Goal: Task Accomplishment & Management: Use online tool/utility

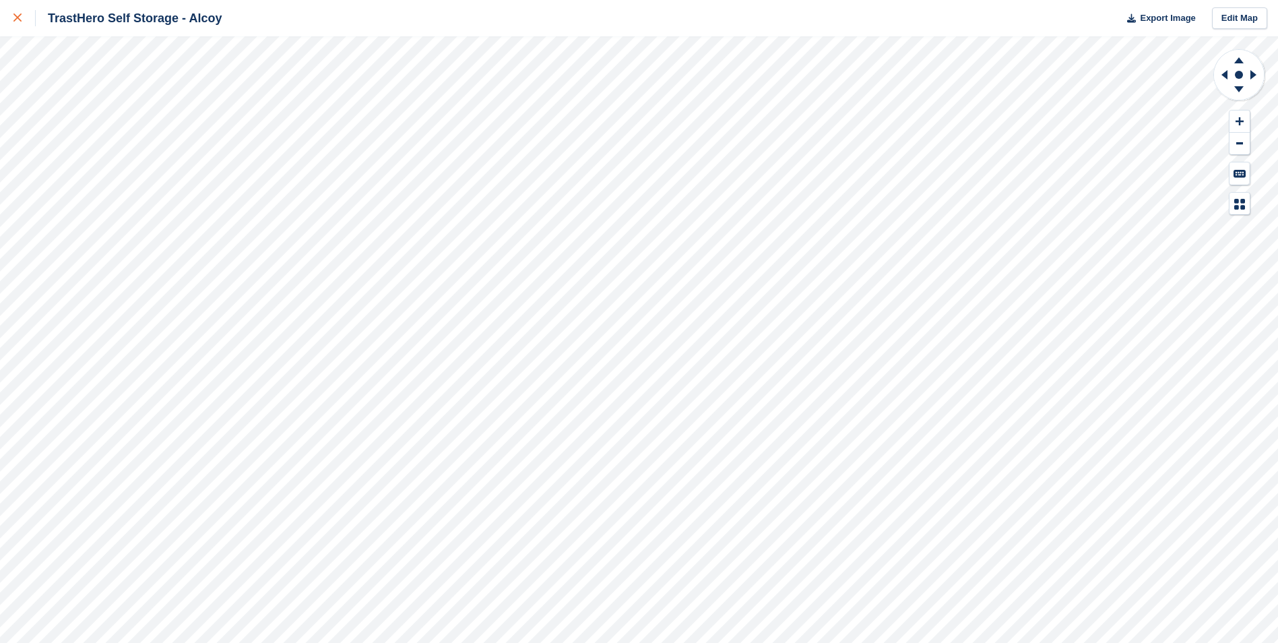
click at [16, 16] on icon at bounding box center [17, 17] width 8 height 8
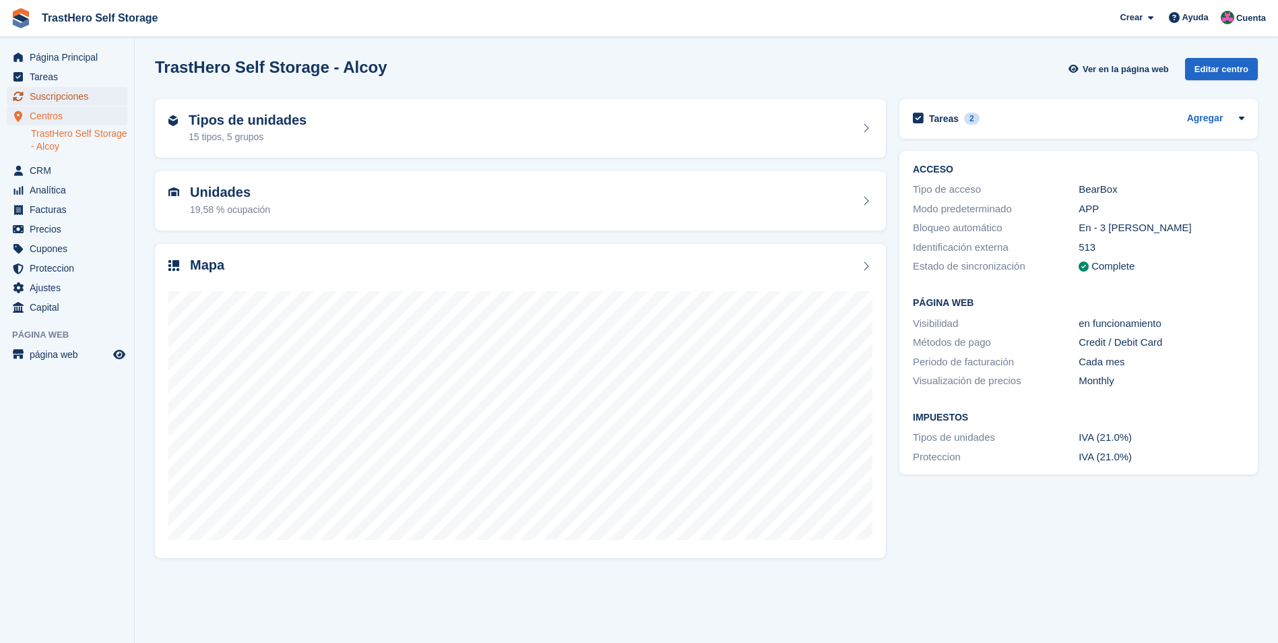
click at [73, 94] on span "Suscripciones" at bounding box center [70, 96] width 81 height 19
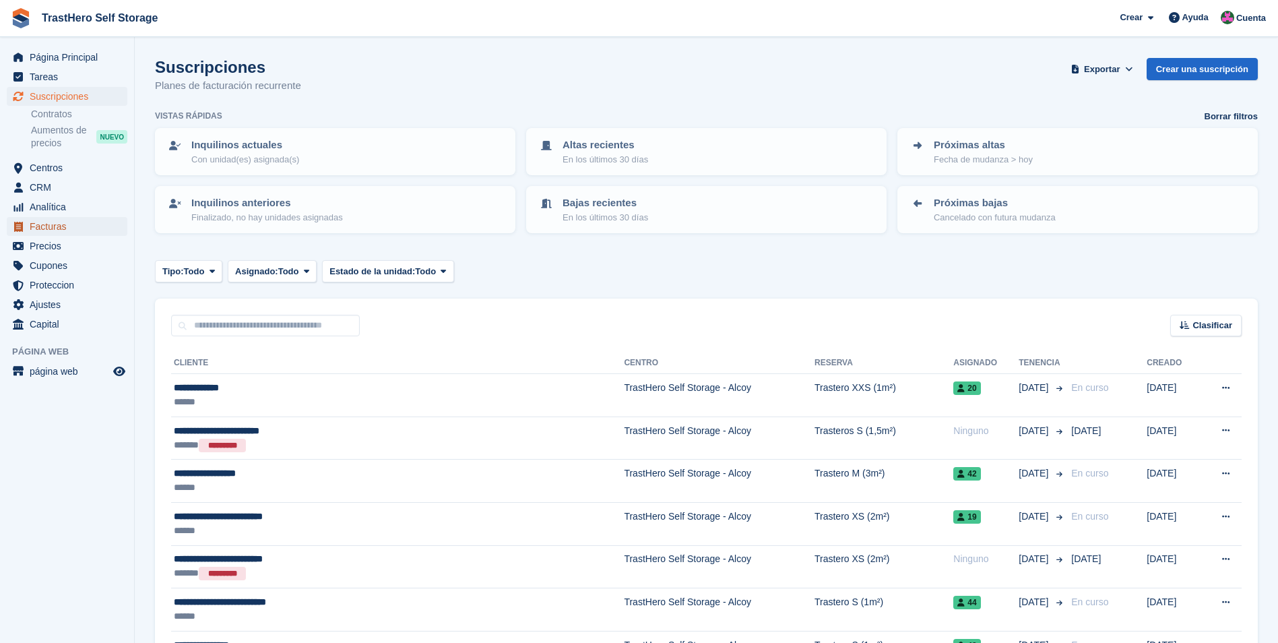
click at [64, 226] on span "Facturas" at bounding box center [70, 226] width 81 height 19
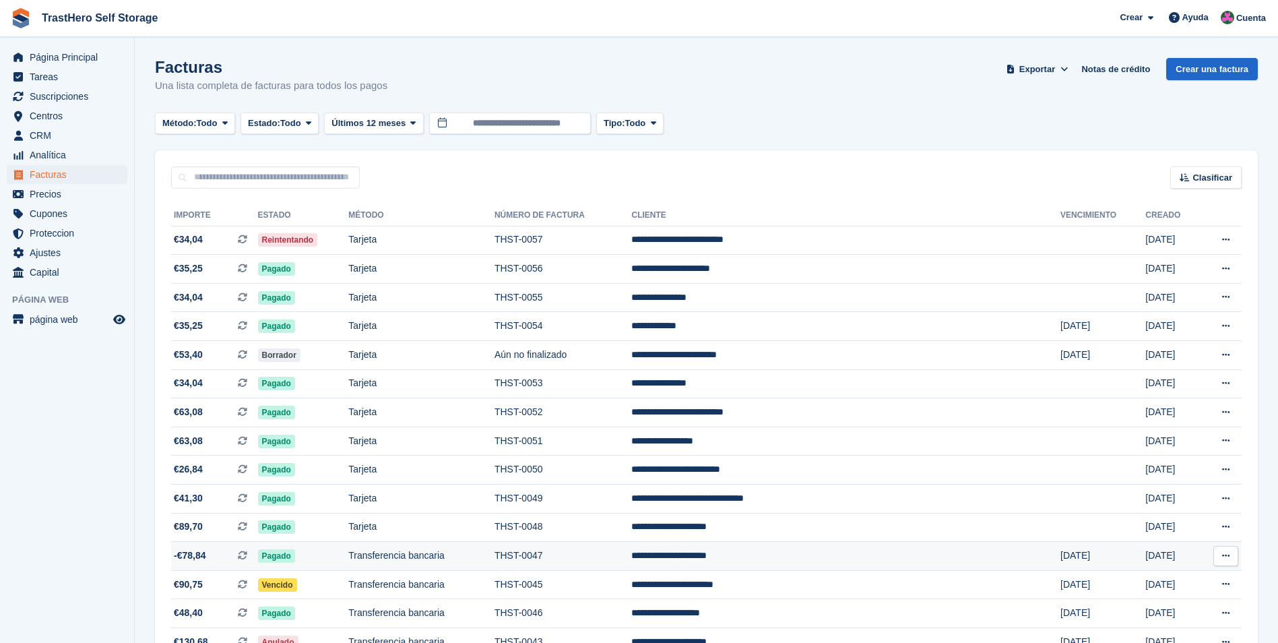
click at [632, 554] on td "THST-0047" at bounding box center [563, 556] width 137 height 29
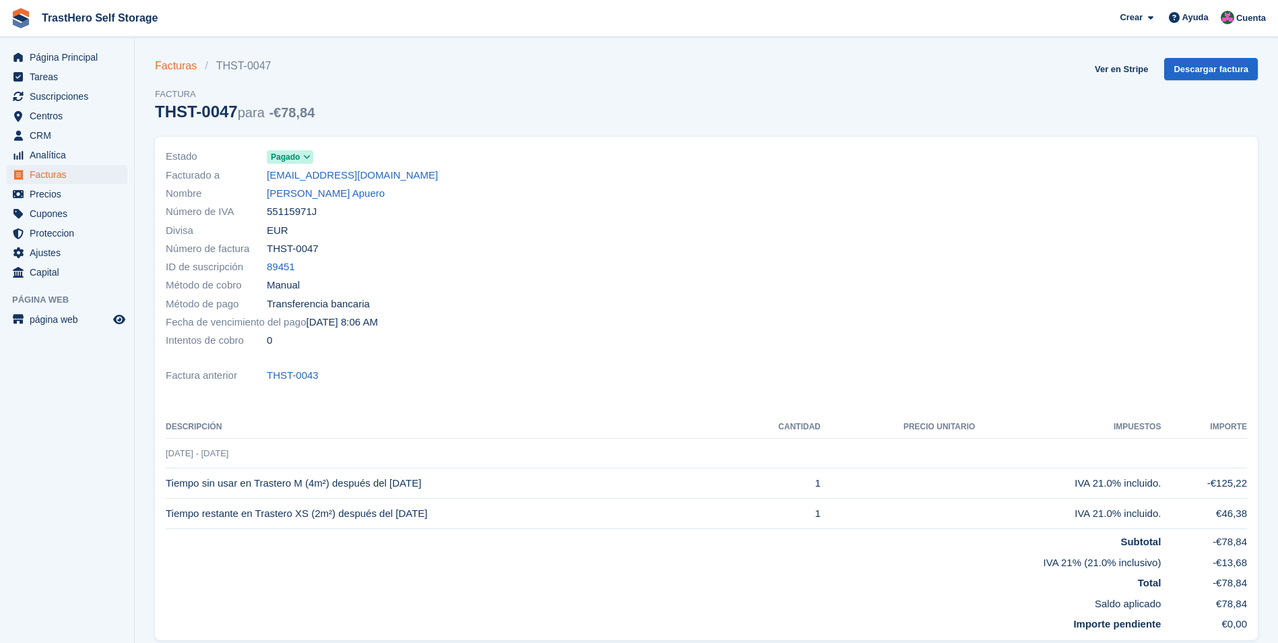
click at [170, 64] on link "Facturas" at bounding box center [180, 66] width 50 height 16
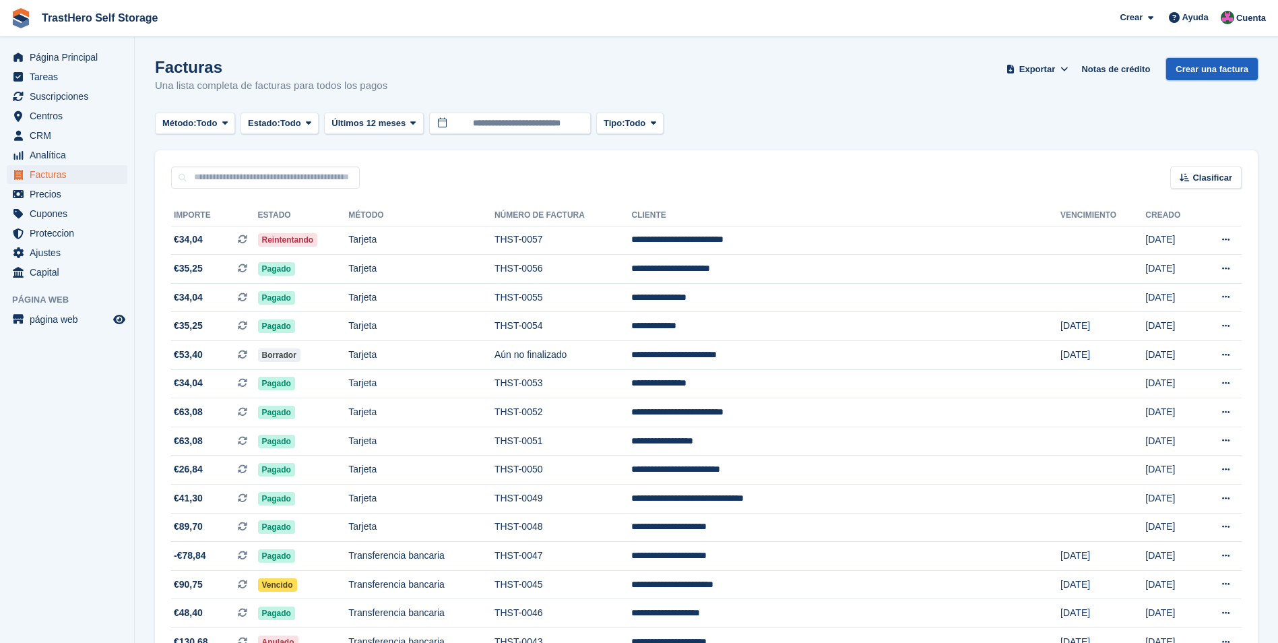
click at [1238, 64] on link "Crear una factura" at bounding box center [1212, 69] width 92 height 22
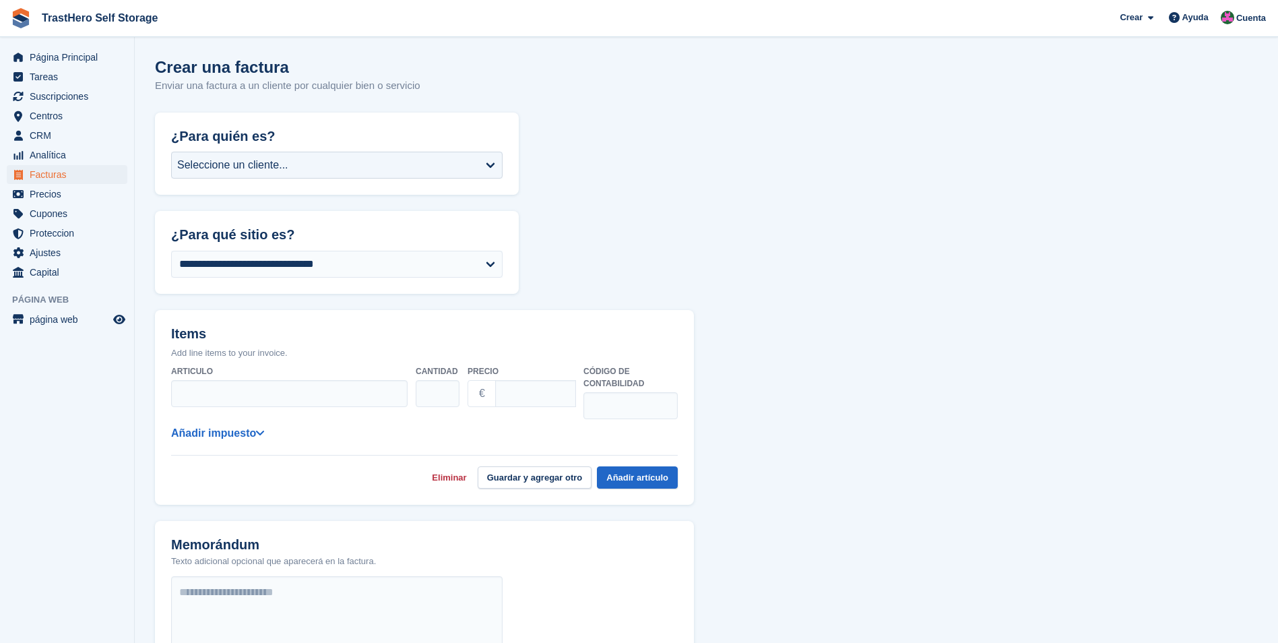
click at [268, 151] on div "**********" at bounding box center [337, 169] width 364 height 51
click at [269, 162] on div "Seleccione un cliente..." at bounding box center [232, 165] width 111 height 16
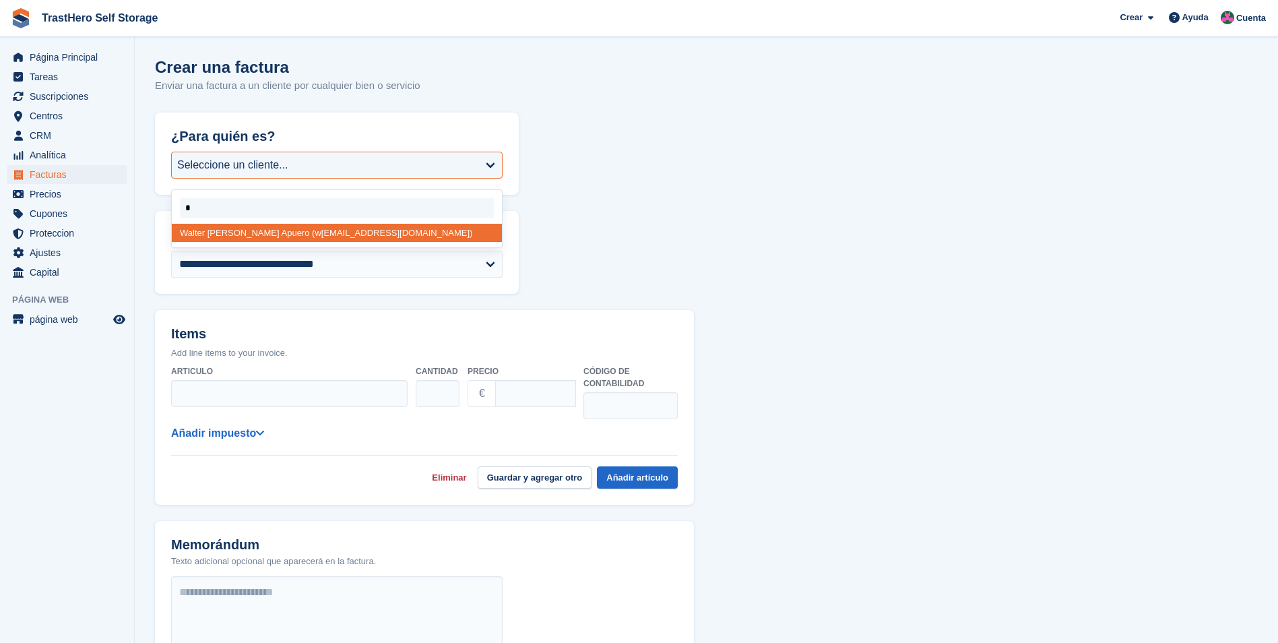
type input "**"
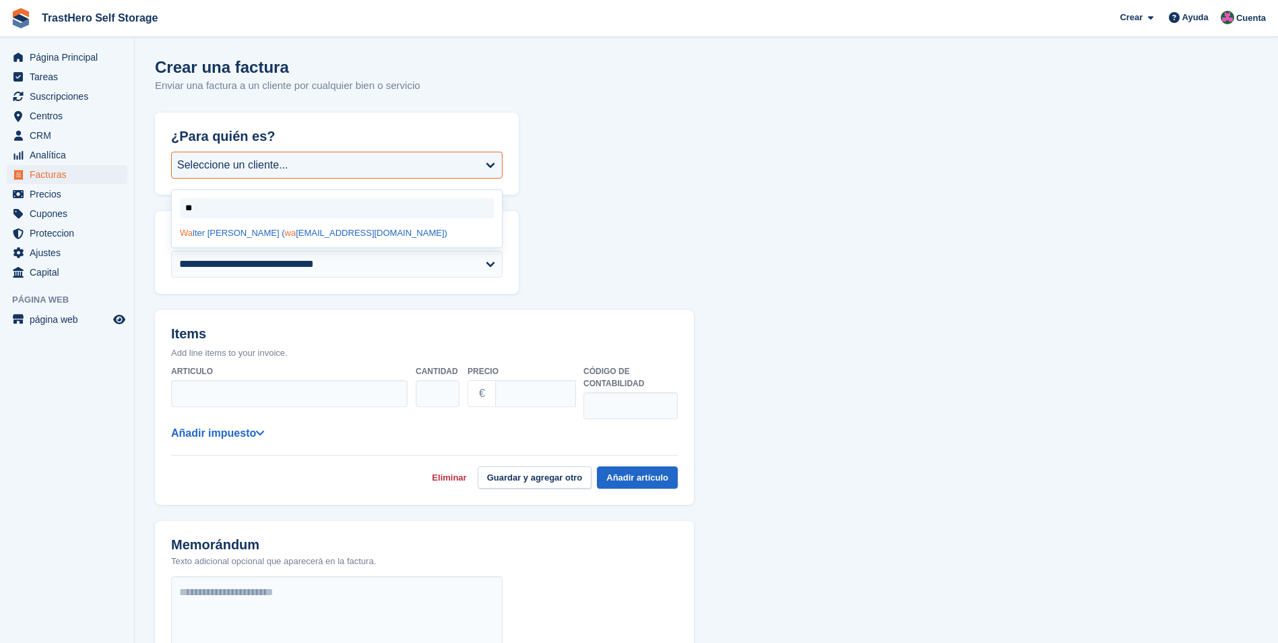
click at [266, 233] on div "Wa lter Argumedo Apuero ( wa lter231429@gmail.com)" at bounding box center [337, 233] width 330 height 18
select select "******"
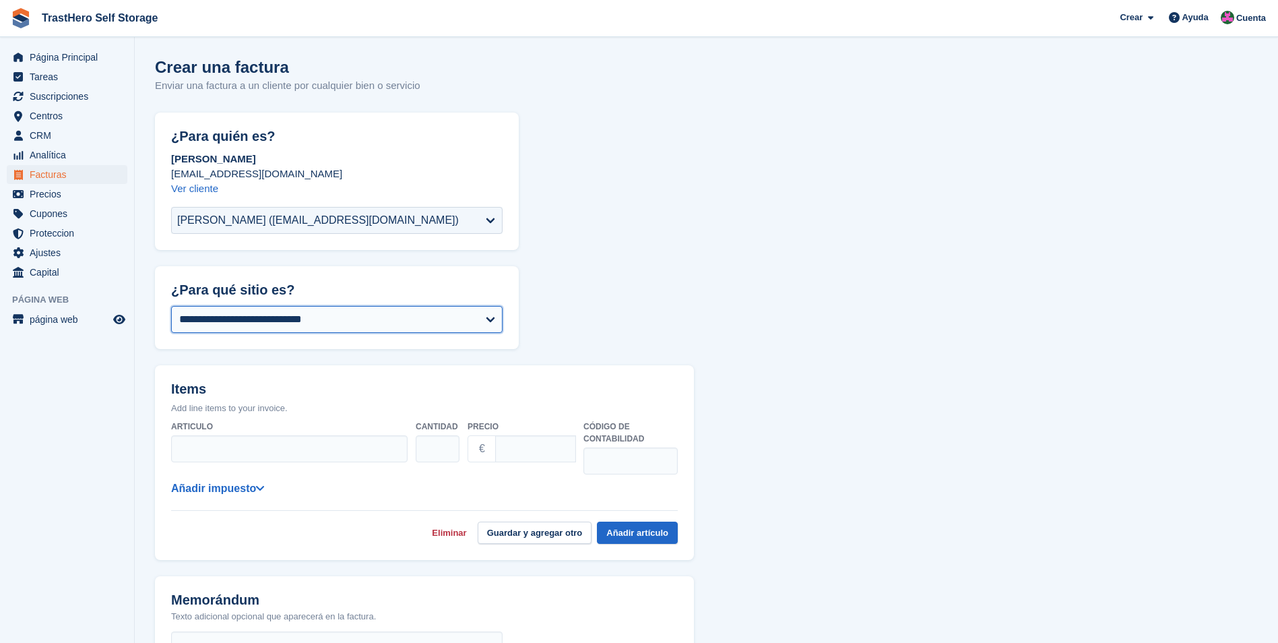
click at [264, 321] on select "**********" at bounding box center [337, 319] width 332 height 27
click at [171, 306] on select "**********" at bounding box center [337, 319] width 332 height 27
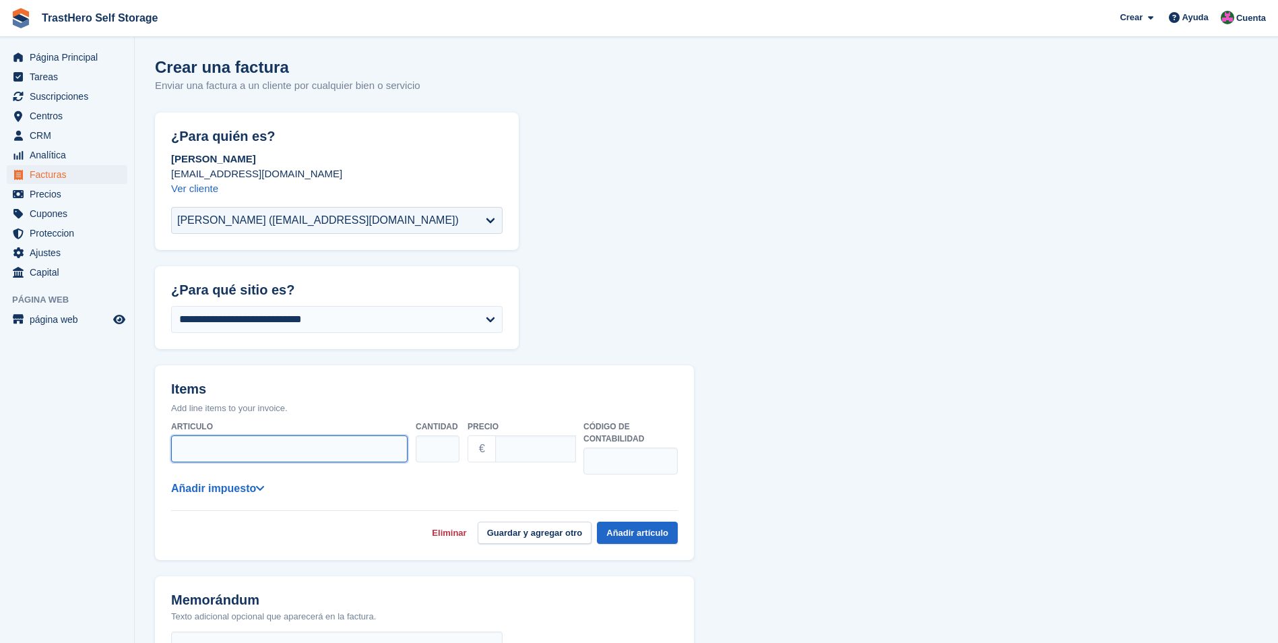
click at [270, 447] on input "Articulo" at bounding box center [289, 448] width 237 height 27
type input "*"
click at [544, 447] on input "Precio" at bounding box center [535, 448] width 81 height 27
click at [294, 448] on input "Articulo" at bounding box center [289, 448] width 237 height 27
type input "*"
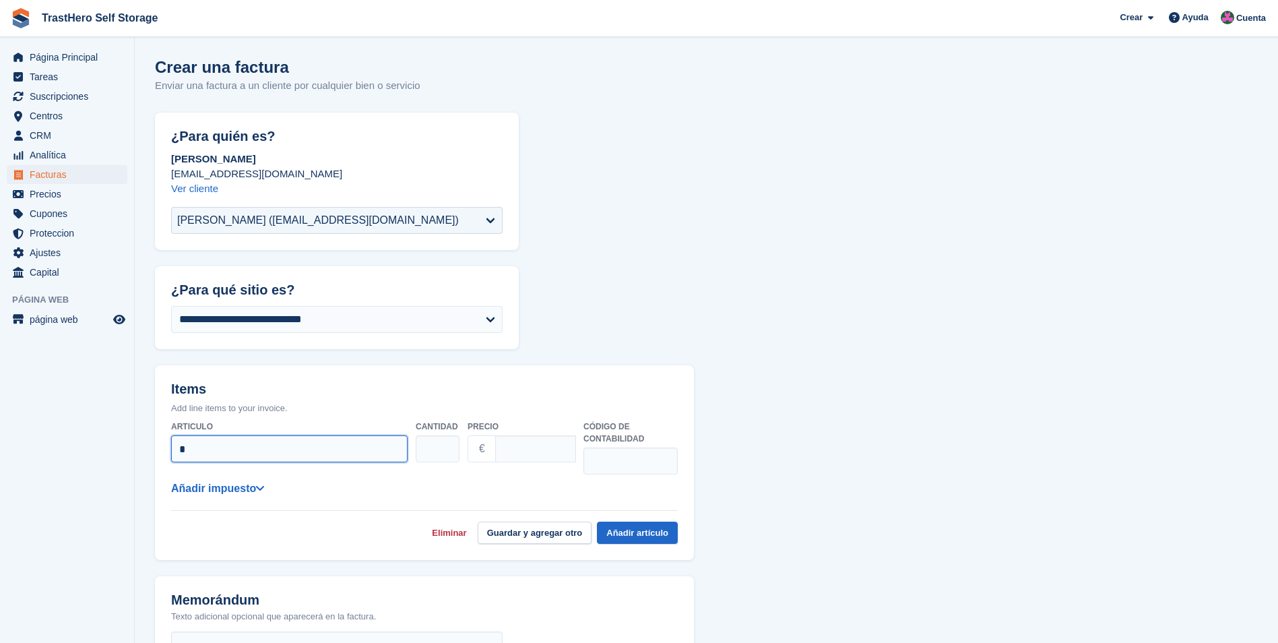
click at [301, 446] on input "*" at bounding box center [289, 448] width 237 height 27
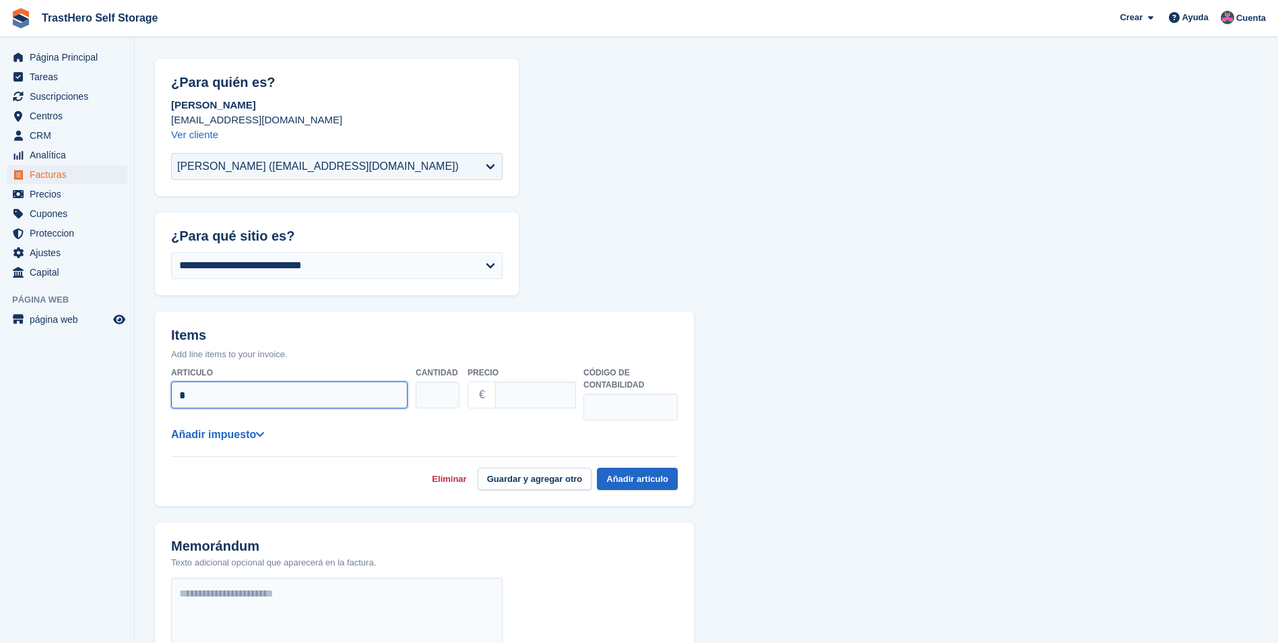
scroll to position [202, 0]
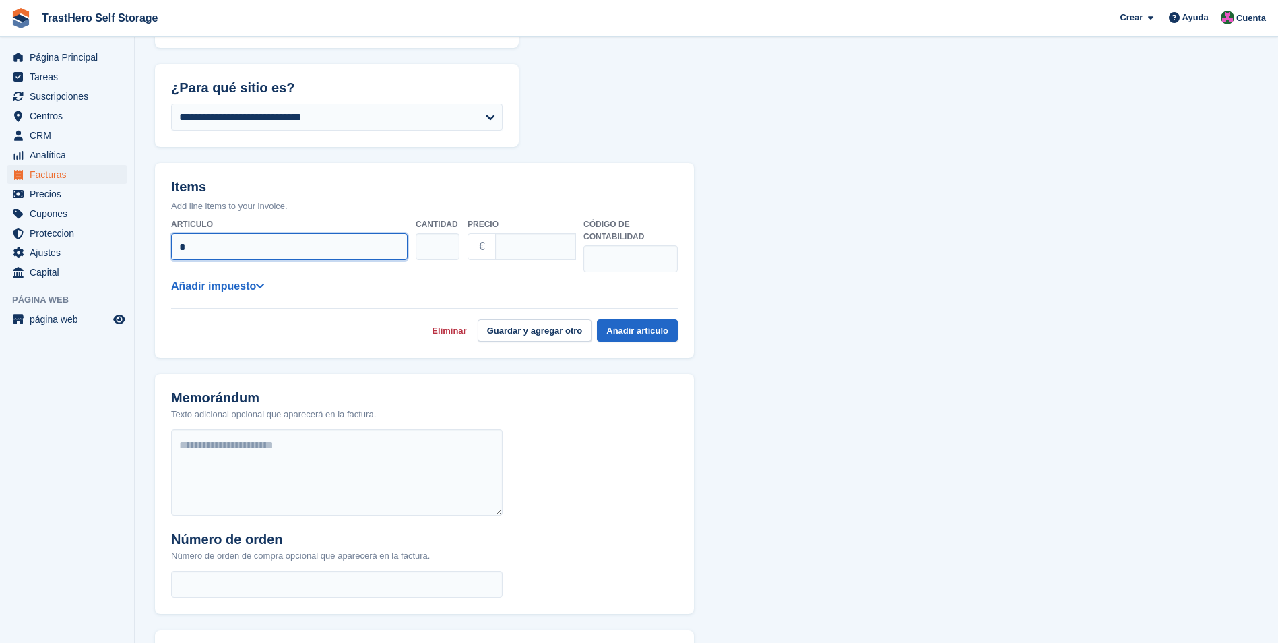
drag, startPoint x: 260, startPoint y: 242, endPoint x: 146, endPoint y: 237, distance: 114.7
click at [147, 237] on section "**********" at bounding box center [707, 317] width 1144 height 1039
click at [611, 330] on button "Añadir artículo" at bounding box center [637, 330] width 81 height 22
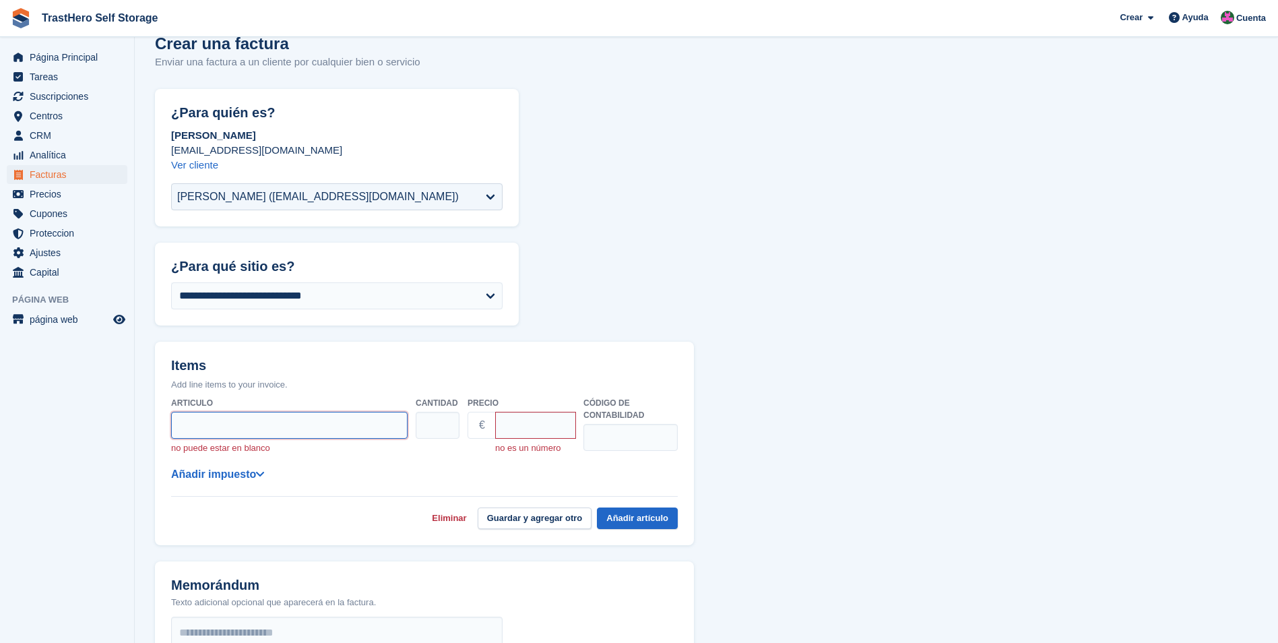
scroll to position [0, 0]
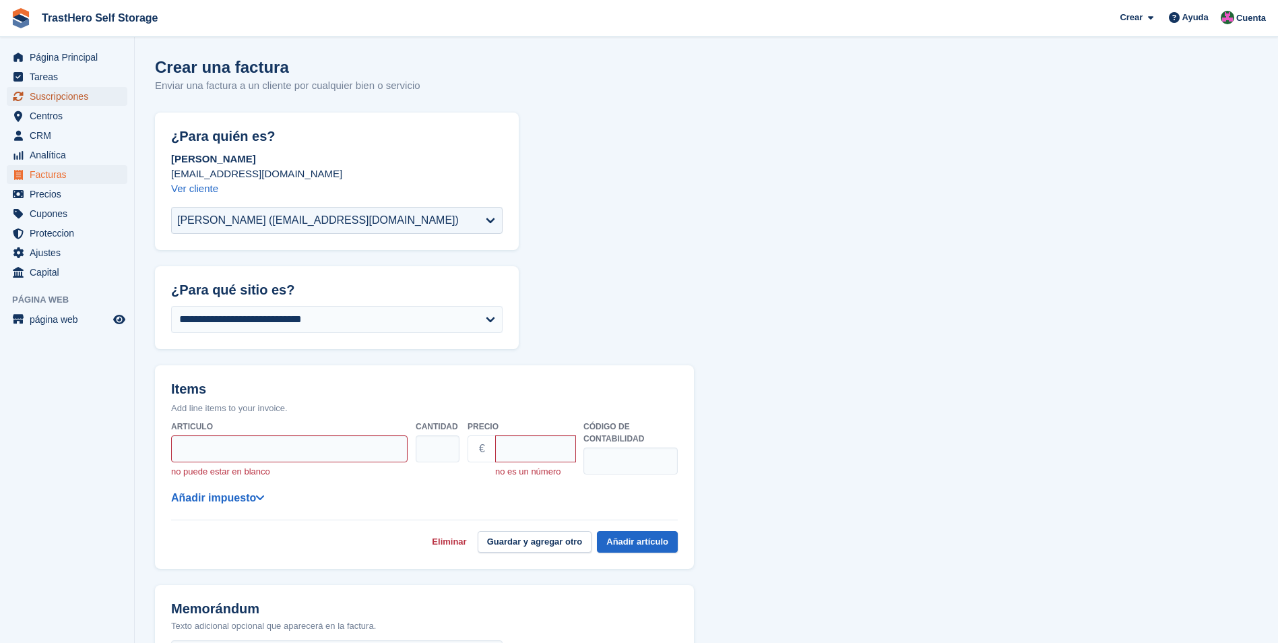
click at [90, 94] on span "Suscripciones" at bounding box center [70, 96] width 81 height 19
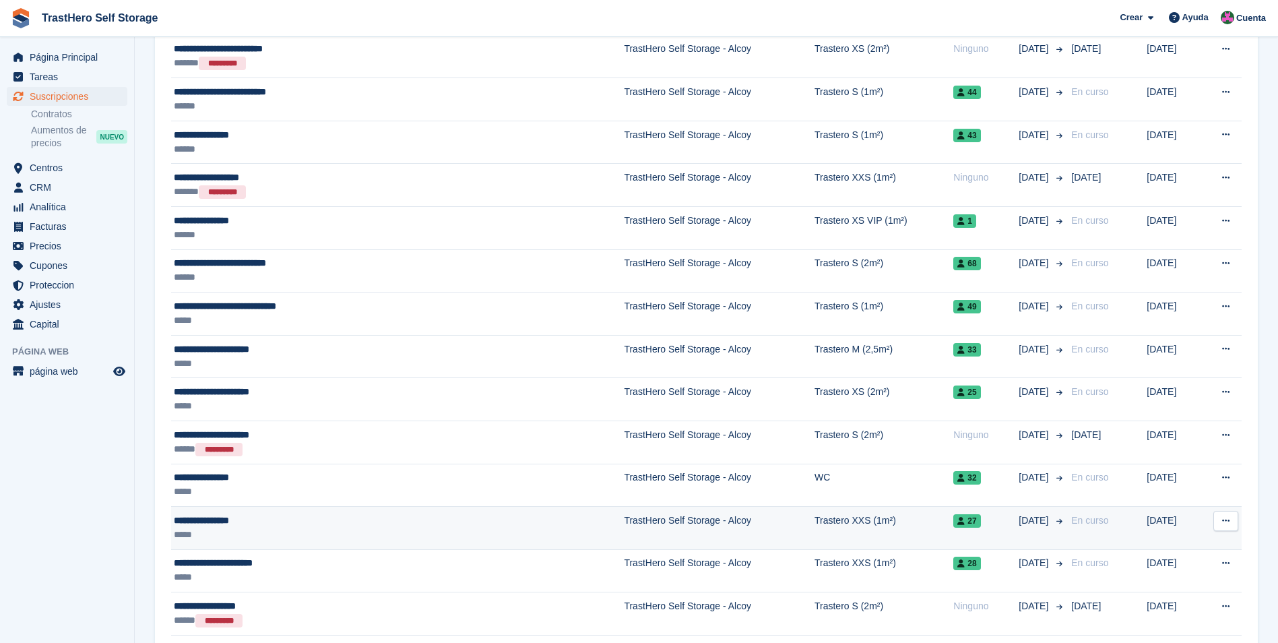
scroll to position [741, 0]
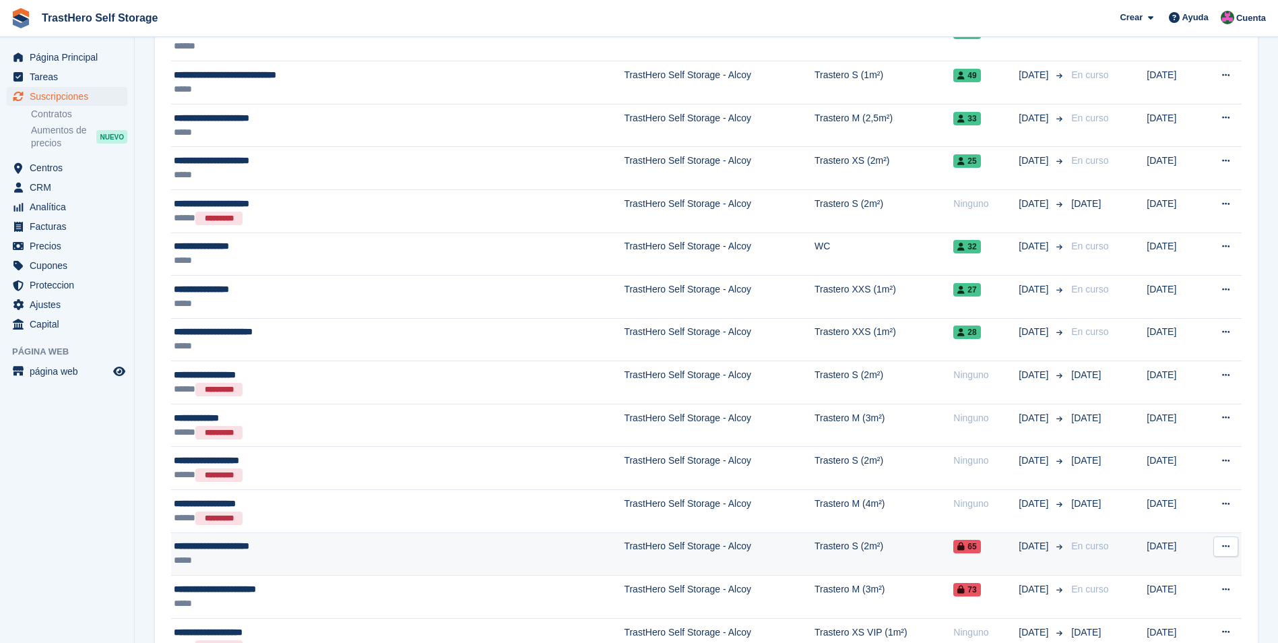
click at [694, 547] on td "TrastHero Self Storage - Alcoy" at bounding box center [719, 553] width 191 height 43
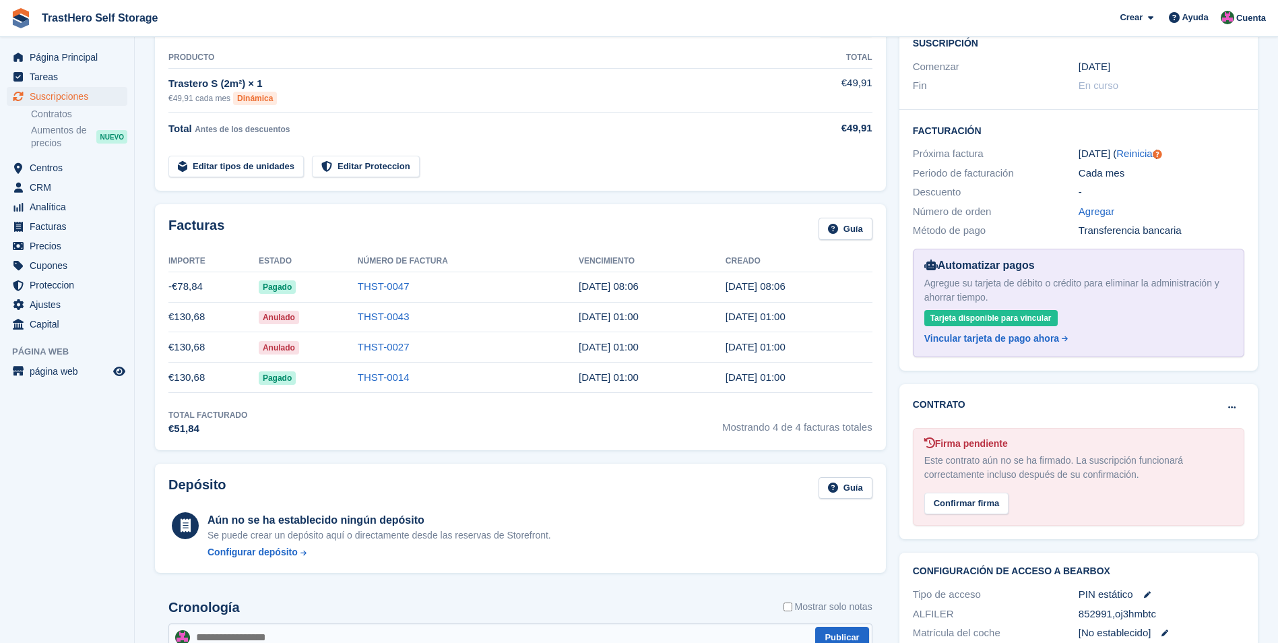
scroll to position [270, 0]
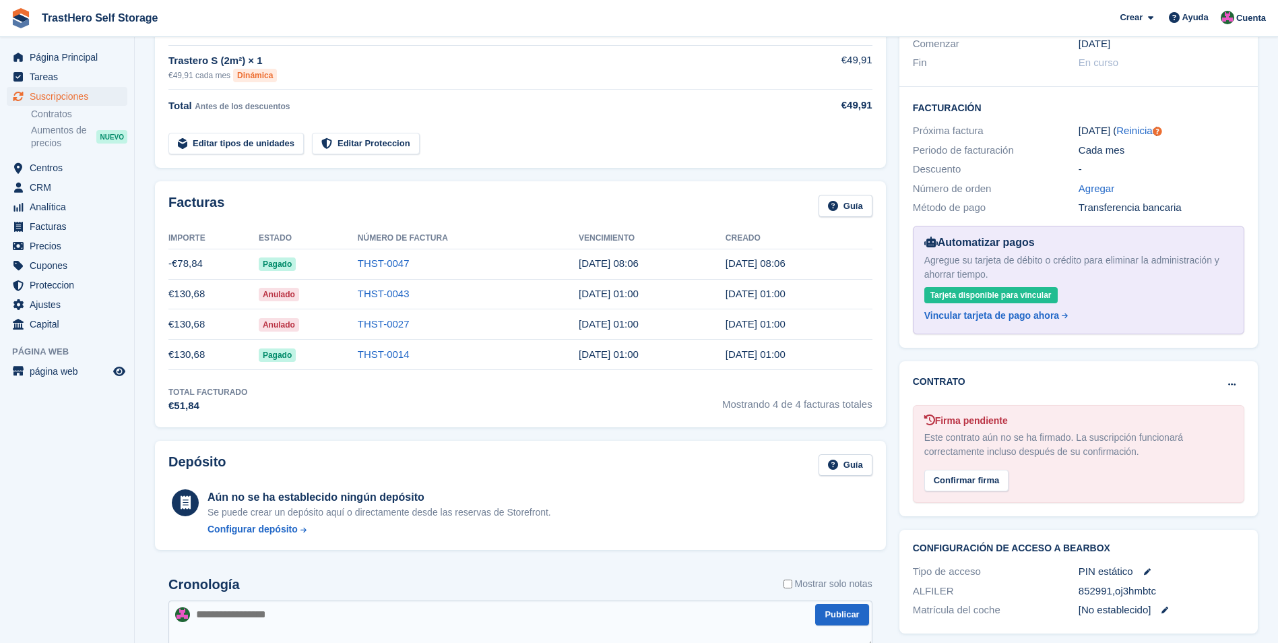
click at [202, 265] on td "-€78,84" at bounding box center [213, 264] width 90 height 30
click at [371, 267] on link "THST-0047" at bounding box center [384, 262] width 52 height 11
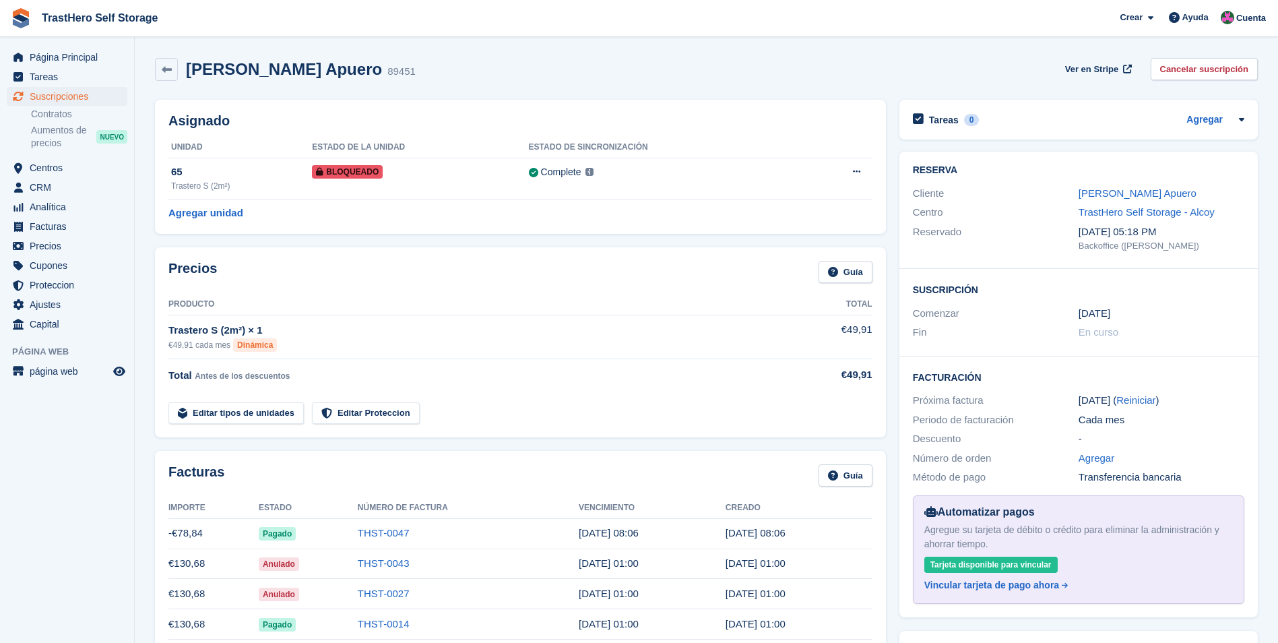
scroll to position [270, 0]
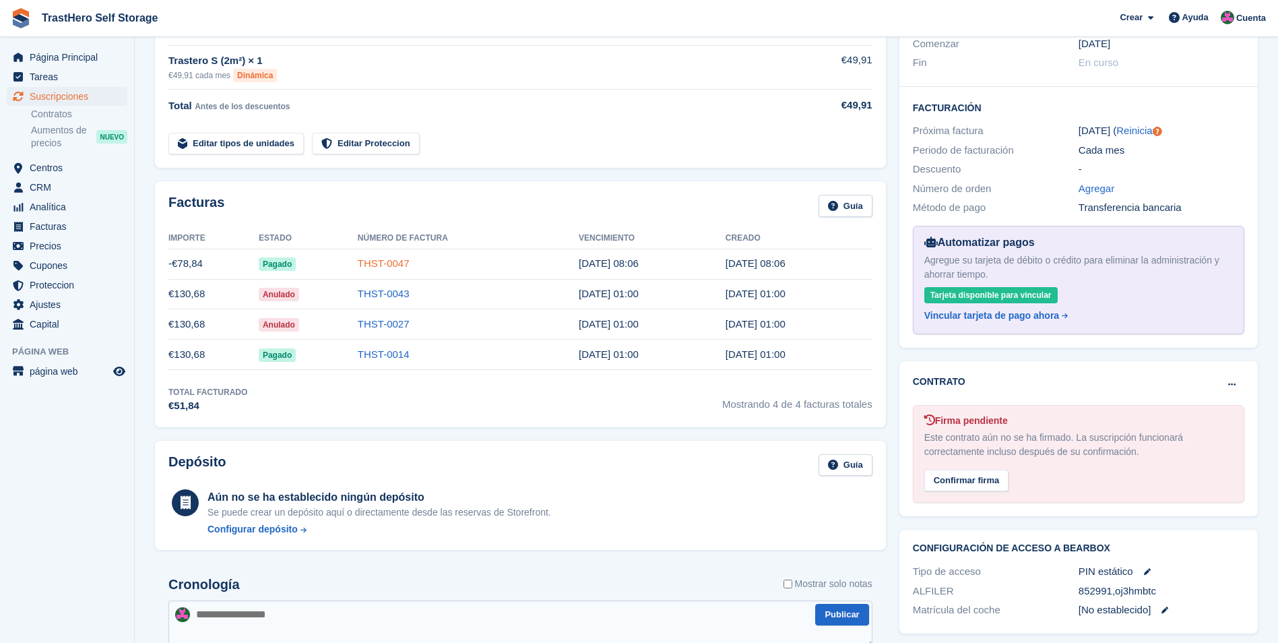
click at [371, 261] on link "THST-0047" at bounding box center [384, 262] width 52 height 11
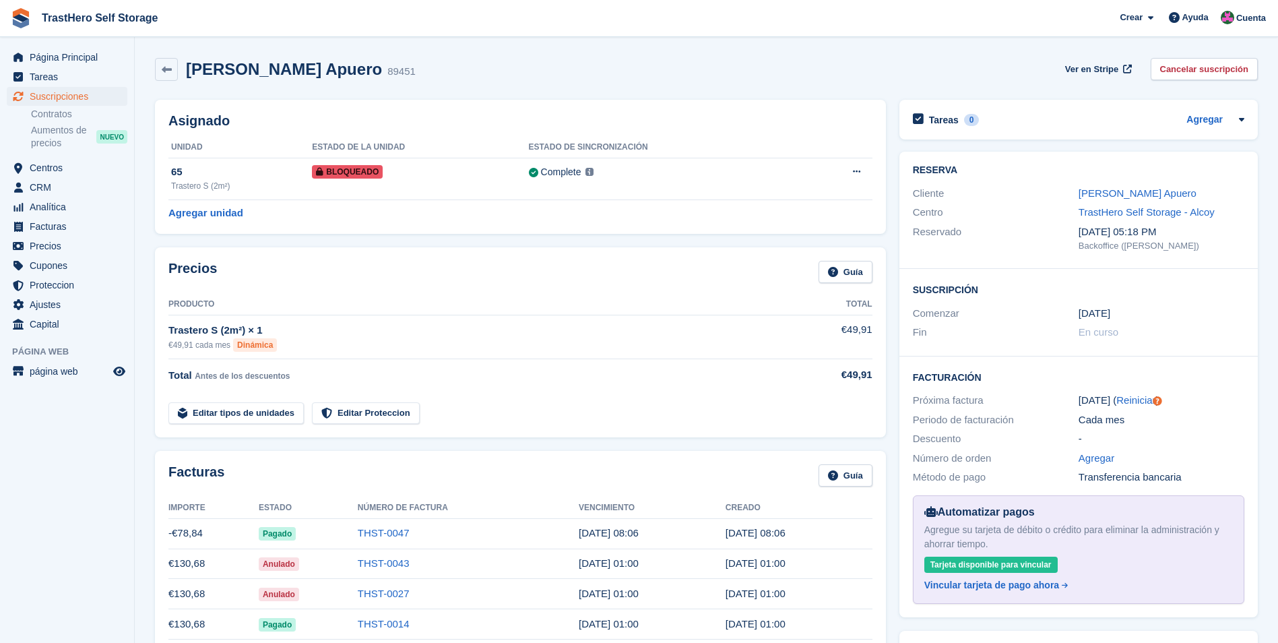
click at [267, 332] on div "Trastero S (2m²) × 1" at bounding box center [481, 330] width 627 height 15
click at [399, 338] on div "€49,91 cada mes Dinámica" at bounding box center [481, 344] width 627 height 13
click at [390, 417] on link "Editar Proteccion" at bounding box center [366, 413] width 108 height 22
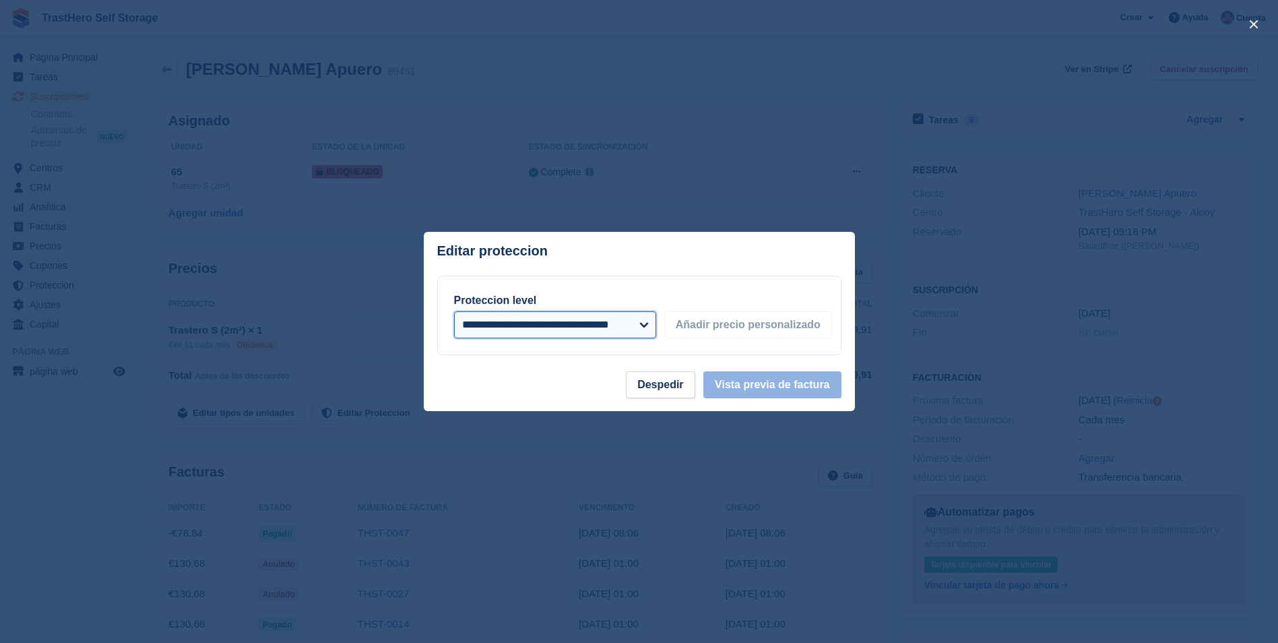
click at [561, 330] on select "**********" at bounding box center [555, 324] width 202 height 27
select select "*****"
click at [454, 311] on select "**********" at bounding box center [555, 324] width 202 height 27
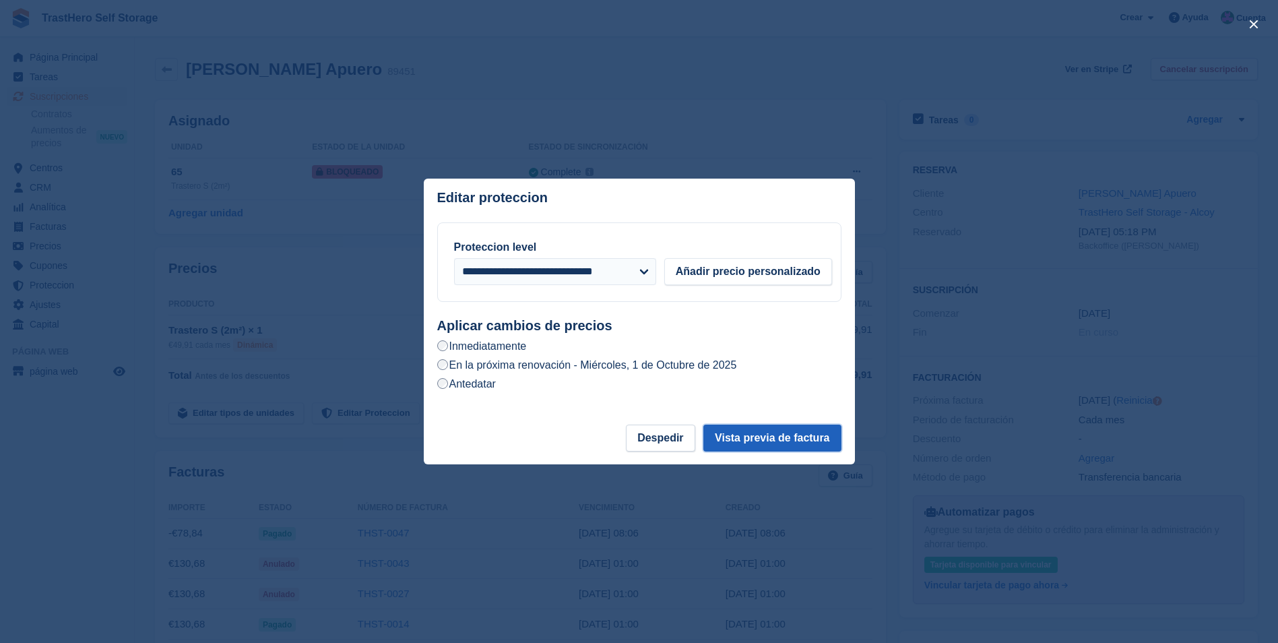
click at [723, 441] on button "Vista previa de factura" at bounding box center [772, 438] width 137 height 27
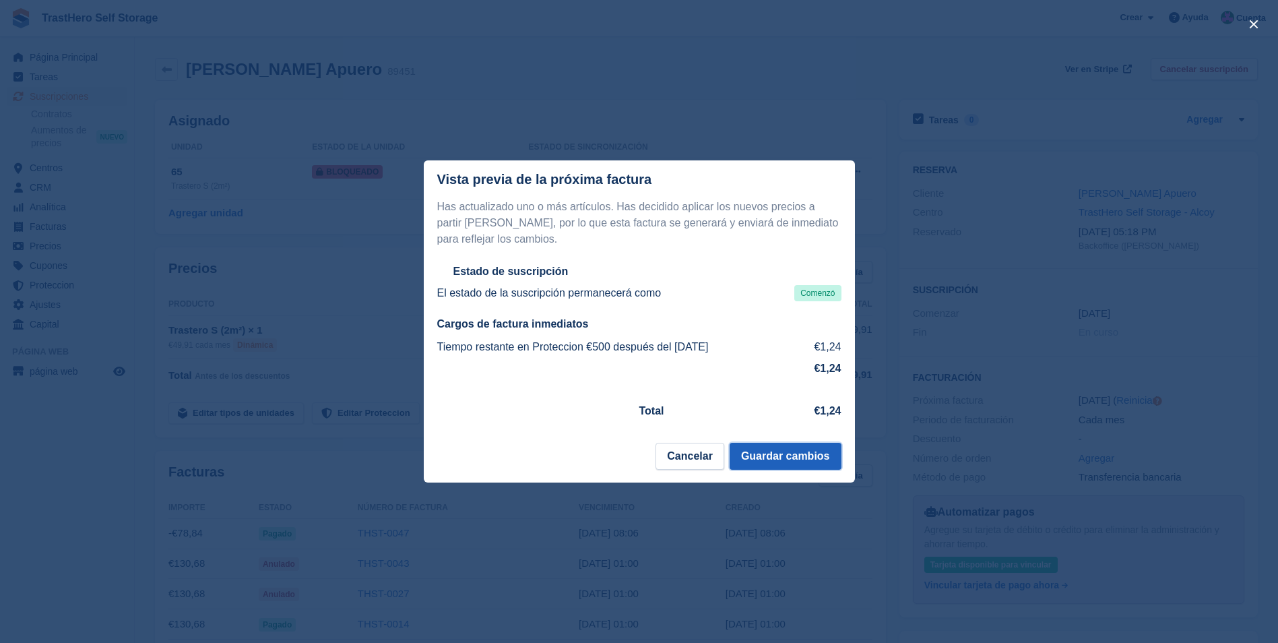
click at [825, 458] on button "Guardar cambios" at bounding box center [786, 456] width 112 height 27
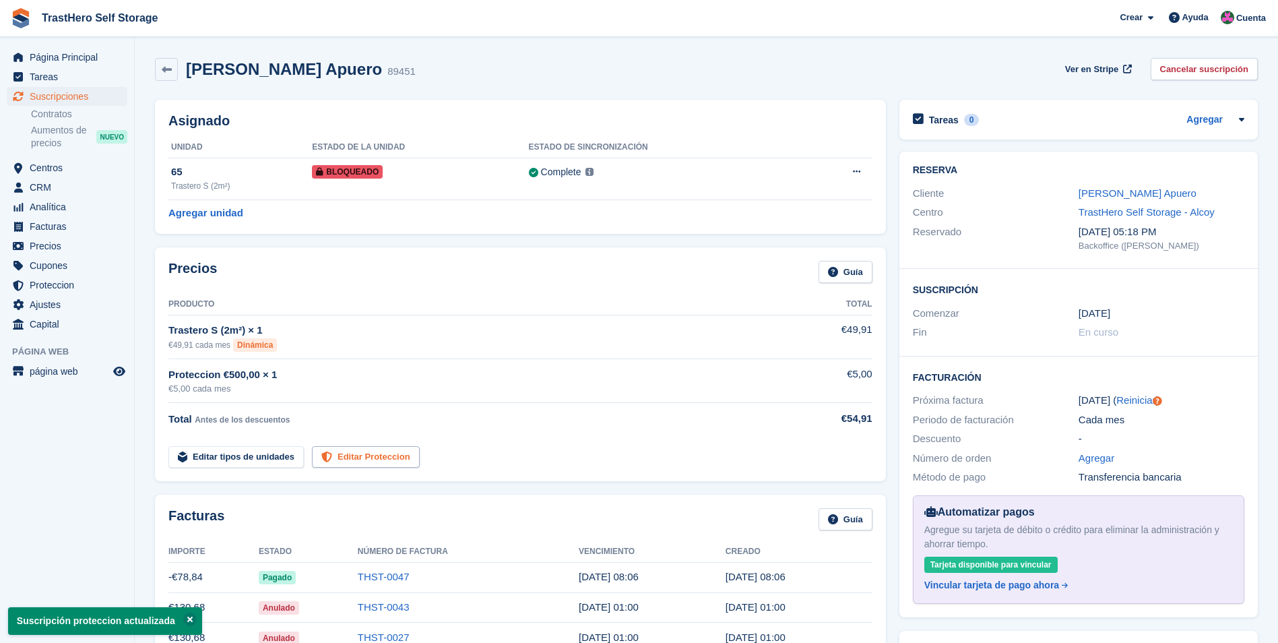
click at [348, 462] on link "Editar Proteccion" at bounding box center [366, 457] width 108 height 22
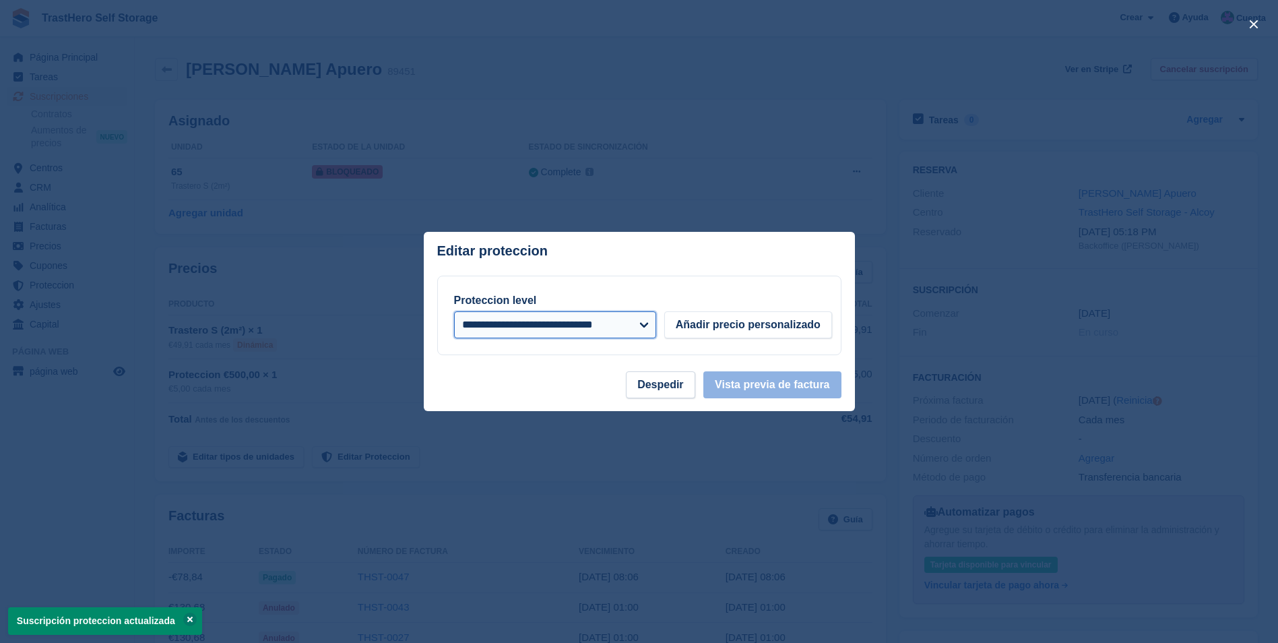
click at [631, 325] on select "**********" at bounding box center [555, 324] width 202 height 27
select select
click at [454, 311] on select "**********" at bounding box center [555, 324] width 202 height 27
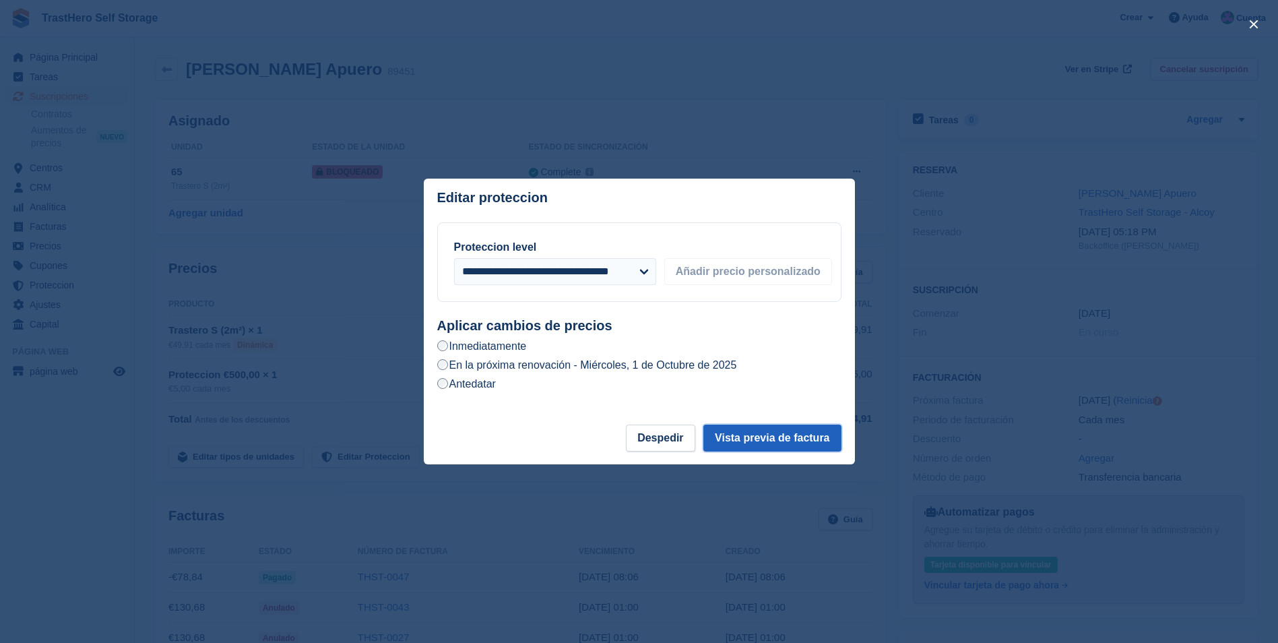
click at [785, 446] on button "Vista previa de factura" at bounding box center [772, 438] width 137 height 27
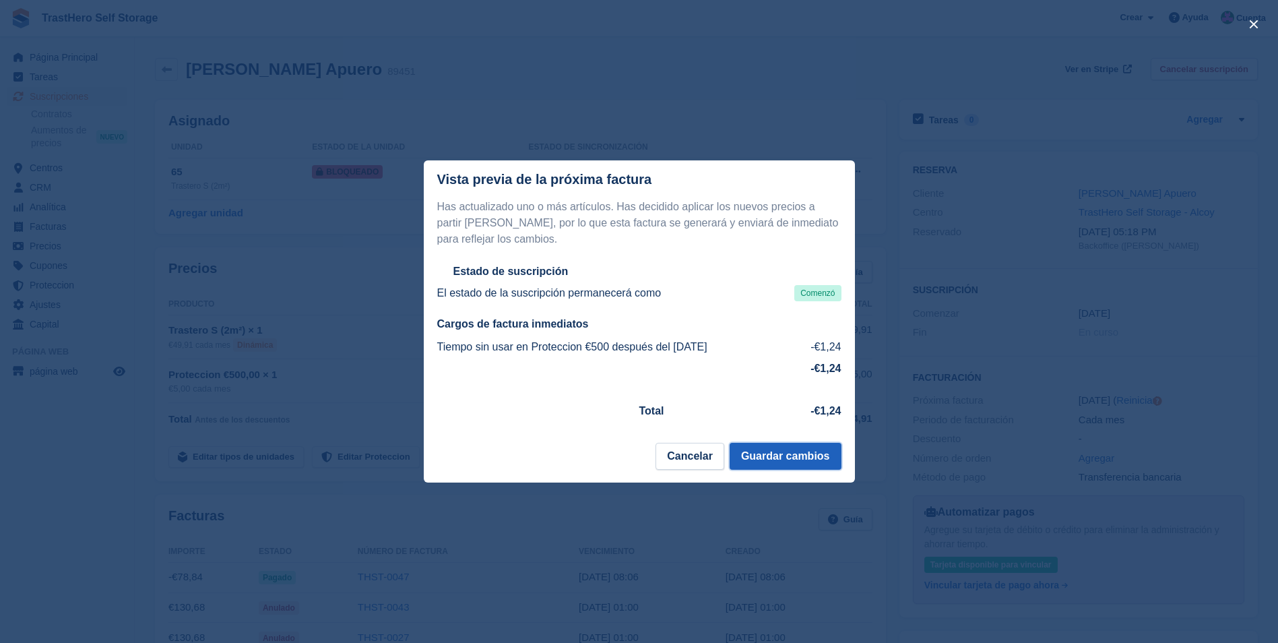
click at [810, 465] on button "Guardar cambios" at bounding box center [786, 456] width 112 height 27
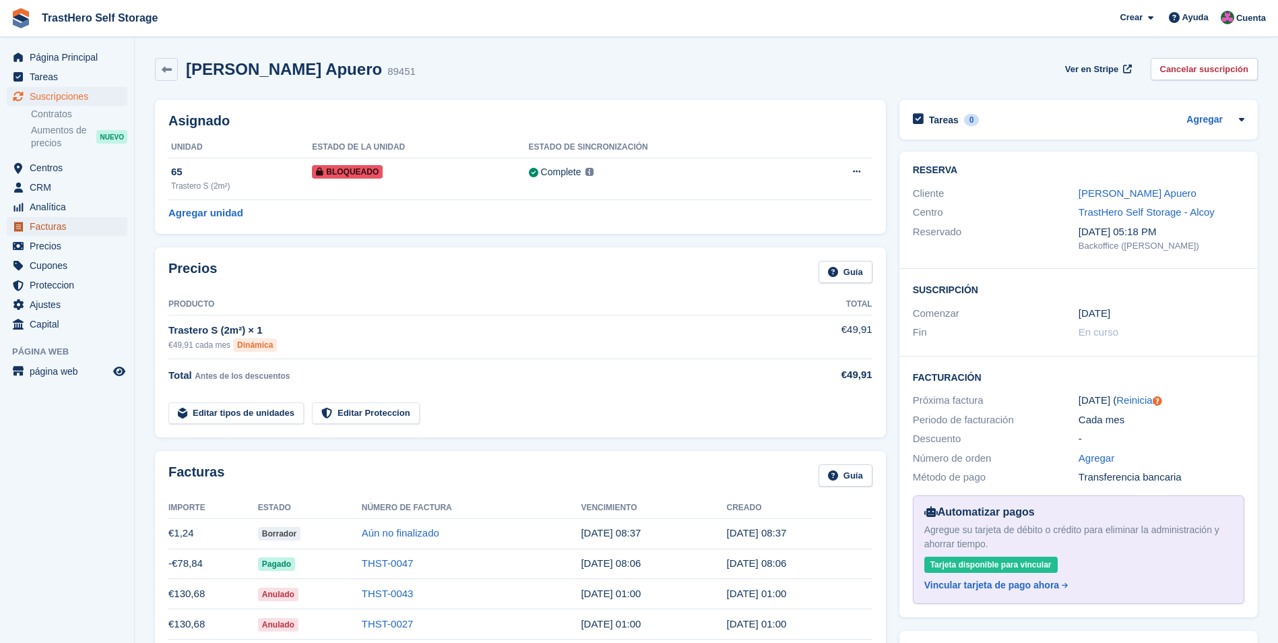
click at [79, 228] on span "Facturas" at bounding box center [70, 226] width 81 height 19
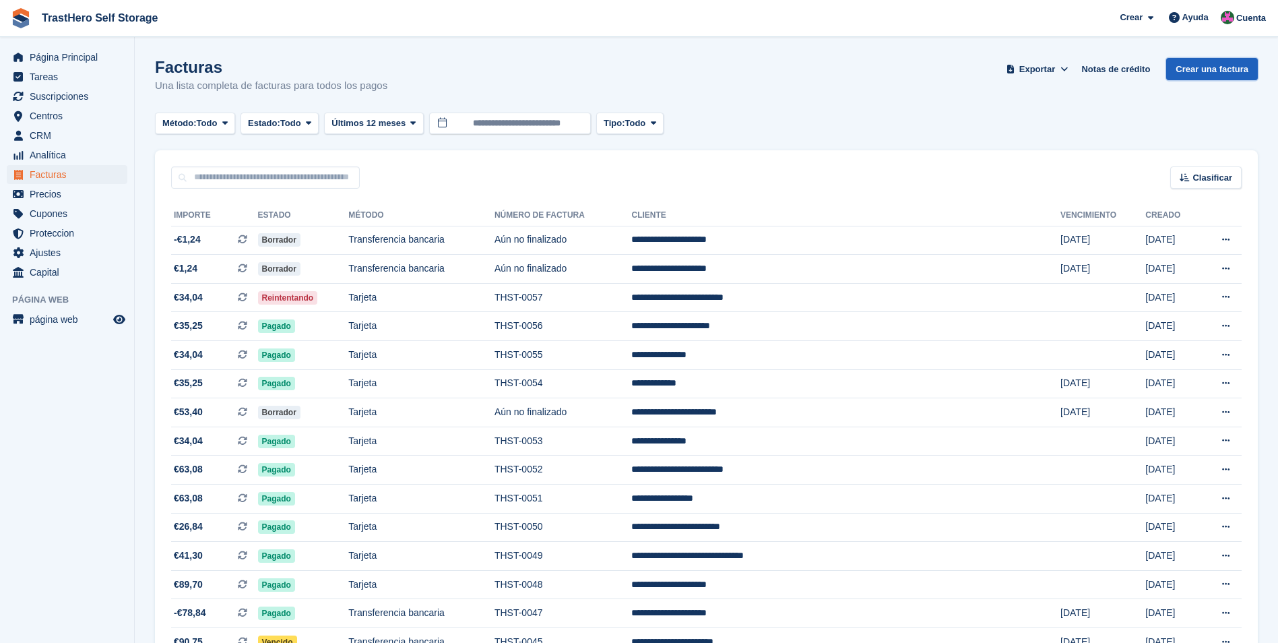
click at [1216, 67] on link "Crear una factura" at bounding box center [1212, 69] width 92 height 22
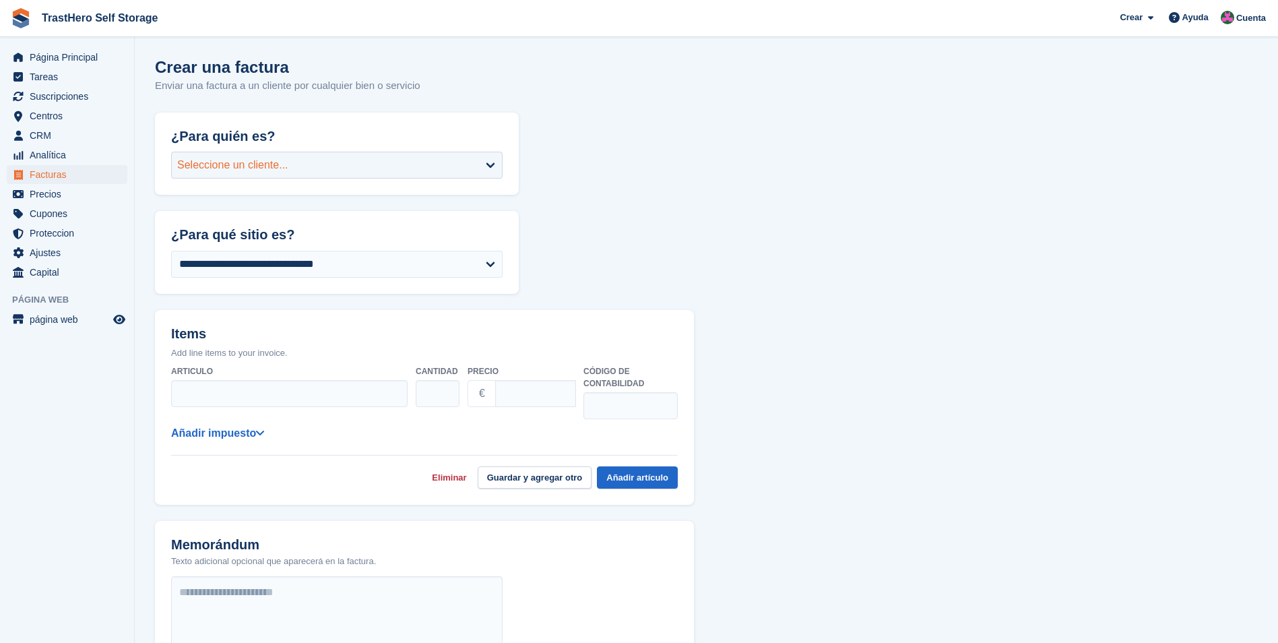
click at [361, 168] on div "Seleccione un cliente..." at bounding box center [337, 165] width 332 height 27
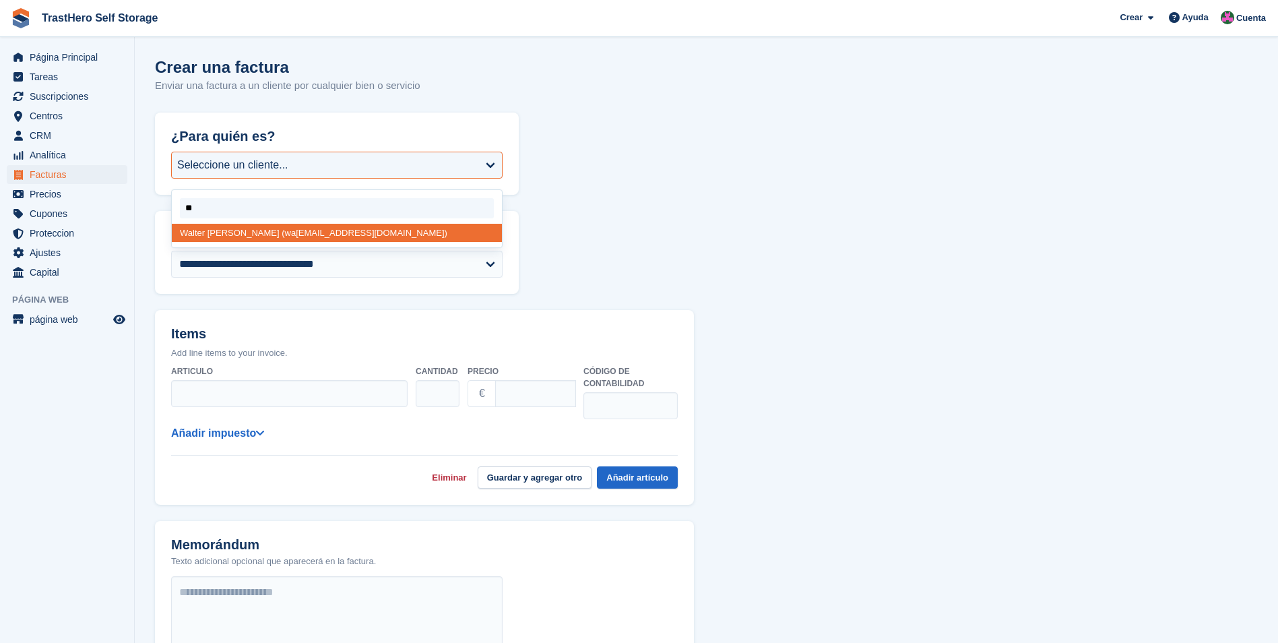
type input "***"
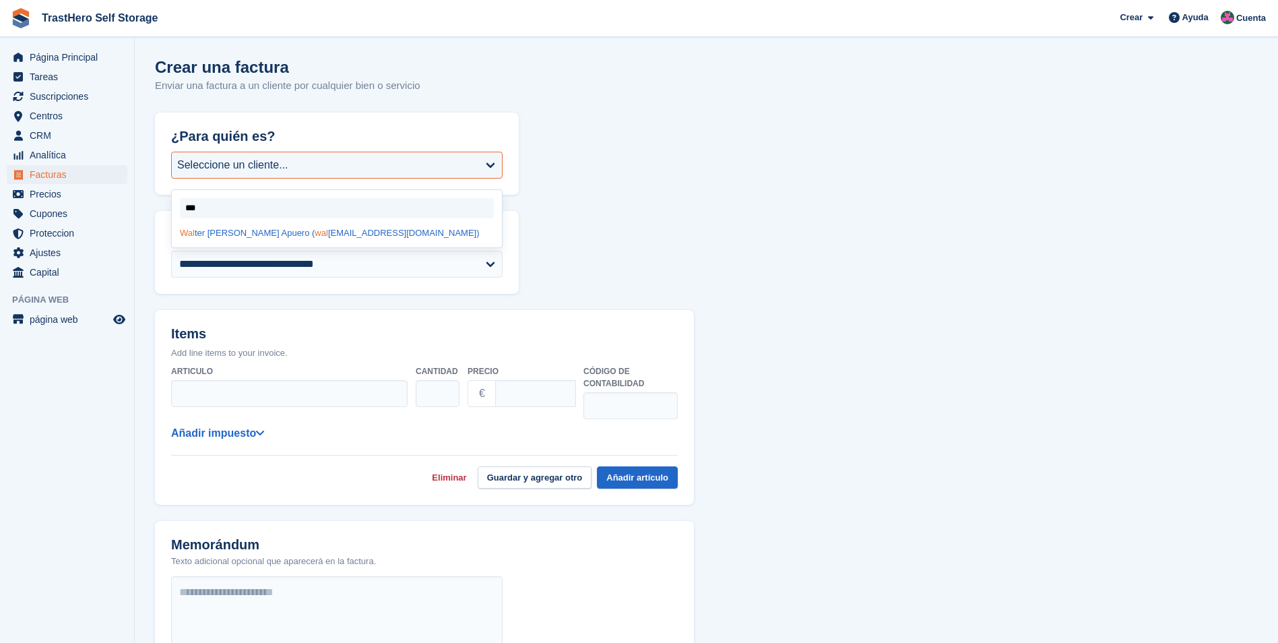
click at [322, 230] on div "Wal ter Argumedo Apuero ( wal ter231429@gmail.com)" at bounding box center [337, 233] width 330 height 18
select select "******"
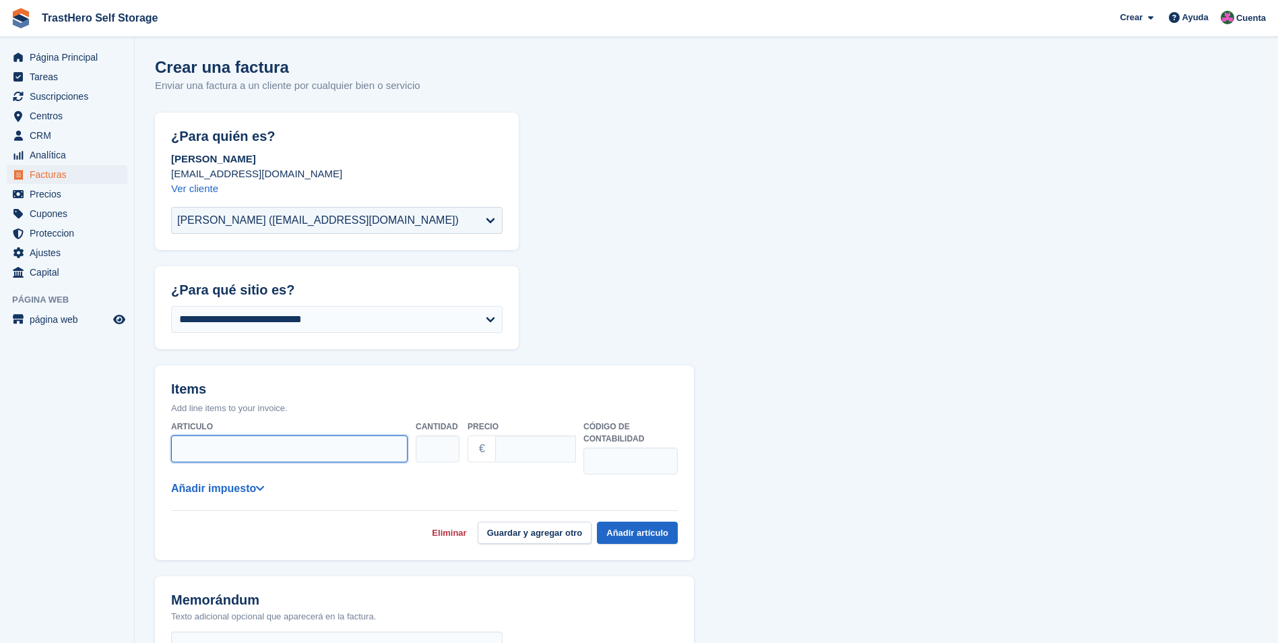
click at [268, 447] on input "Articulo" at bounding box center [289, 448] width 237 height 27
click at [225, 449] on input "**********" at bounding box center [289, 448] width 237 height 27
click at [280, 446] on input "**********" at bounding box center [289, 448] width 237 height 27
type input "**********"
click at [544, 452] on input "Precio" at bounding box center [535, 448] width 81 height 27
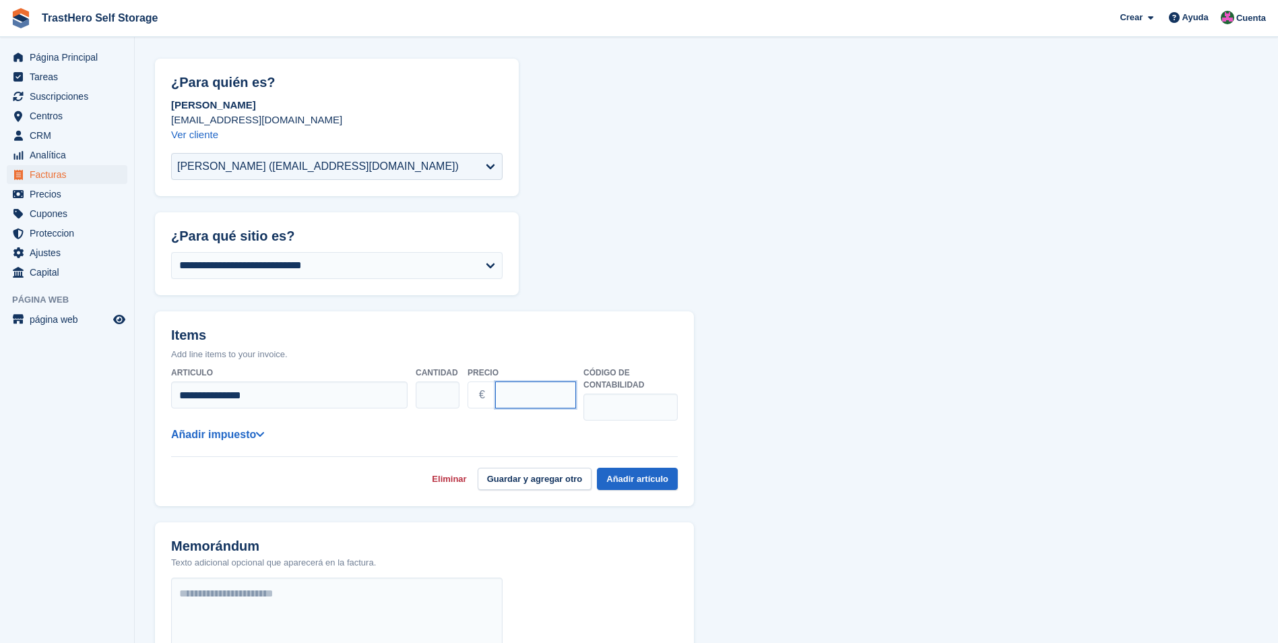
scroll to position [135, 0]
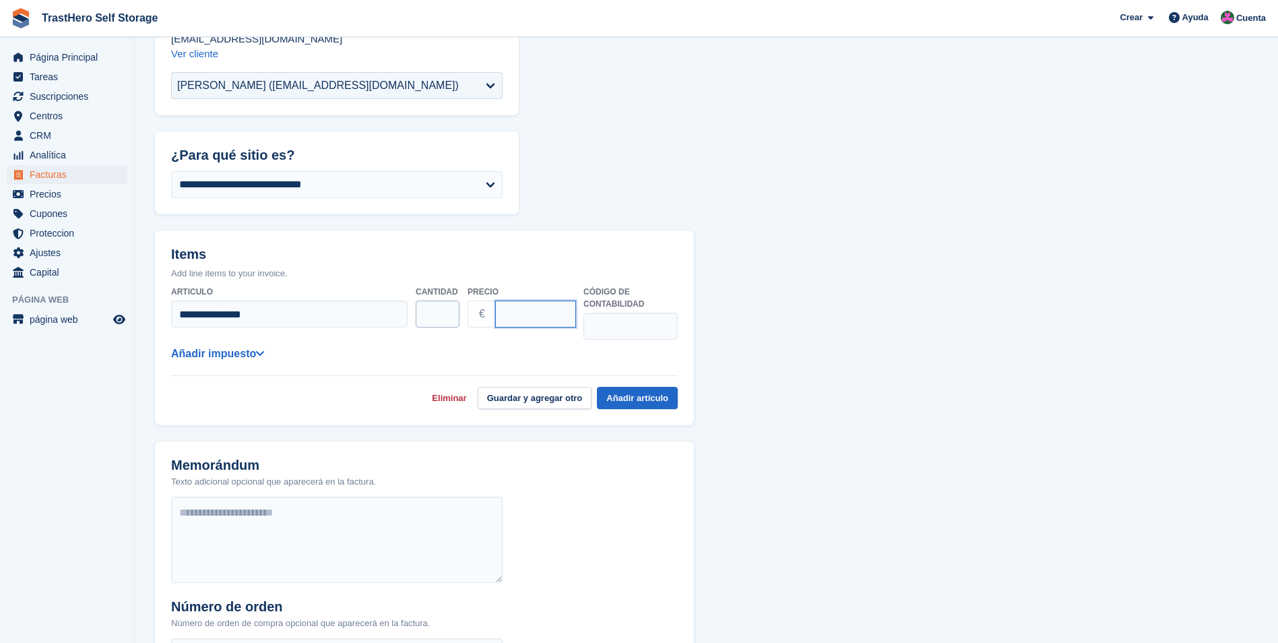
drag, startPoint x: 540, startPoint y: 315, endPoint x: 447, endPoint y: 318, distance: 93.1
click at [452, 318] on div "**********" at bounding box center [424, 310] width 507 height 60
type input "**"
type input "******"
click at [972, 397] on form "**********" at bounding box center [706, 431] width 1103 height 907
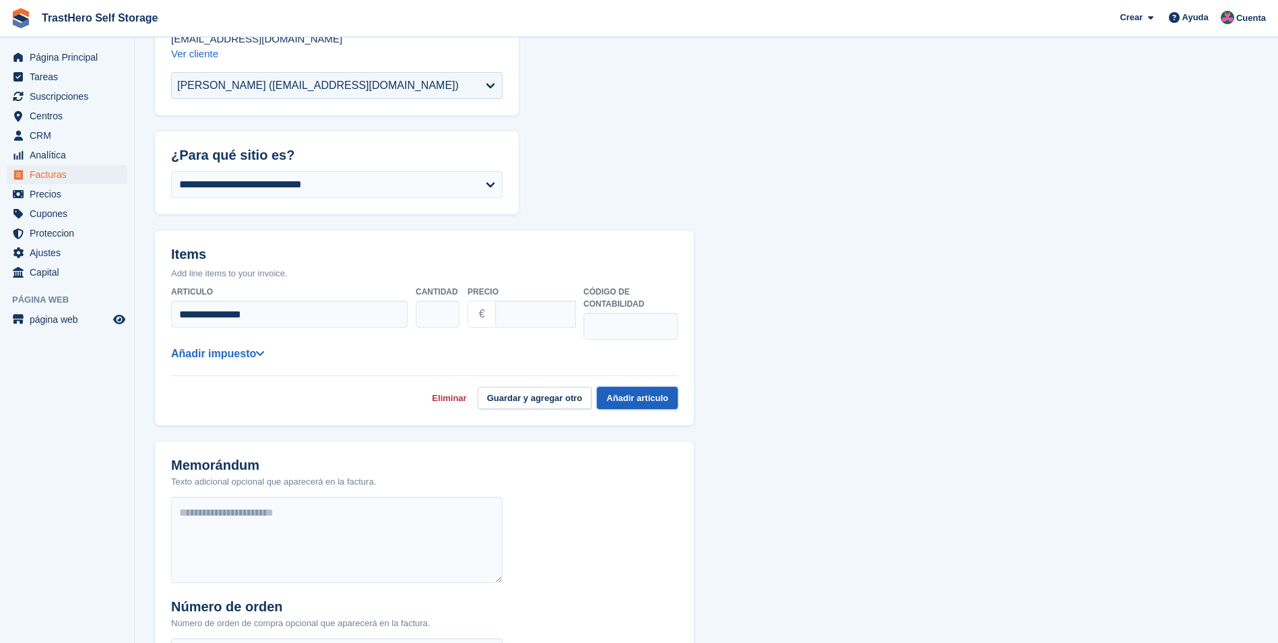
drag, startPoint x: 636, startPoint y: 396, endPoint x: 636, endPoint y: 404, distance: 8.1
click at [636, 404] on button "Añadir artículo" at bounding box center [637, 398] width 81 height 22
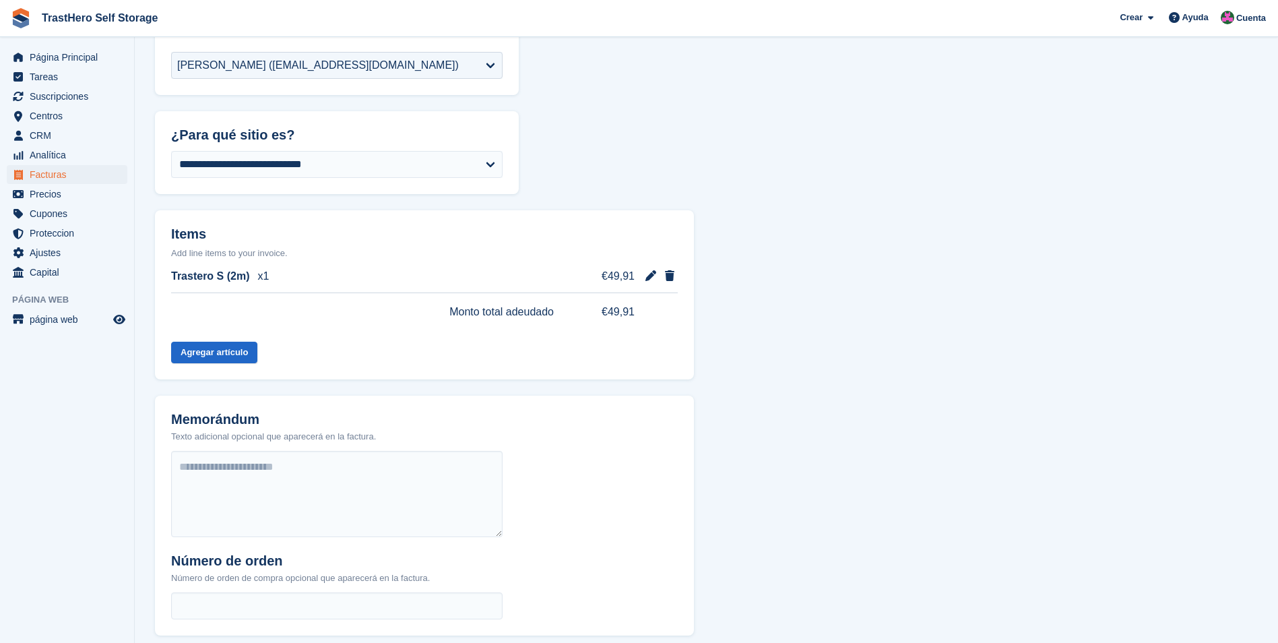
scroll to position [236, 0]
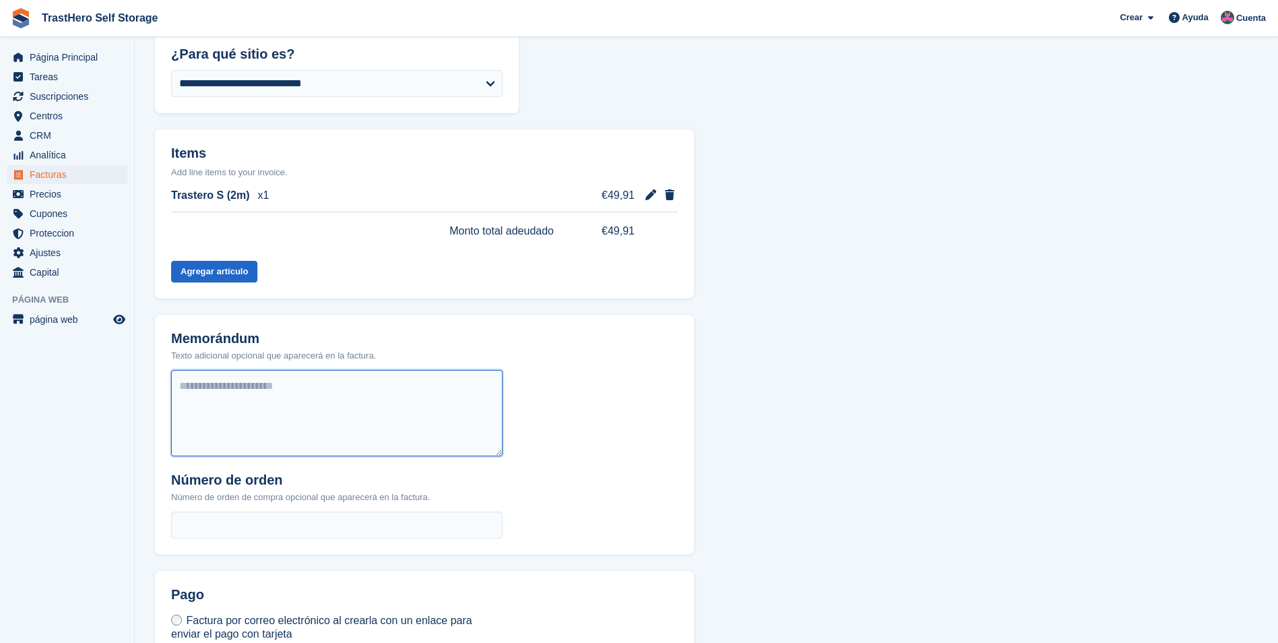
click at [344, 408] on textarea at bounding box center [337, 413] width 332 height 86
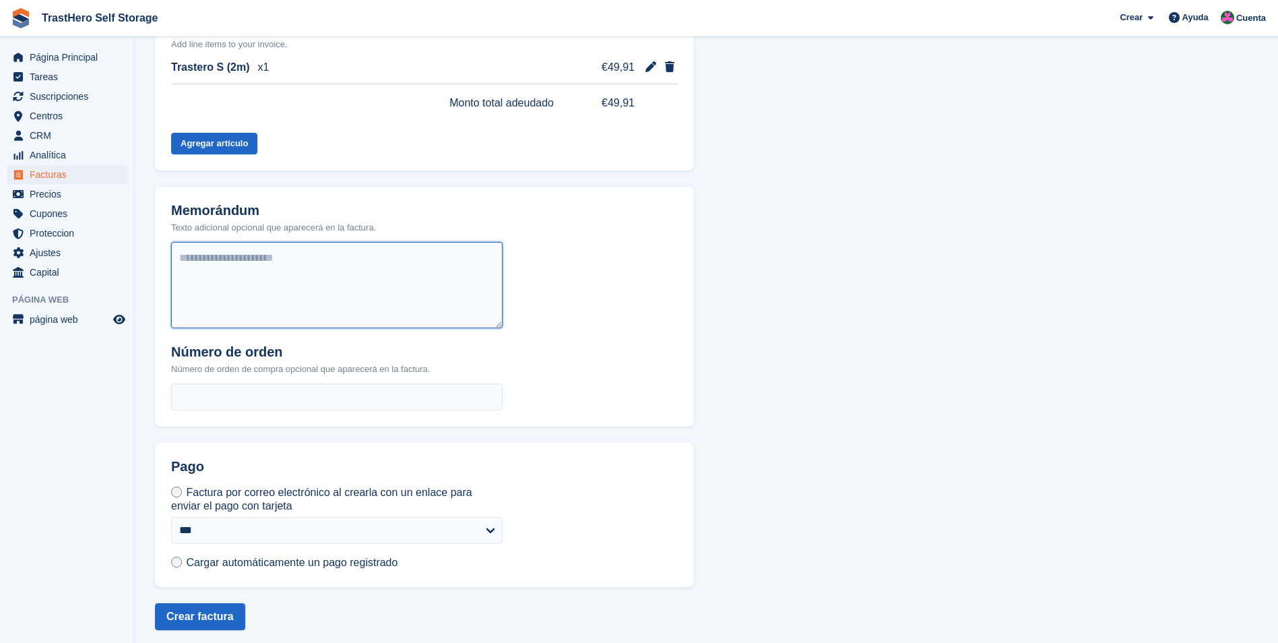
scroll to position [371, 0]
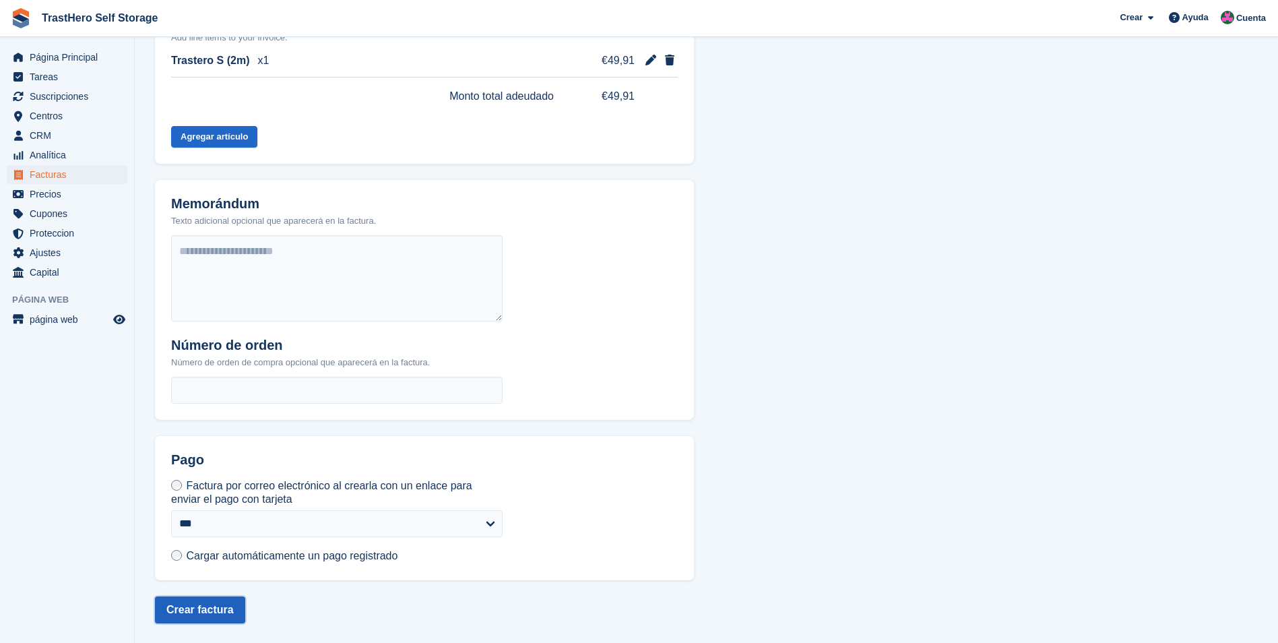
click at [220, 596] on button "Crear factura" at bounding box center [200, 609] width 90 height 27
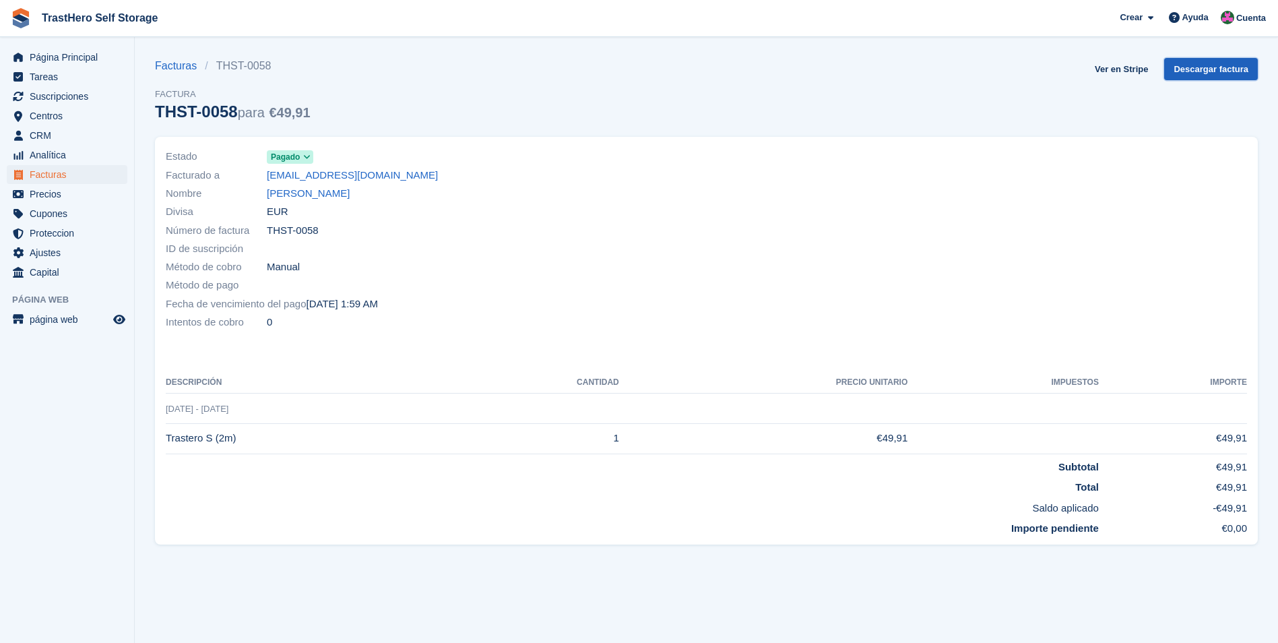
click at [1189, 71] on link "Descargar factura" at bounding box center [1211, 69] width 94 height 22
click at [306, 156] on icon at bounding box center [306, 157] width 7 height 8
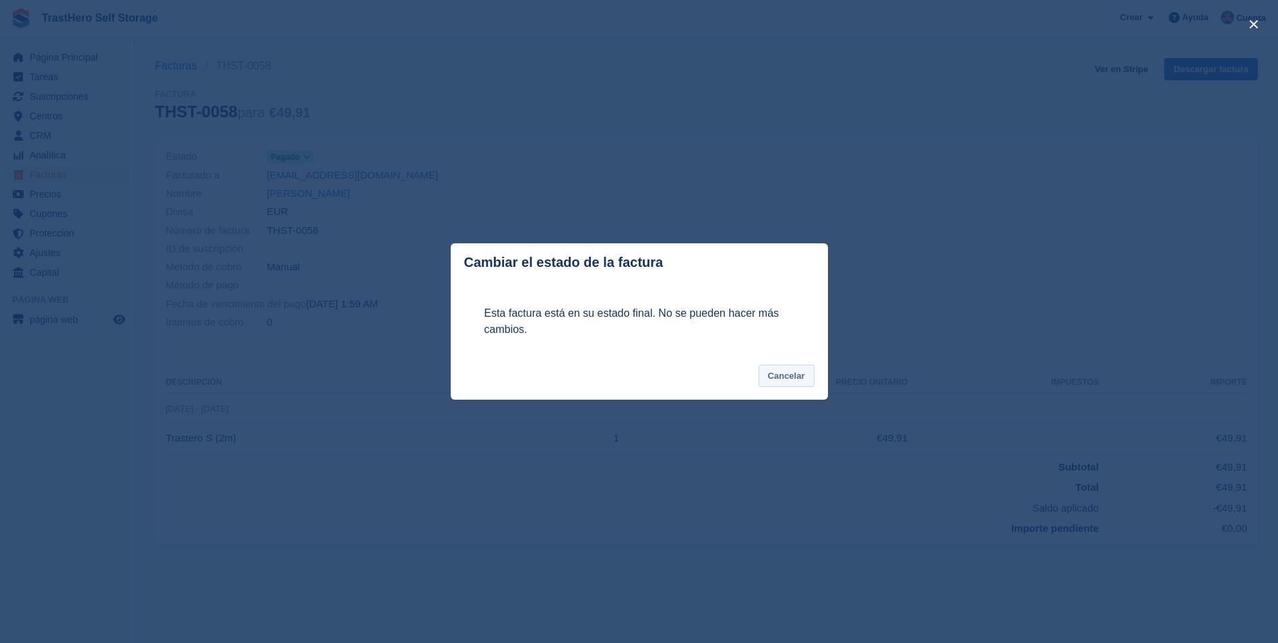
click at [790, 383] on button "Cancelar" at bounding box center [787, 376] width 56 height 22
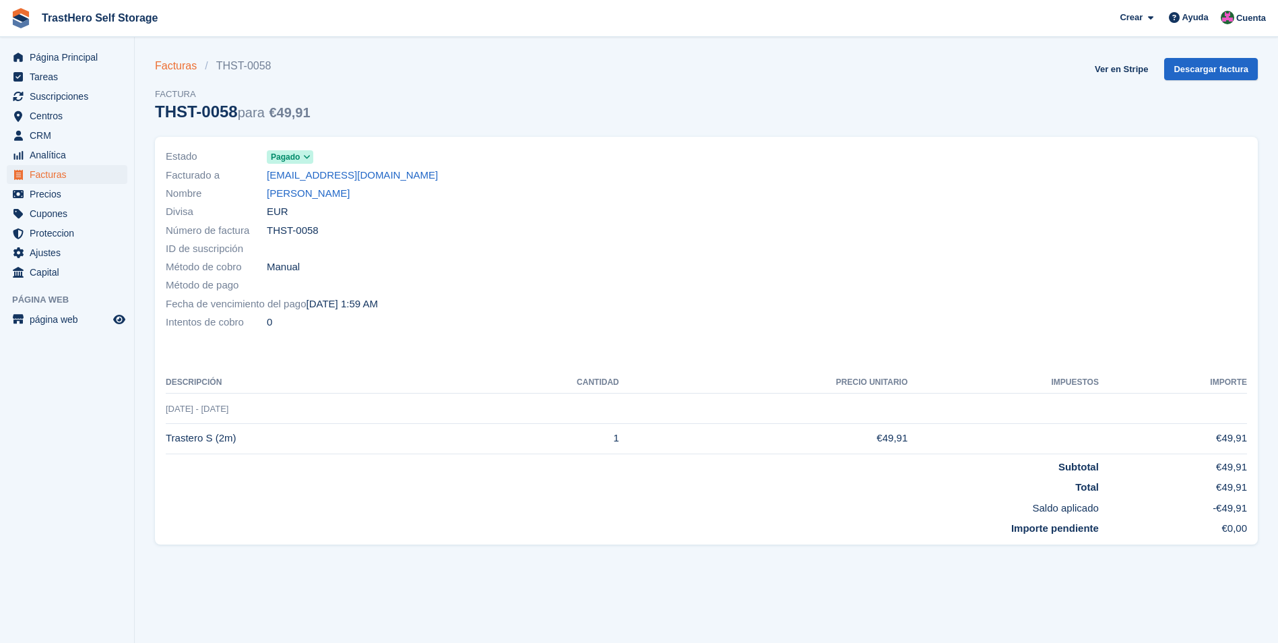
click at [180, 66] on link "Facturas" at bounding box center [180, 66] width 50 height 16
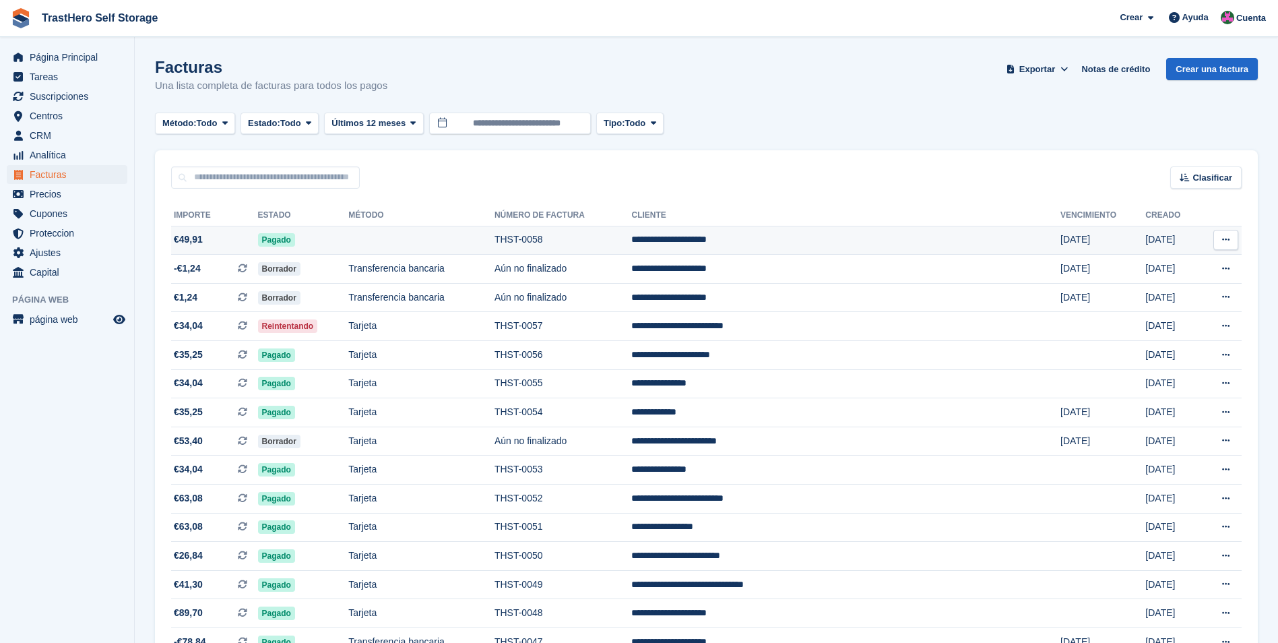
click at [1236, 239] on button at bounding box center [1226, 240] width 25 height 20
click at [1145, 289] on p "Ver en Stripe" at bounding box center [1173, 286] width 117 height 22
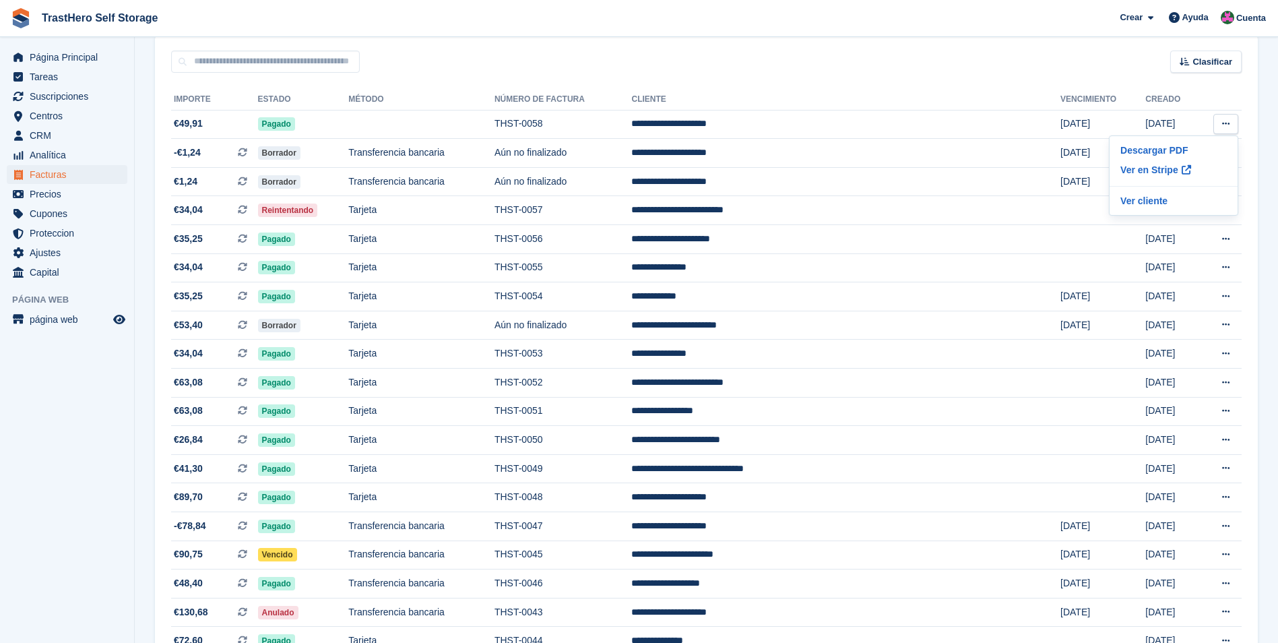
scroll to position [129, 0]
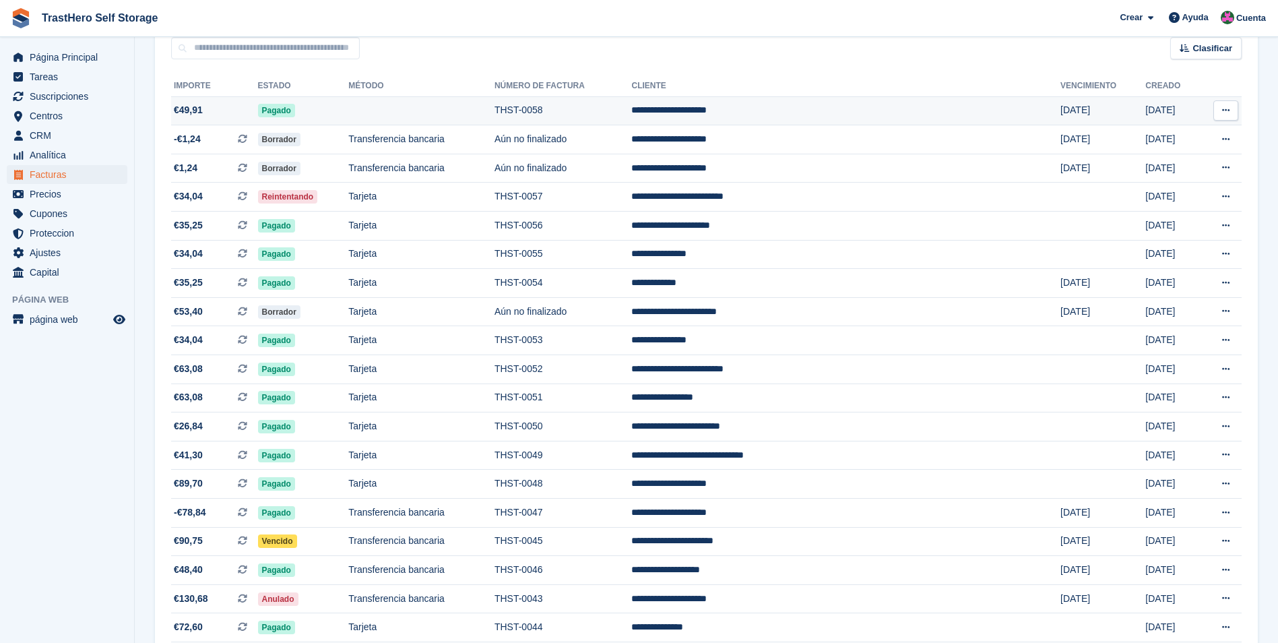
click at [1233, 109] on button at bounding box center [1226, 110] width 25 height 20
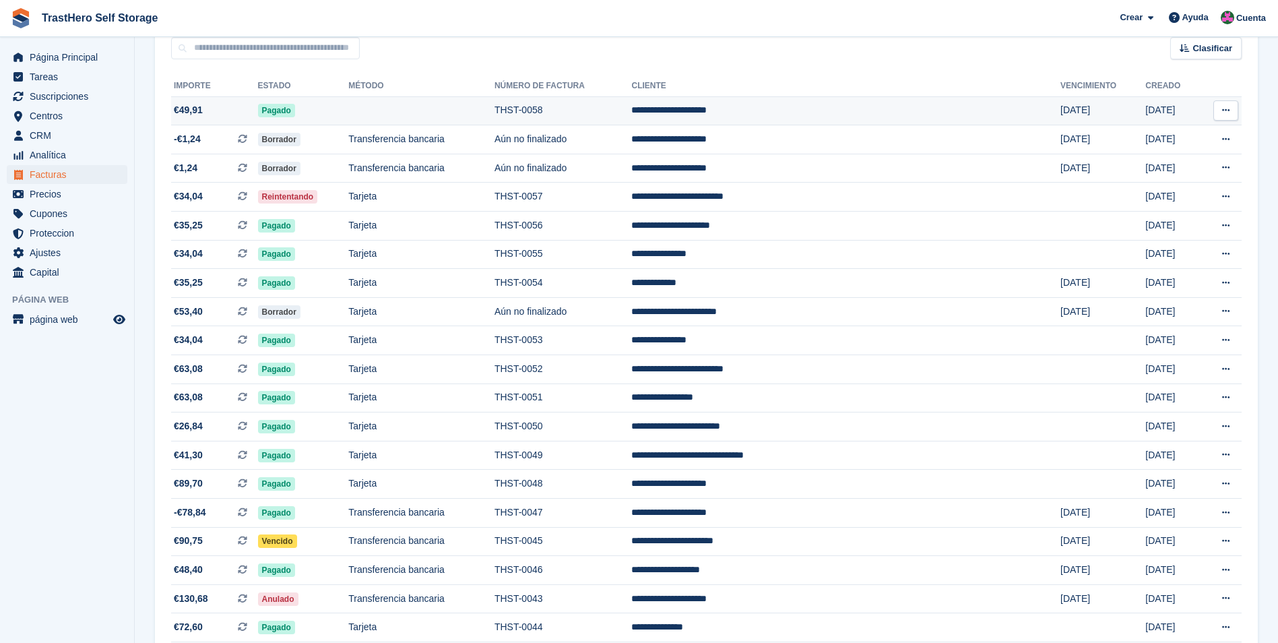
click at [752, 115] on td "**********" at bounding box center [845, 110] width 429 height 29
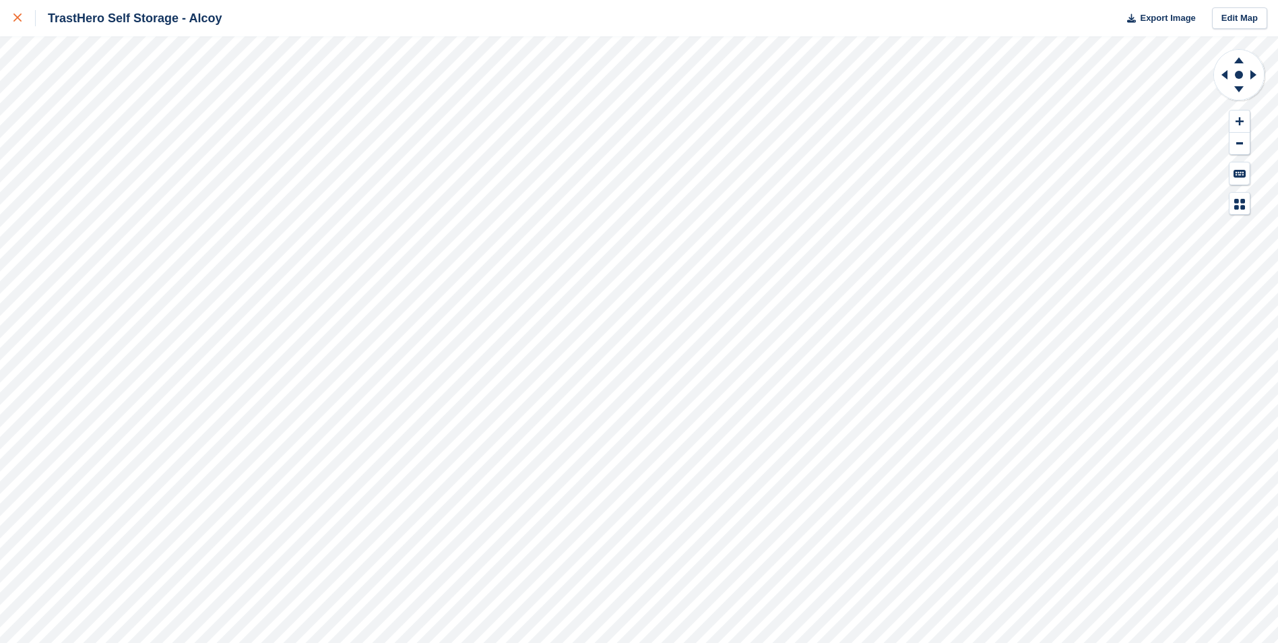
click at [15, 22] on div at bounding box center [24, 18] width 22 height 16
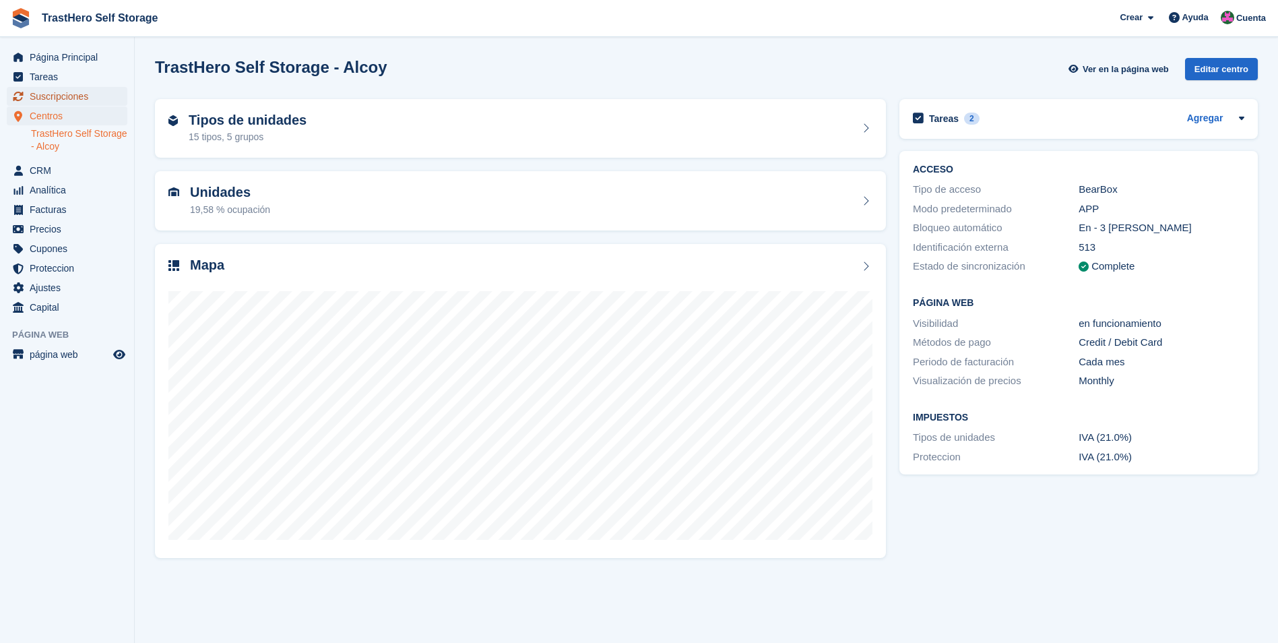
click at [84, 93] on span "Suscripciones" at bounding box center [70, 96] width 81 height 19
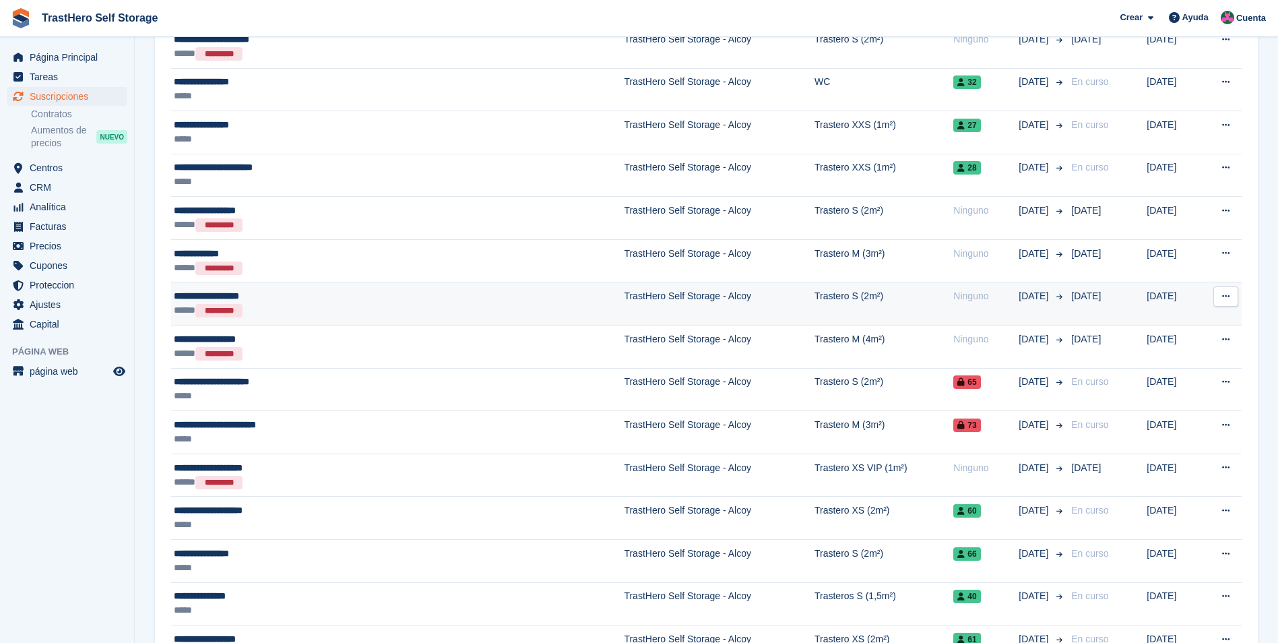
scroll to position [943, 0]
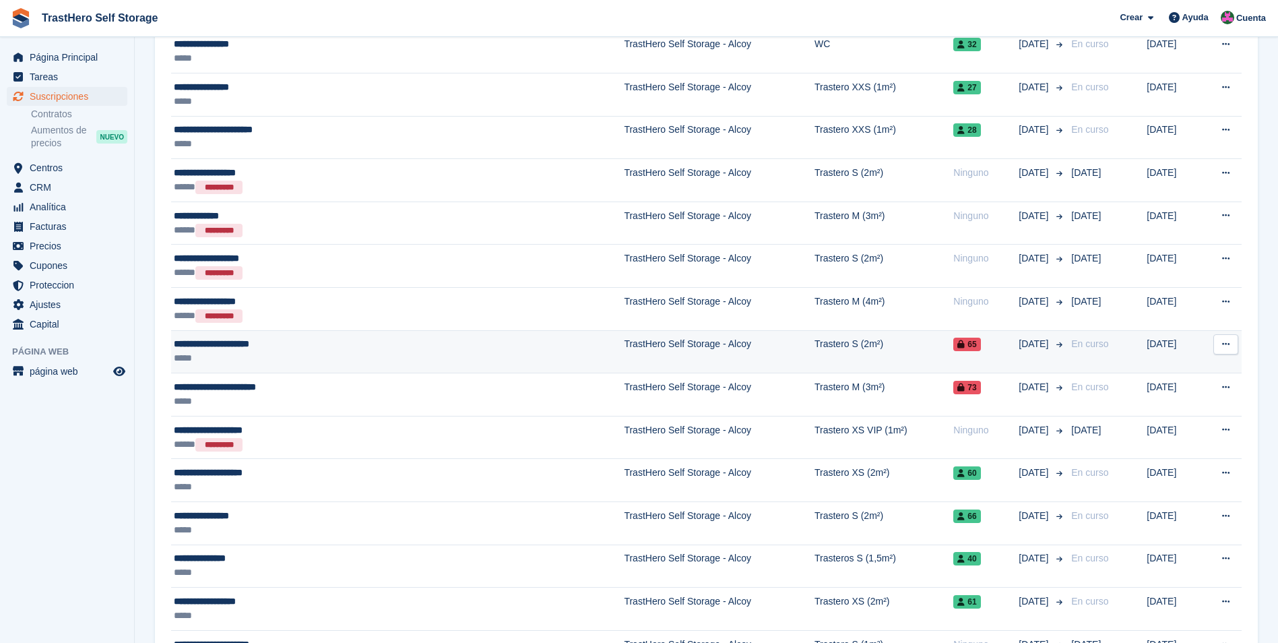
click at [624, 345] on td "TrastHero Self Storage - Alcoy" at bounding box center [719, 351] width 191 height 43
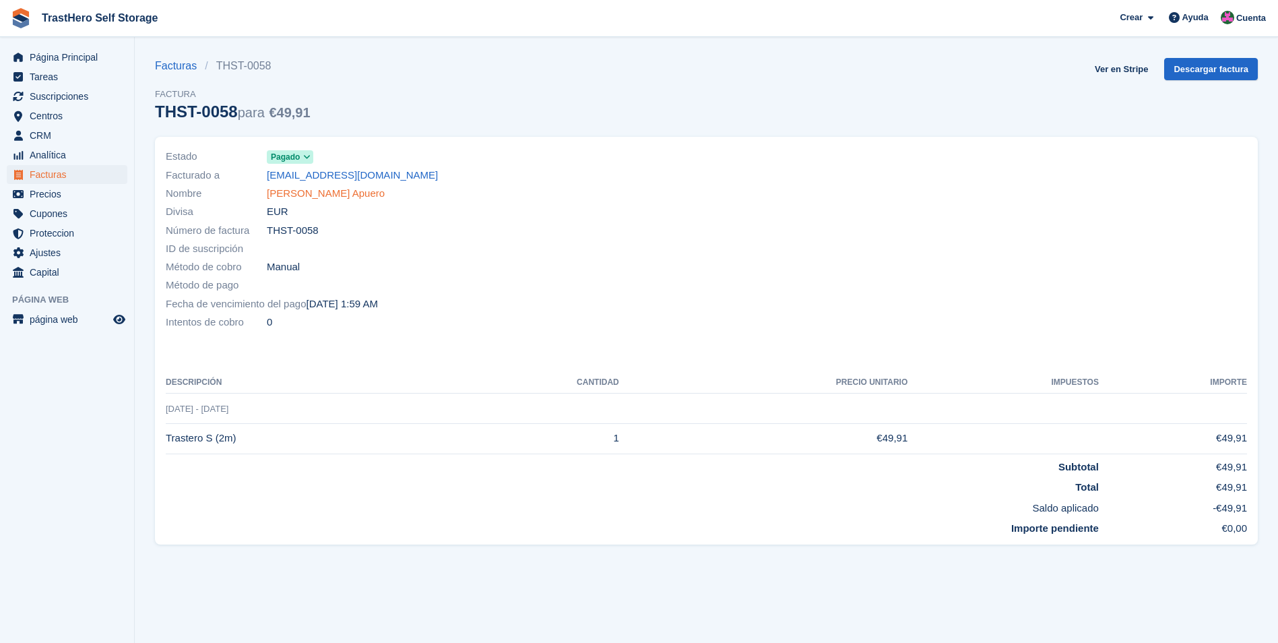
click at [310, 192] on link "Walter Argumedo Apuero" at bounding box center [326, 193] width 118 height 15
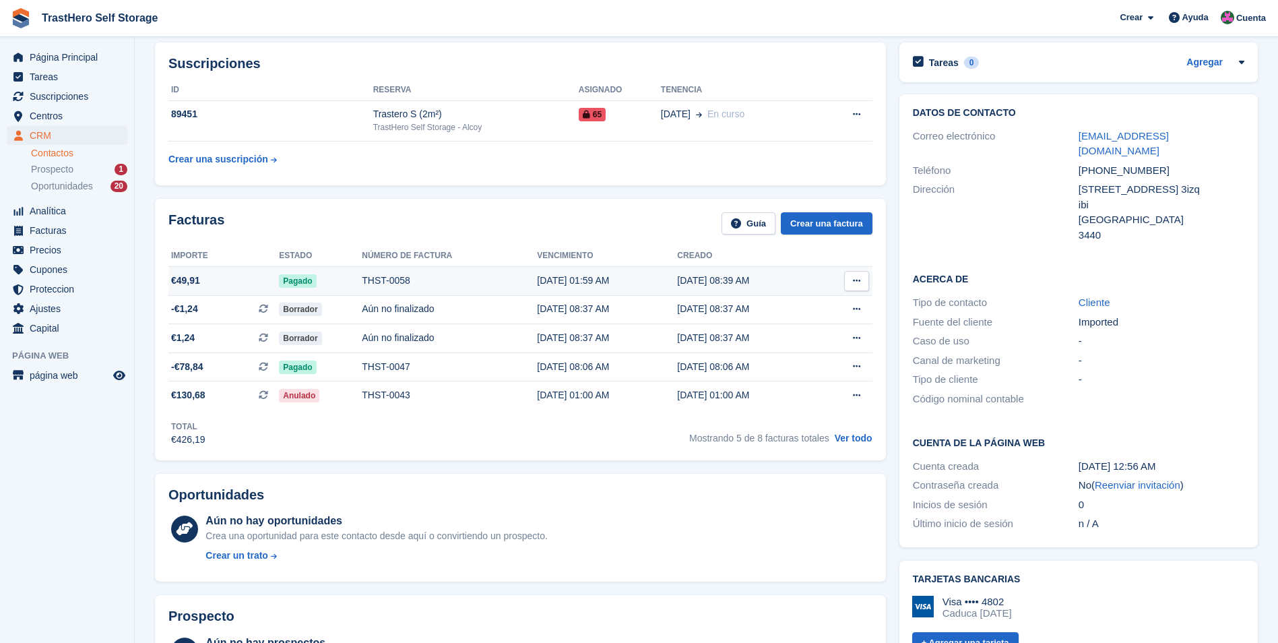
scroll to position [135, 0]
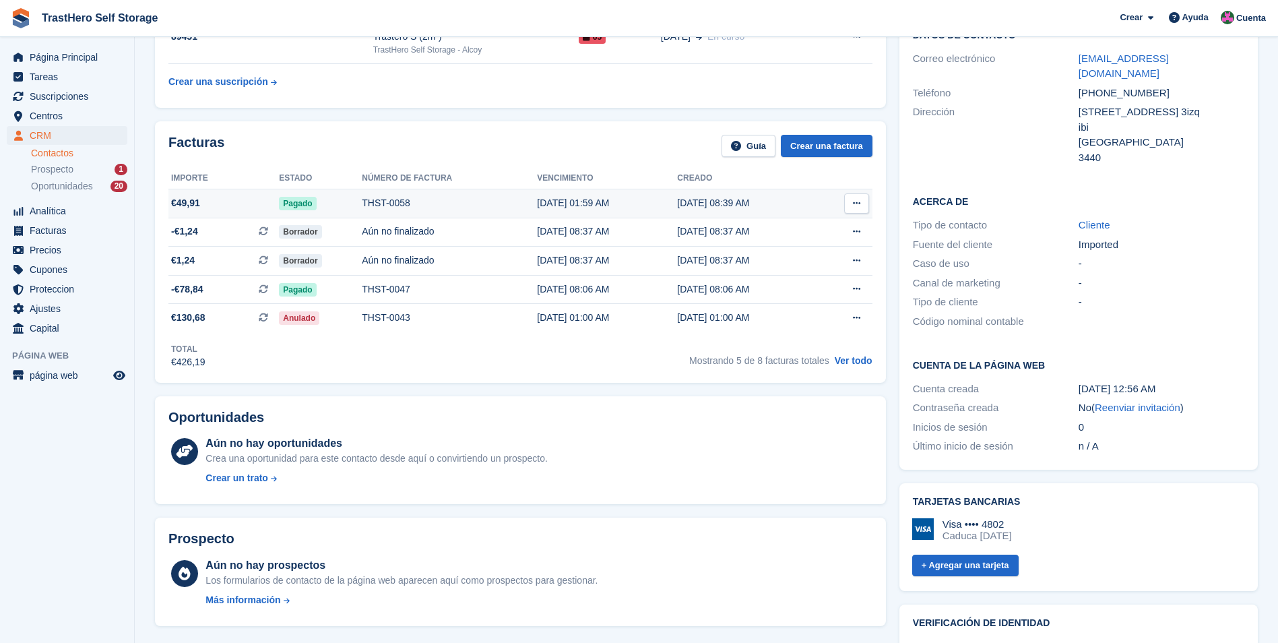
click at [853, 199] on icon at bounding box center [856, 203] width 7 height 9
click at [728, 417] on div "Oportunidades" at bounding box center [520, 420] width 704 height 21
click at [854, 363] on link "Ver todo" at bounding box center [854, 360] width 38 height 11
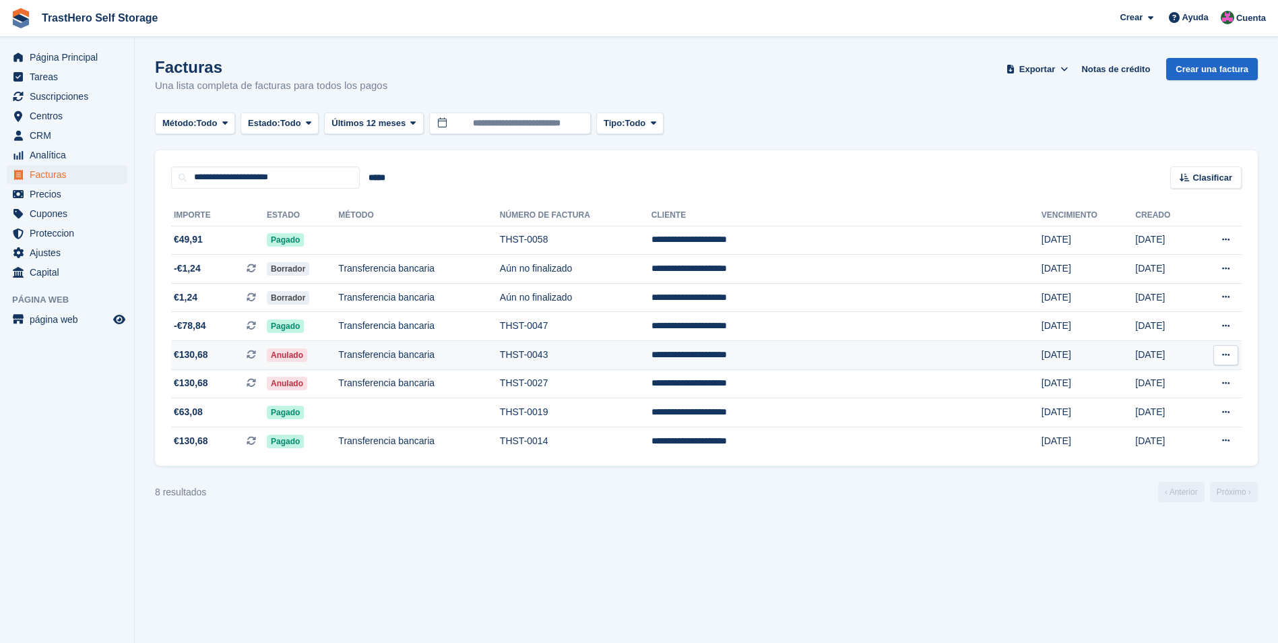
click at [1230, 352] on button at bounding box center [1226, 355] width 25 height 20
click at [307, 352] on span "Anulado" at bounding box center [287, 354] width 40 height 13
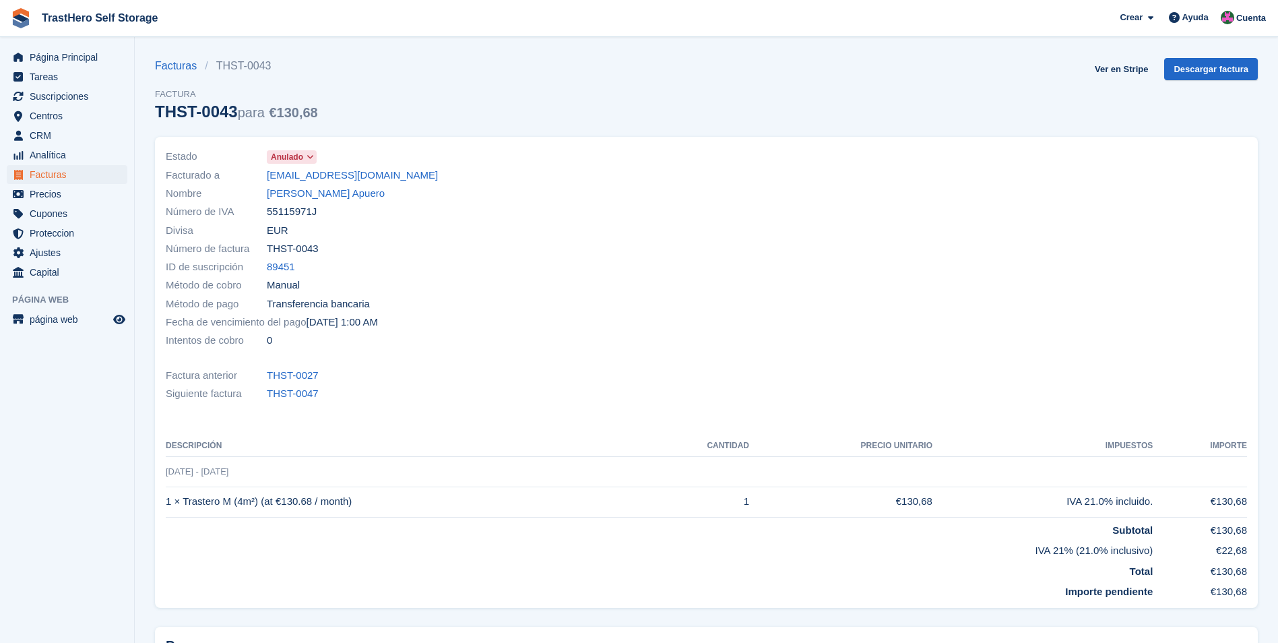
click at [294, 160] on span "Anulado" at bounding box center [287, 157] width 32 height 12
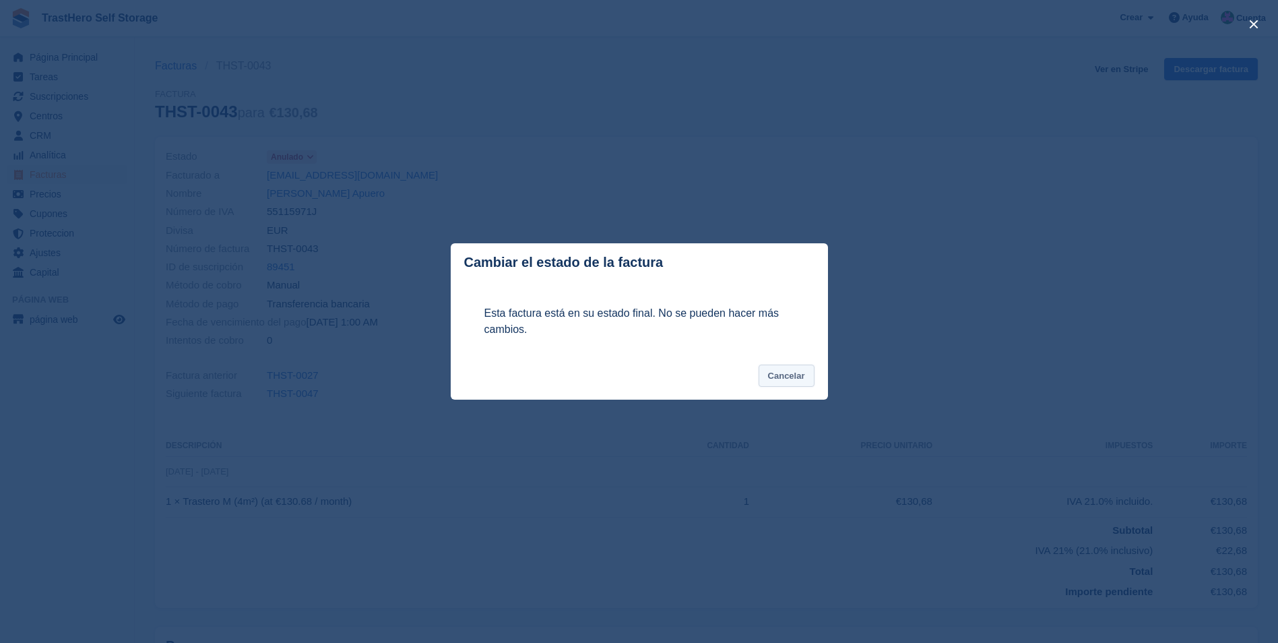
click at [792, 379] on button "Cancelar" at bounding box center [787, 376] width 56 height 22
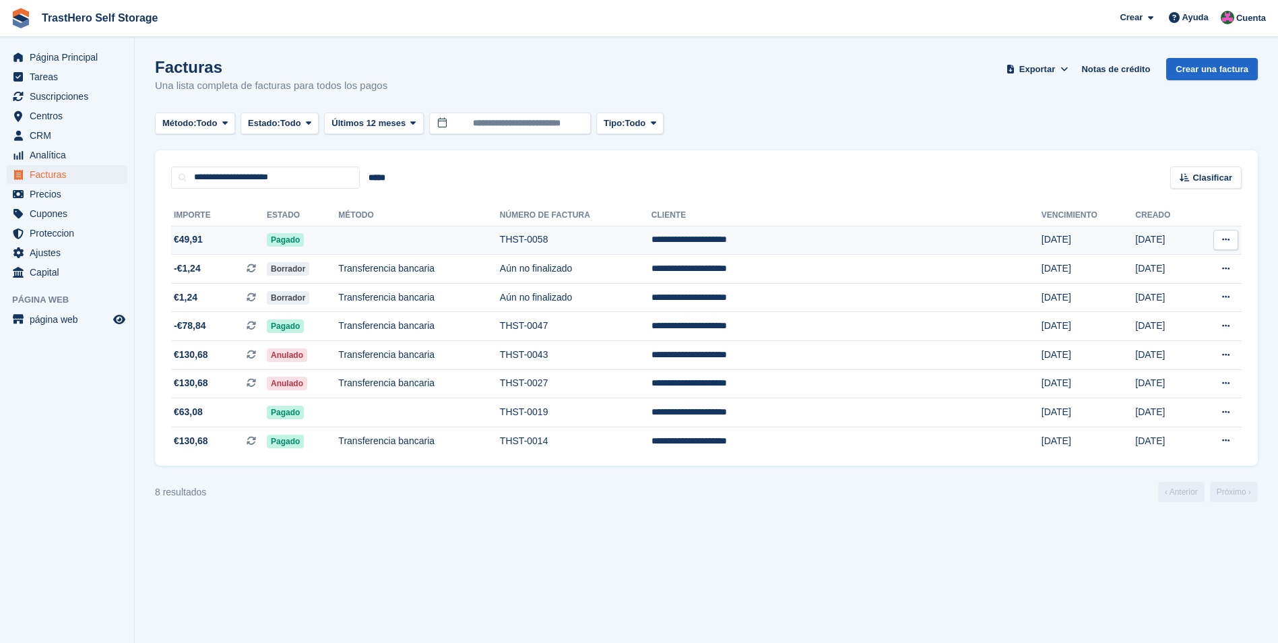
click at [1217, 238] on button at bounding box center [1226, 240] width 25 height 20
click at [1107, 62] on link "Notas de crédito" at bounding box center [1116, 69] width 80 height 22
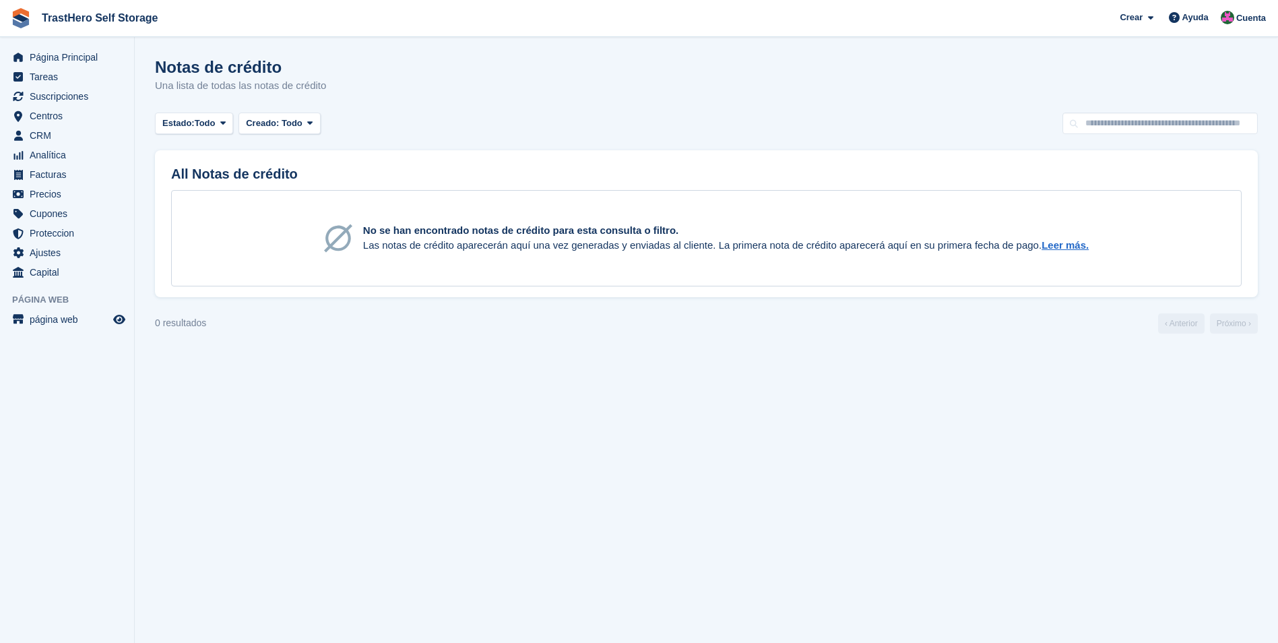
drag, startPoint x: 438, startPoint y: 193, endPoint x: 452, endPoint y: 232, distance: 41.6
click at [438, 193] on div "No se han encontrado notas de crédito para esta consulta o filtro. Las notas de…" at bounding box center [706, 238] width 1071 height 96
click at [448, 253] on div "No se han encontrado notas de crédito para esta consulta o filtro. Las notas de…" at bounding box center [706, 238] width 1071 height 96
click at [214, 114] on button "Estado: Todo" at bounding box center [194, 124] width 78 height 22
click at [218, 156] on link "Todo" at bounding box center [219, 155] width 117 height 24
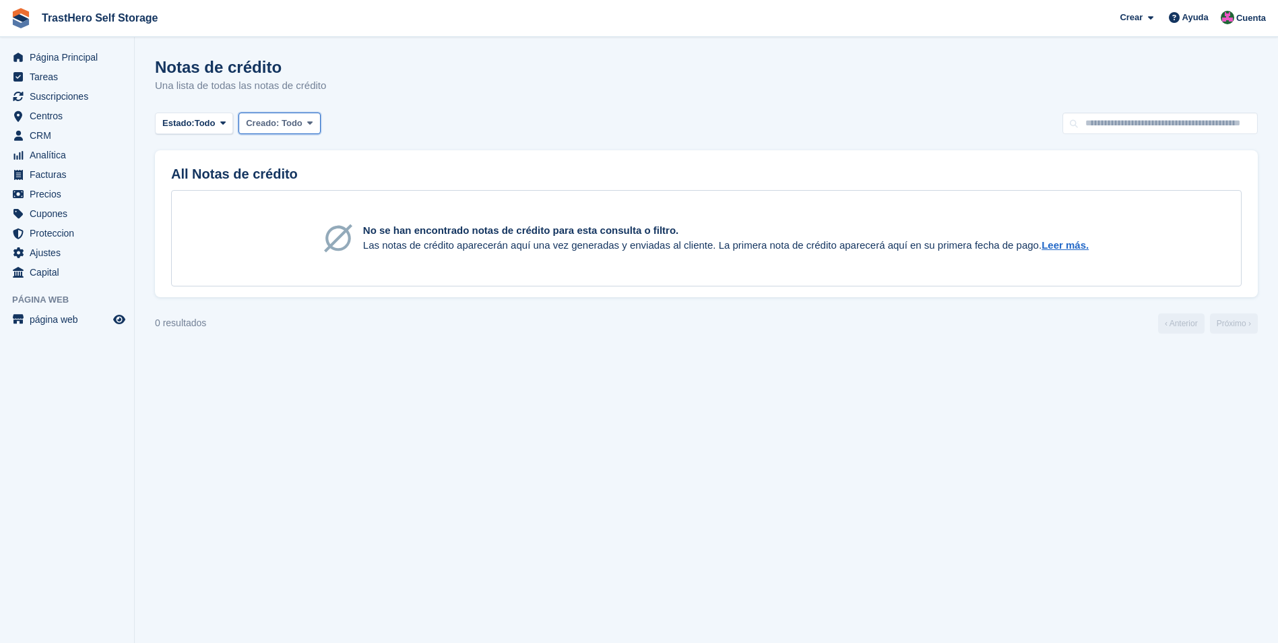
click at [282, 118] on span "Todo" at bounding box center [292, 123] width 21 height 10
click at [1212, 117] on input "text" at bounding box center [1160, 124] width 195 height 22
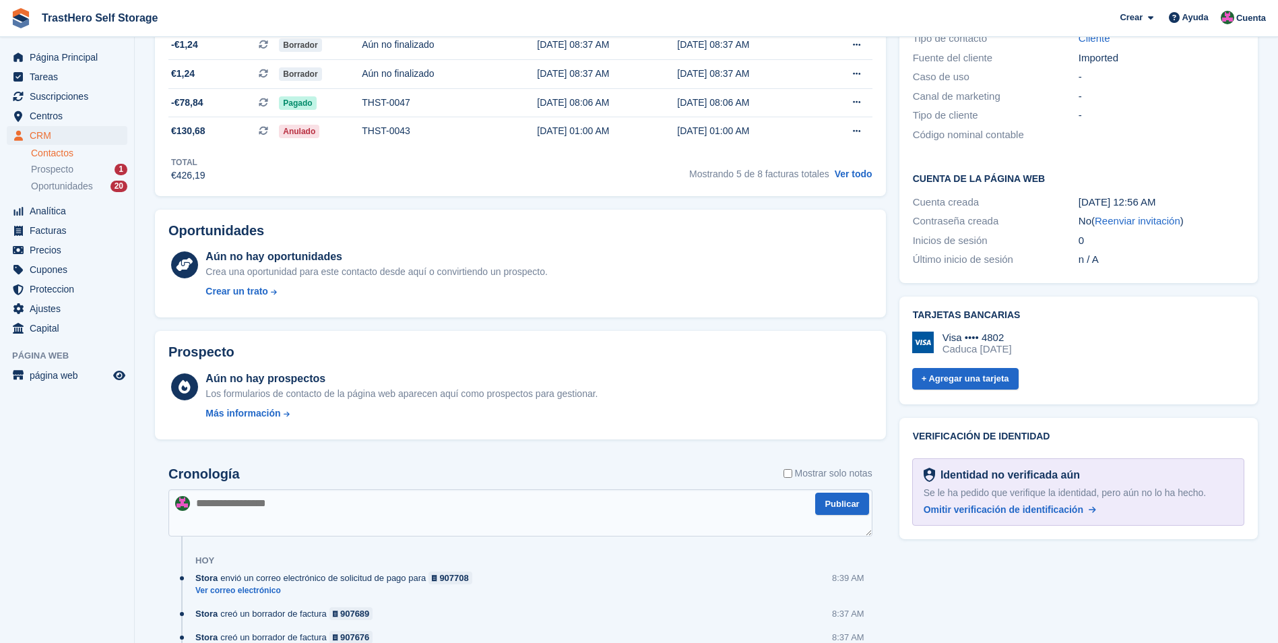
scroll to position [337, 0]
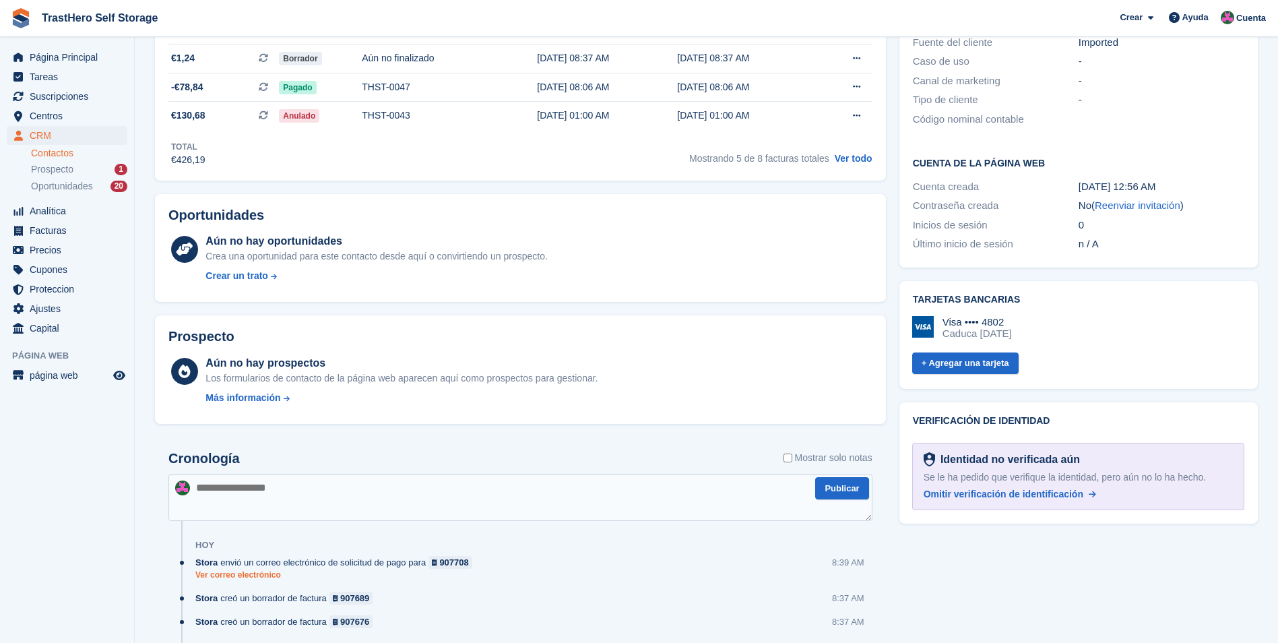
click at [261, 575] on link "Ver correo electrónico" at bounding box center [337, 574] width 284 height 11
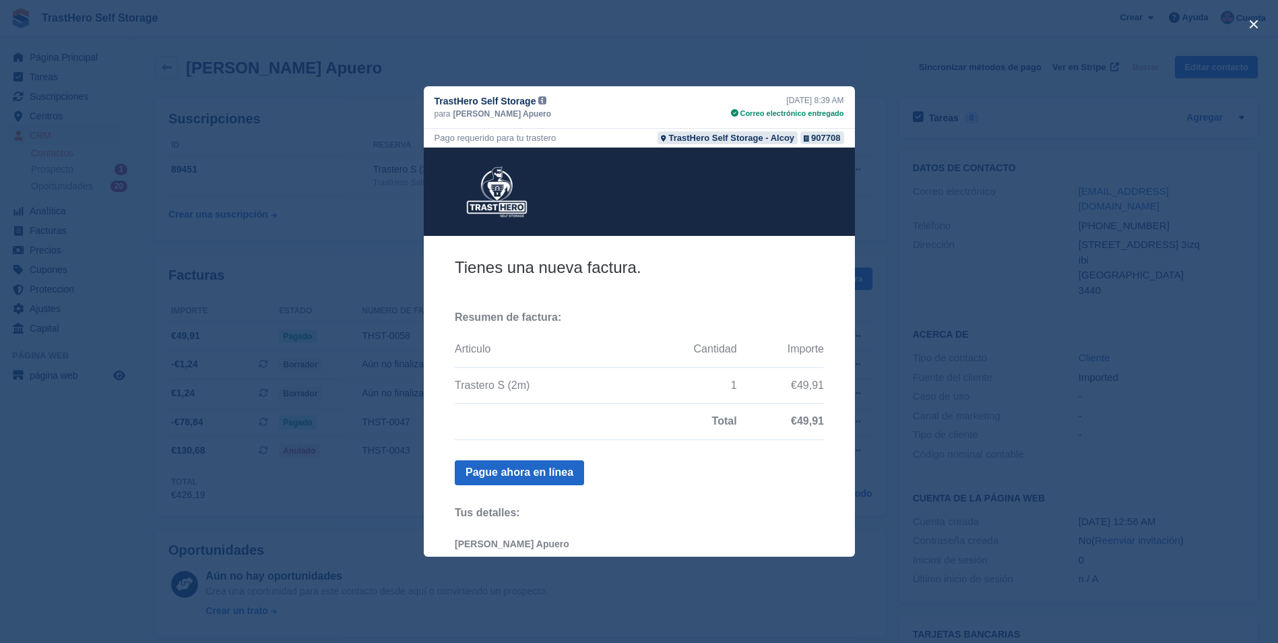
scroll to position [0, 0]
click at [1253, 28] on button "close" at bounding box center [1254, 24] width 22 height 22
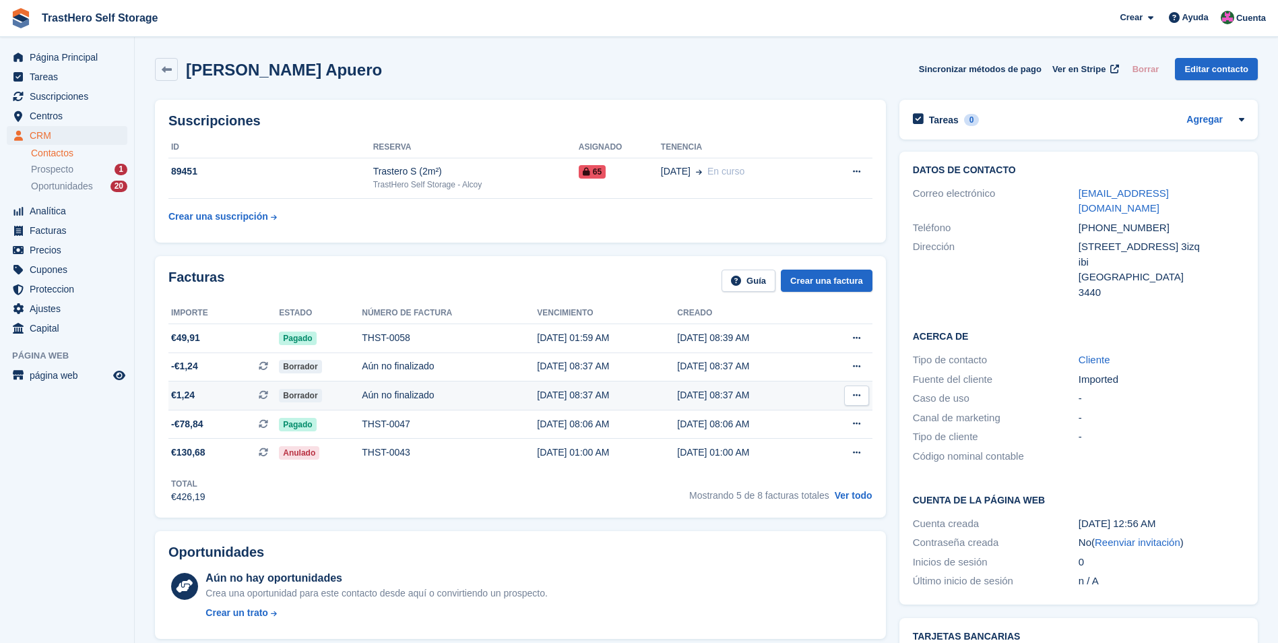
click at [861, 396] on button at bounding box center [856, 395] width 25 height 20
click at [520, 380] on td "Aún no finalizado" at bounding box center [449, 366] width 175 height 29
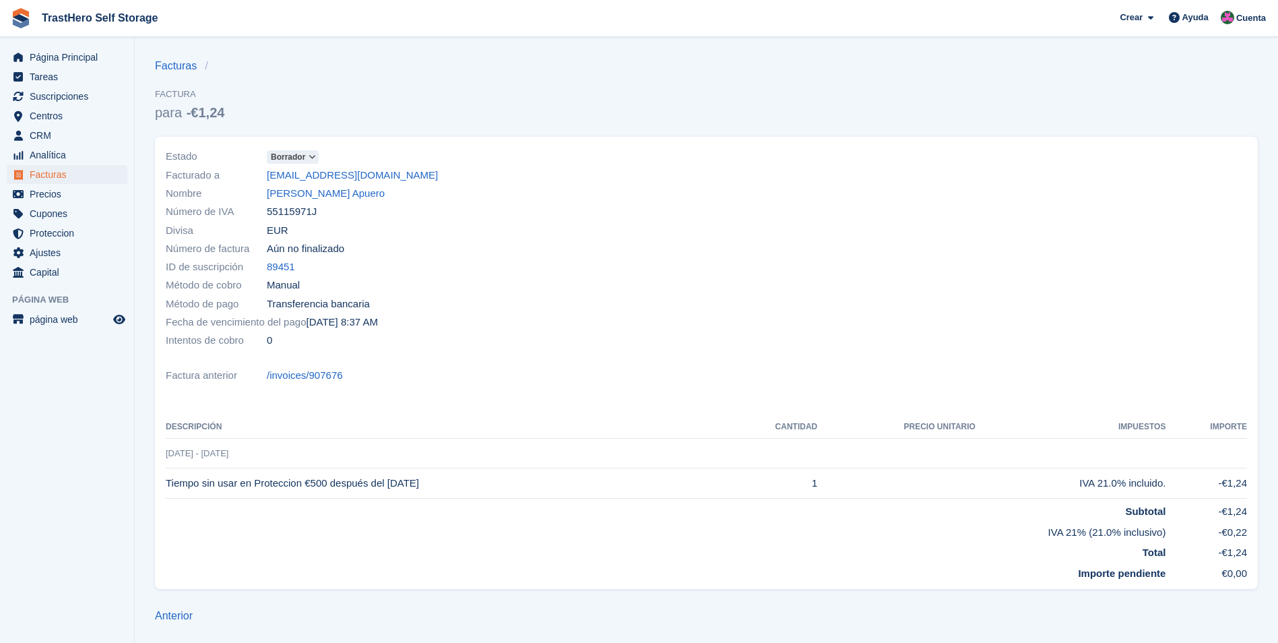
scroll to position [1, 0]
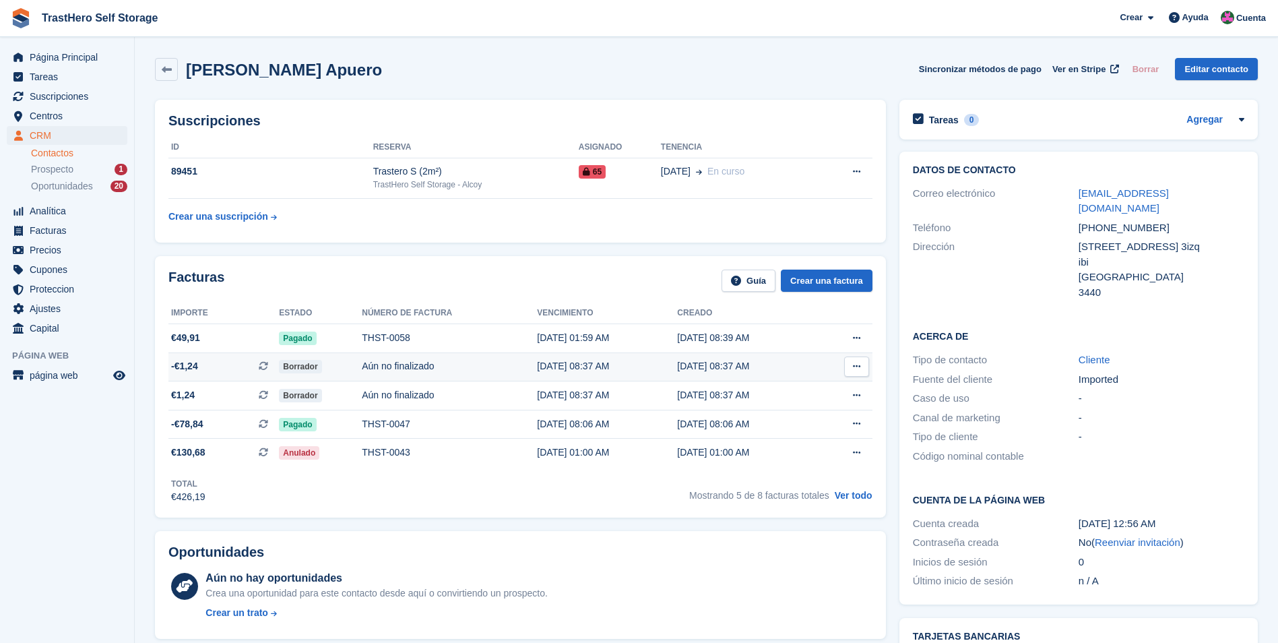
click at [856, 363] on icon at bounding box center [856, 366] width 7 height 9
click at [478, 367] on div "Aún no finalizado" at bounding box center [449, 366] width 175 height 14
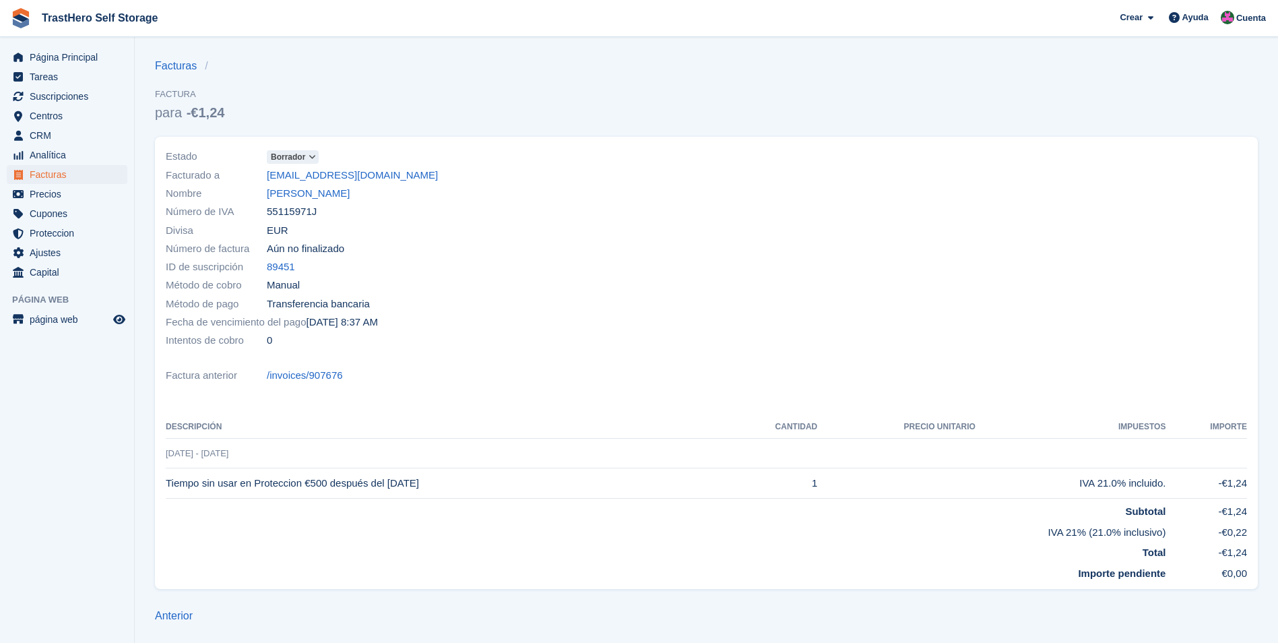
click at [301, 153] on span "Borrador" at bounding box center [288, 157] width 34 height 12
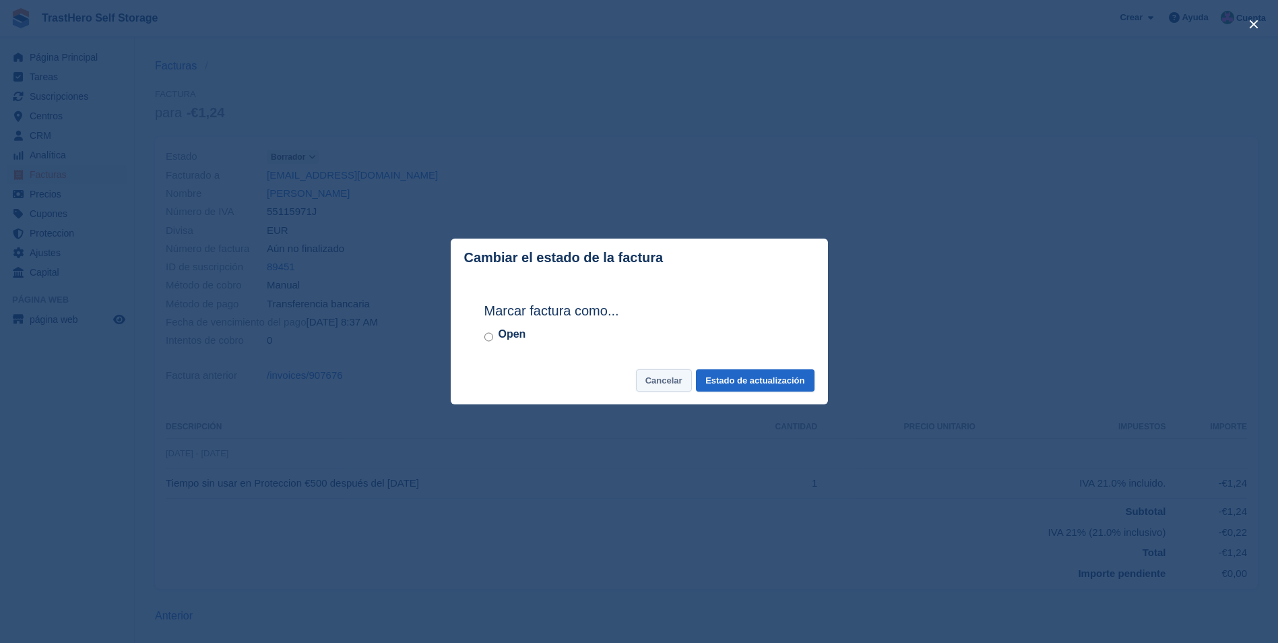
click at [664, 373] on button "Cancelar" at bounding box center [664, 380] width 56 height 22
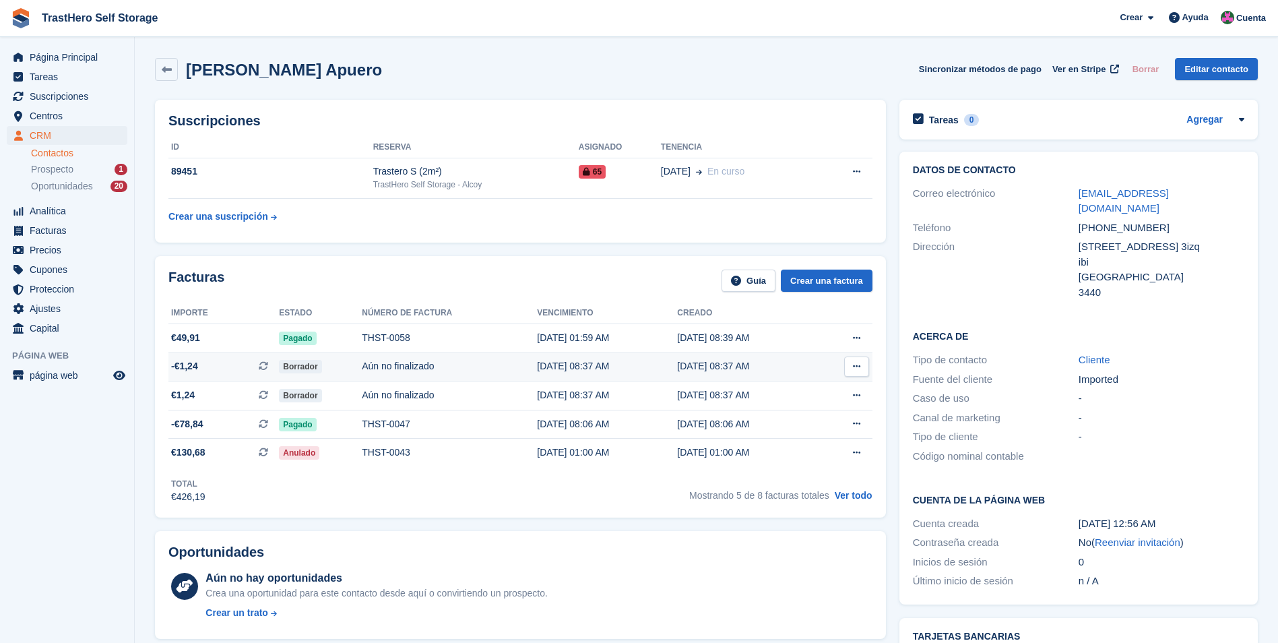
click at [853, 364] on icon at bounding box center [856, 366] width 7 height 9
click at [859, 362] on icon at bounding box center [856, 366] width 7 height 9
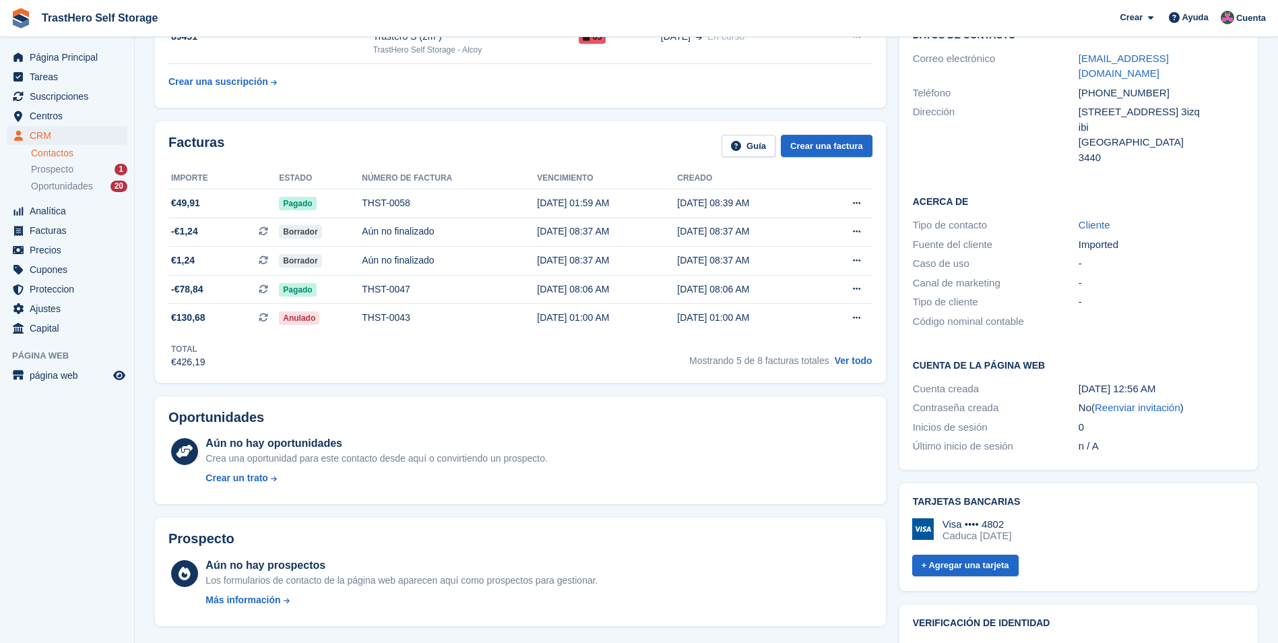
scroll to position [337, 0]
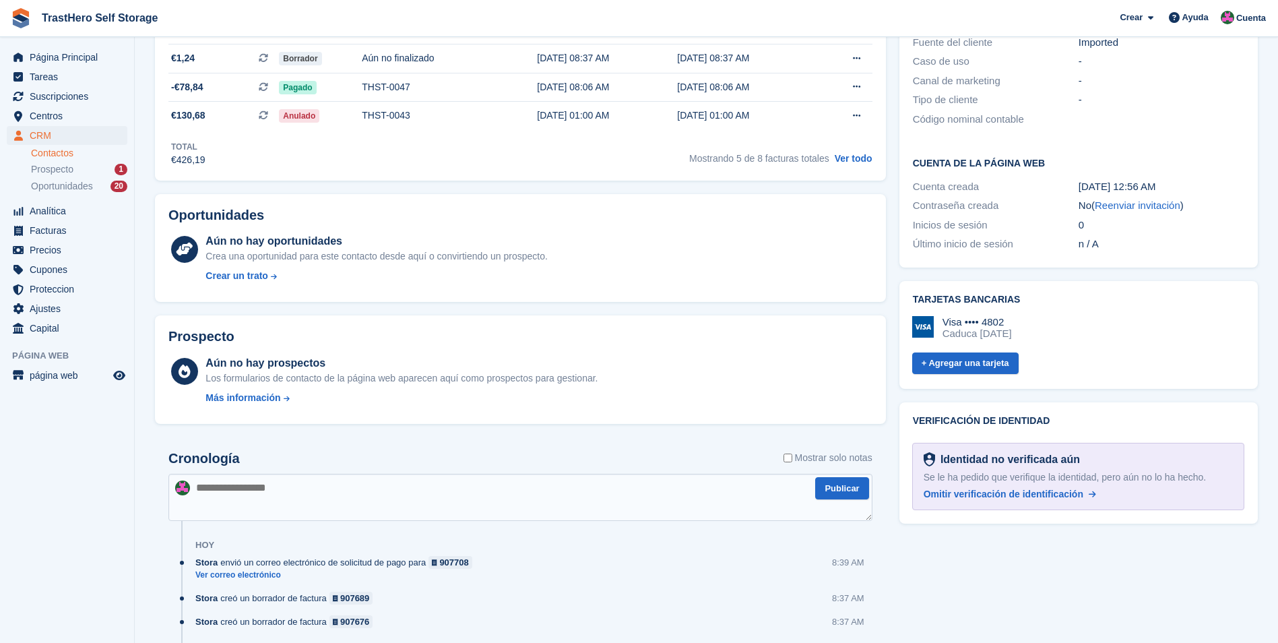
click at [950, 316] on div "Visa •••• 4802" at bounding box center [977, 322] width 69 height 12
drag, startPoint x: 950, startPoint y: 307, endPoint x: 1092, endPoint y: 323, distance: 143.0
click at [1092, 322] on div "Visa •••• 4802 Caduca December 2031" at bounding box center [1078, 328] width 332 height 24
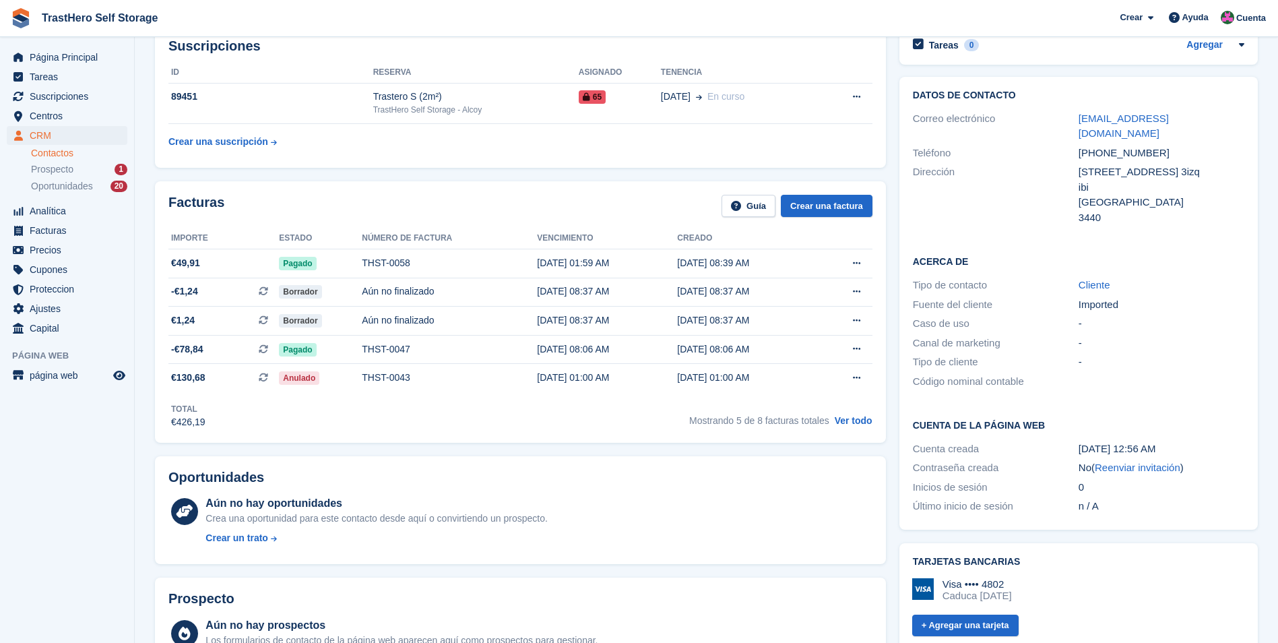
scroll to position [0, 0]
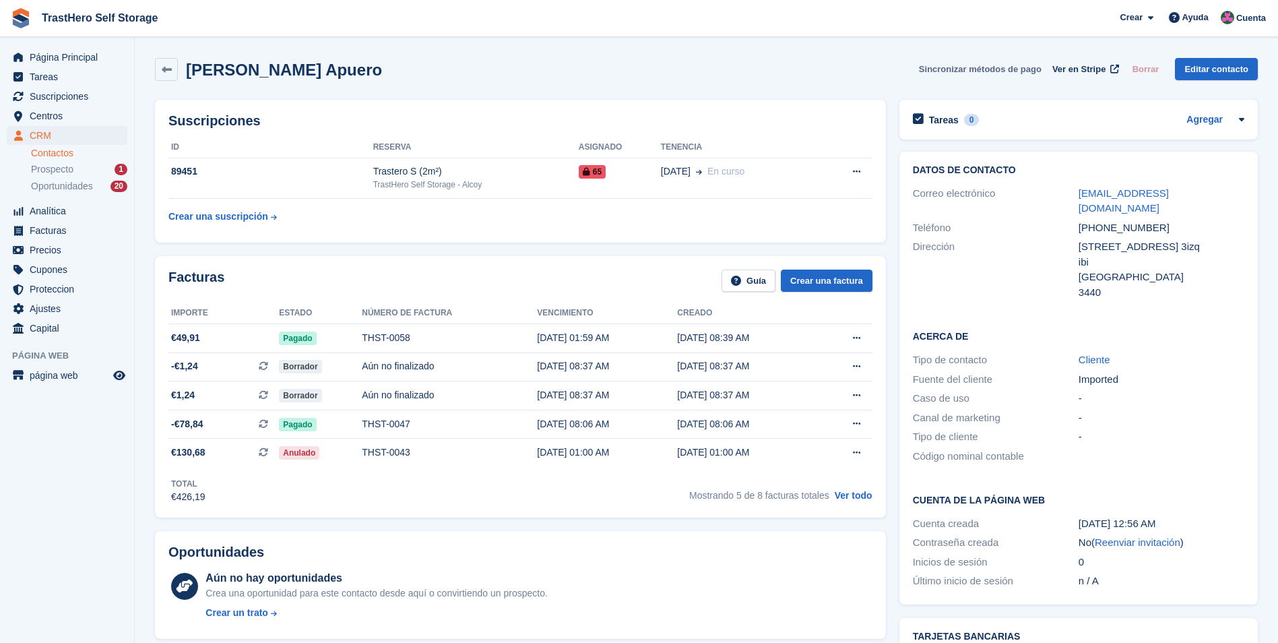
click at [993, 73] on button "Sincronizar métodos de pago" at bounding box center [980, 69] width 123 height 22
click at [42, 167] on span "Prospecto" at bounding box center [52, 169] width 42 height 13
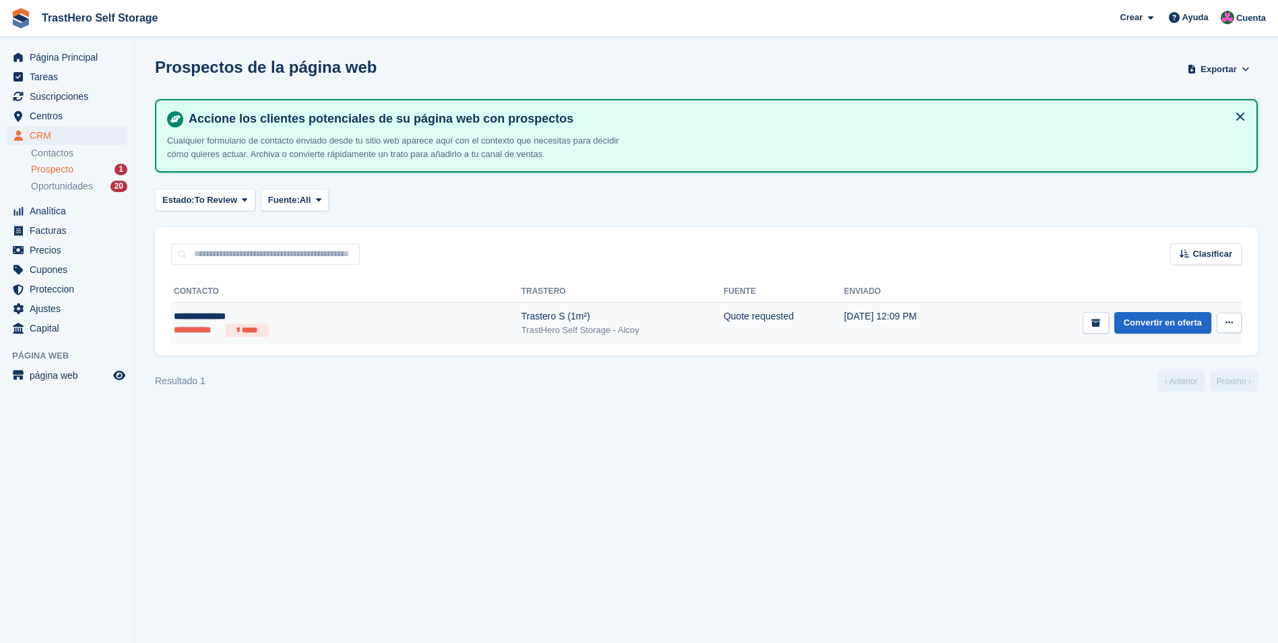
click at [1230, 319] on icon at bounding box center [1229, 322] width 7 height 9
click at [743, 310] on td "Quote requested" at bounding box center [784, 324] width 121 height 42
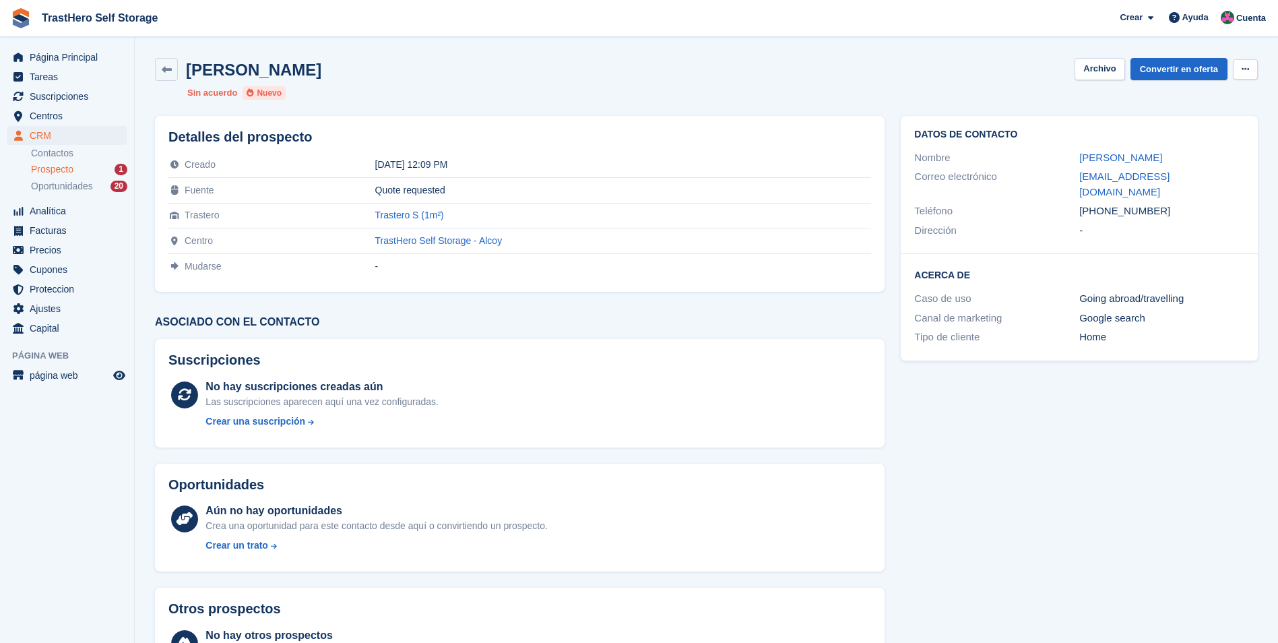
click at [1247, 73] on icon at bounding box center [1245, 69] width 7 height 9
click at [984, 411] on div "Datos de contacto Nombre [PERSON_NAME] Correo electrónico [EMAIL_ADDRESS][DOMAI…" at bounding box center [1079, 406] width 373 height 596
click at [1094, 77] on button "Archivo" at bounding box center [1100, 69] width 50 height 22
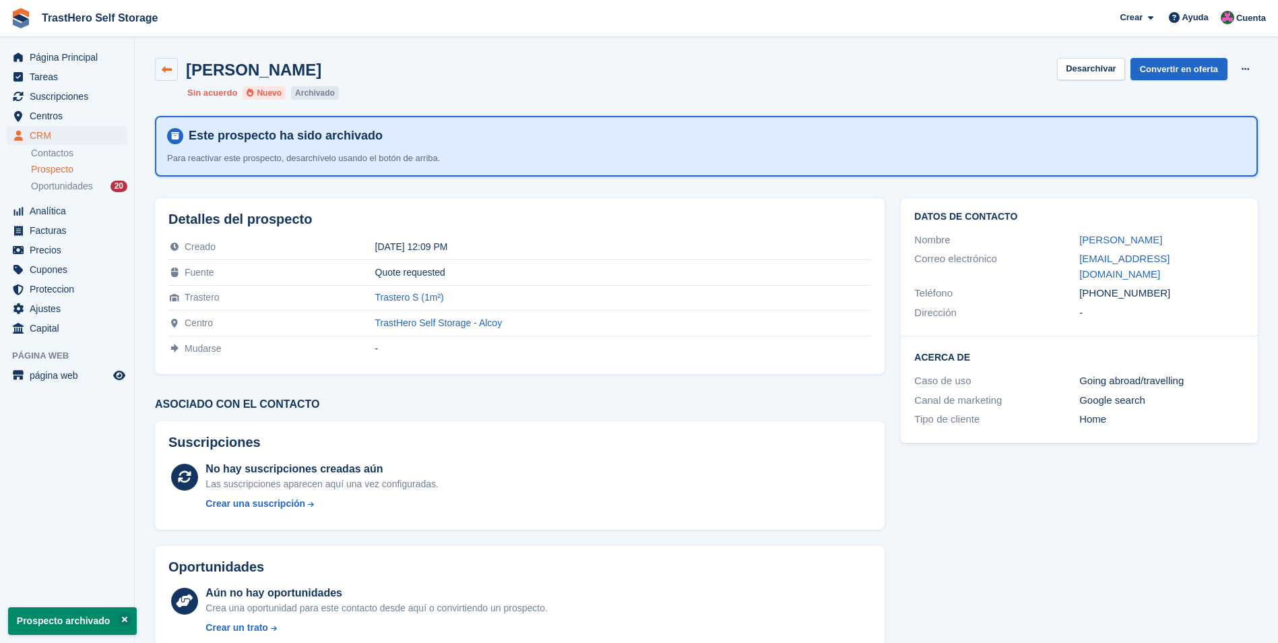
click at [170, 71] on icon at bounding box center [167, 70] width 10 height 10
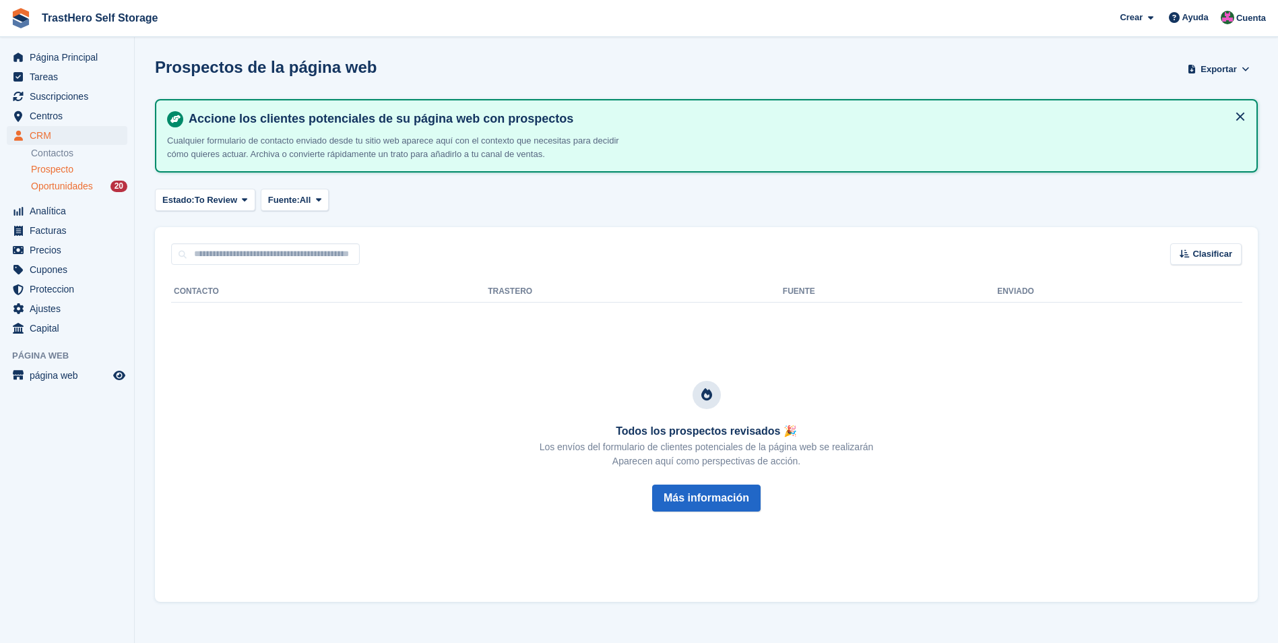
click at [73, 189] on span "Oportunidades" at bounding box center [62, 186] width 62 height 13
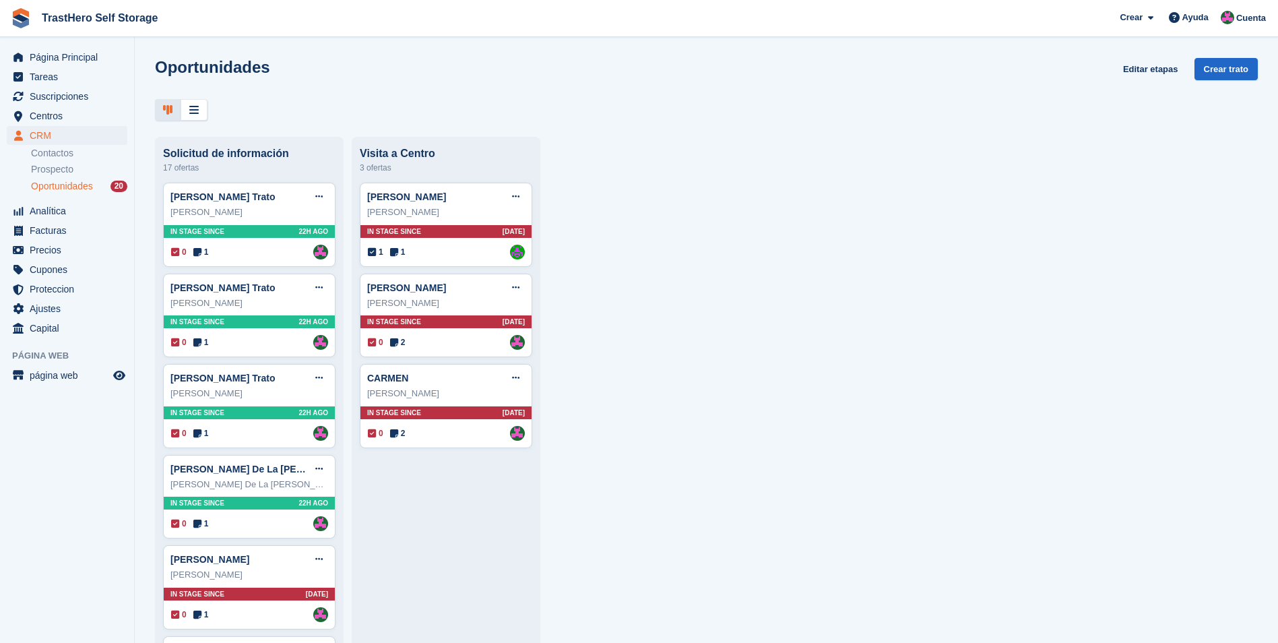
click at [160, 106] on div at bounding box center [168, 110] width 26 height 22
click at [165, 103] on div at bounding box center [168, 110] width 26 height 22
click at [201, 109] on div at bounding box center [194, 110] width 27 height 22
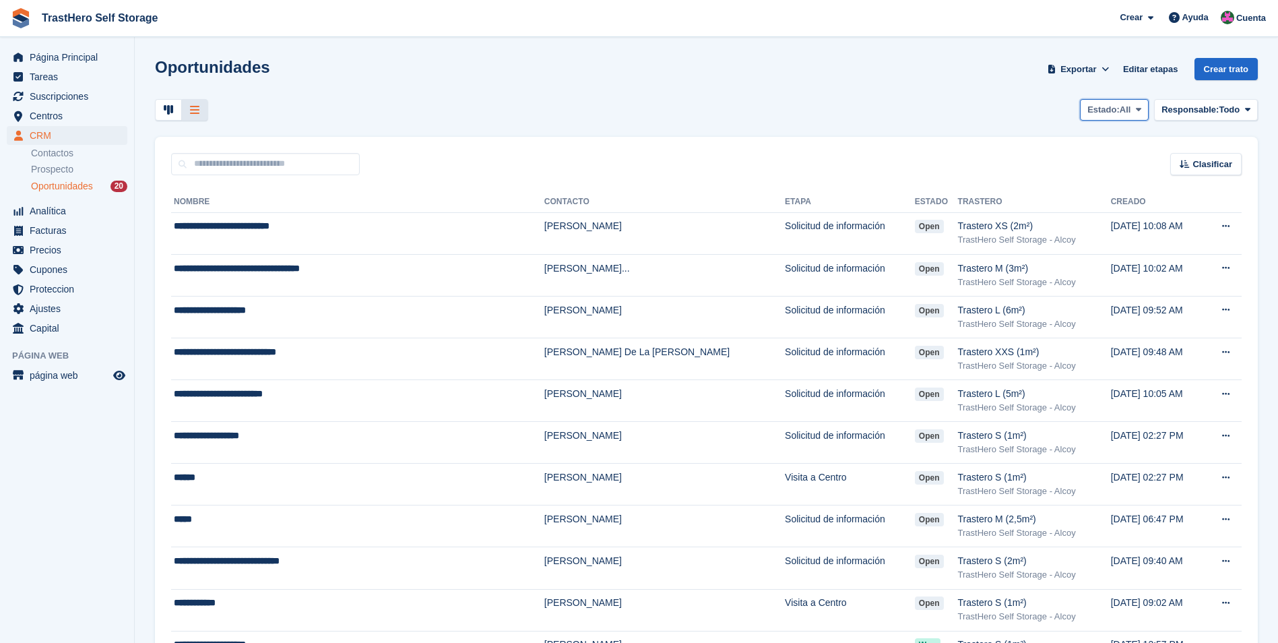
click at [1144, 102] on button "Estado: All" at bounding box center [1114, 110] width 69 height 22
click at [1213, 117] on button "Responsable: Todo" at bounding box center [1206, 110] width 104 height 22
click at [1123, 117] on button "Estado: All" at bounding box center [1114, 110] width 69 height 22
click at [1121, 117] on button "Estado: All" at bounding box center [1114, 110] width 69 height 22
click at [1195, 156] on div "Clasificar" at bounding box center [1206, 164] width 71 height 22
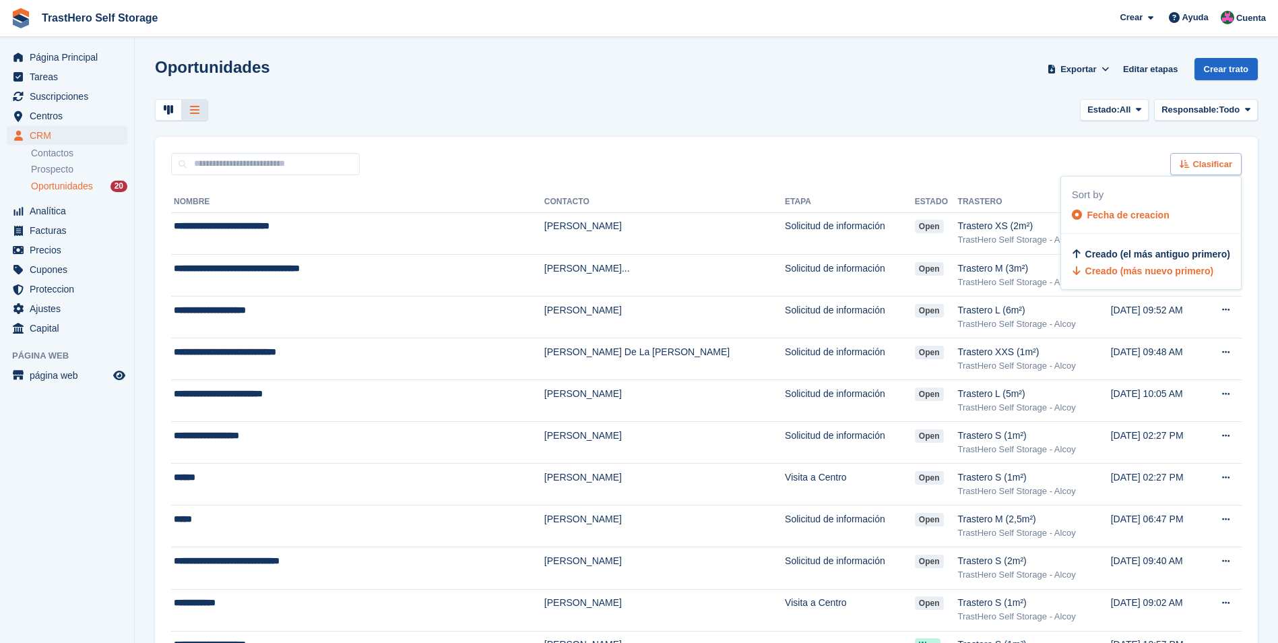
click at [1195, 156] on div "Clasificar" at bounding box center [1206, 164] width 71 height 22
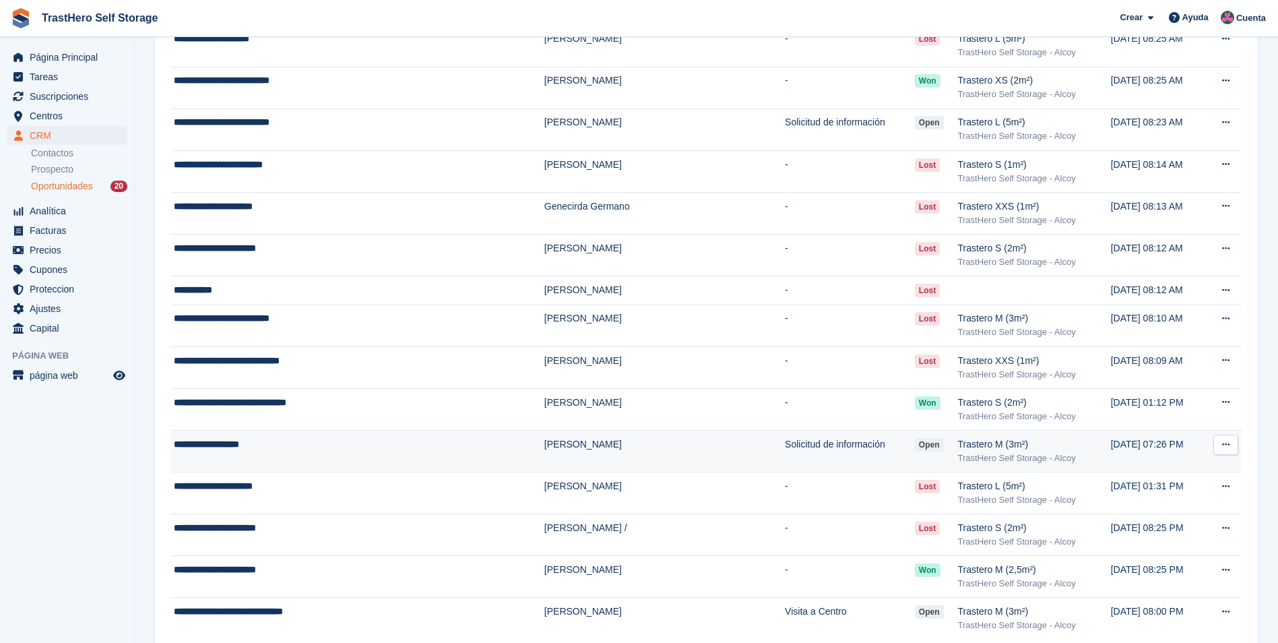
scroll to position [1567, 0]
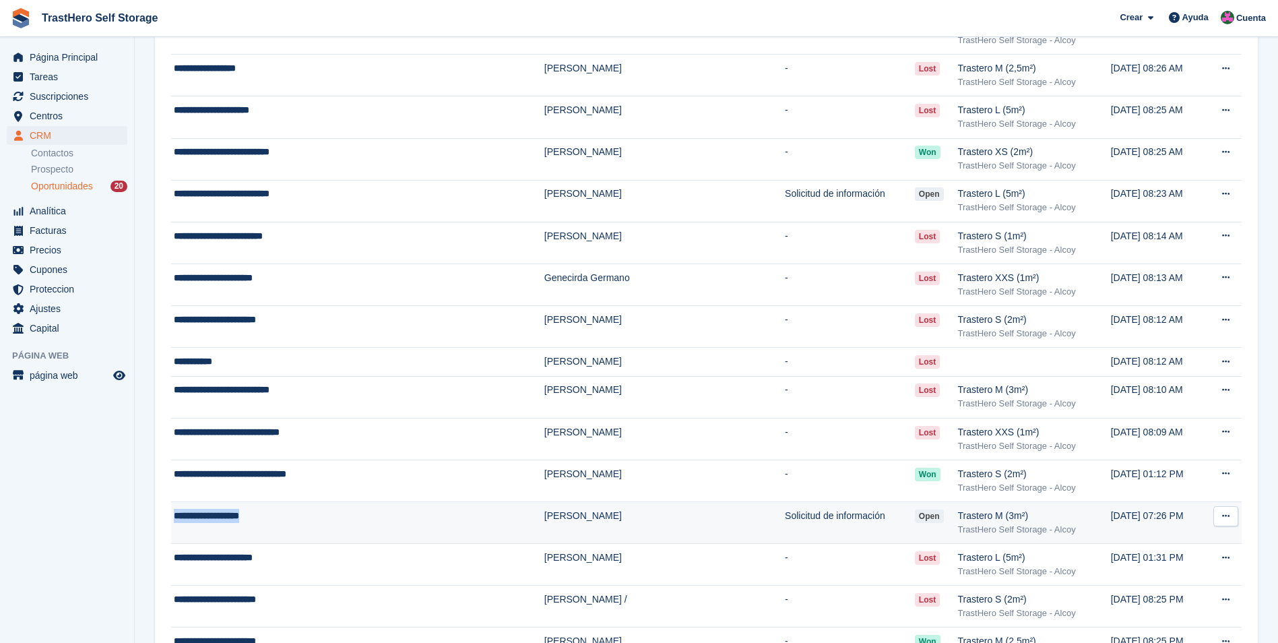
drag, startPoint x: 174, startPoint y: 518, endPoint x: 268, endPoint y: 520, distance: 94.4
click at [268, 520] on div "**********" at bounding box center [316, 516] width 285 height 14
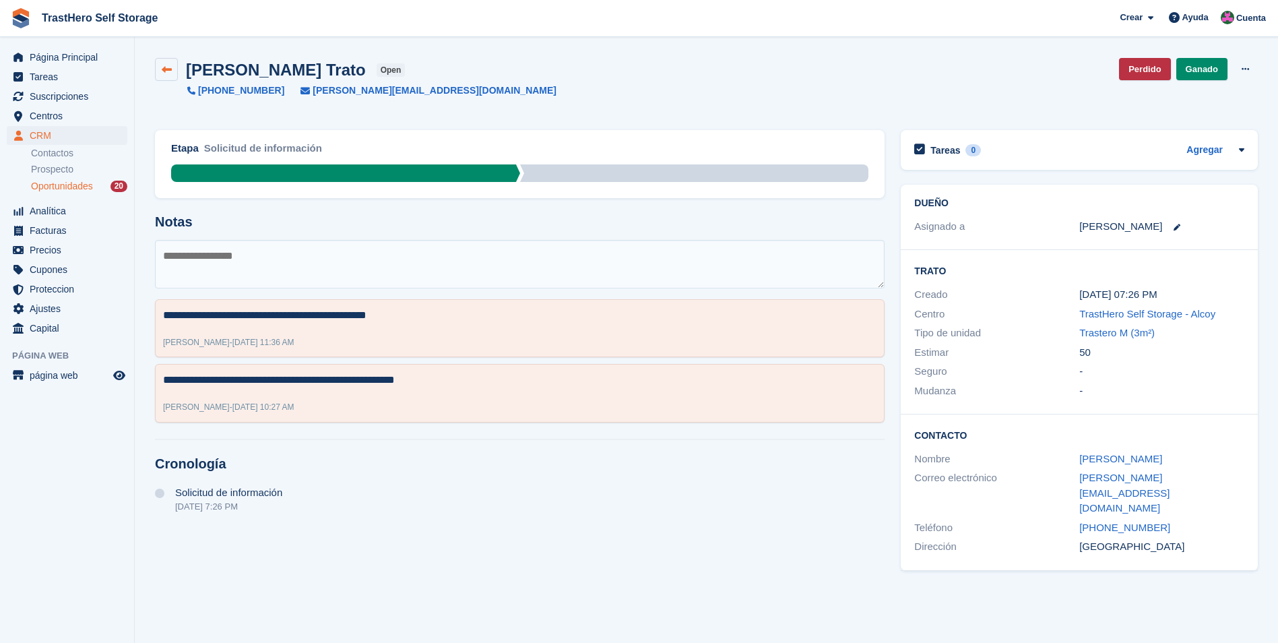
click at [168, 69] on icon at bounding box center [167, 70] width 10 height 10
